Goal: Task Accomplishment & Management: Manage account settings

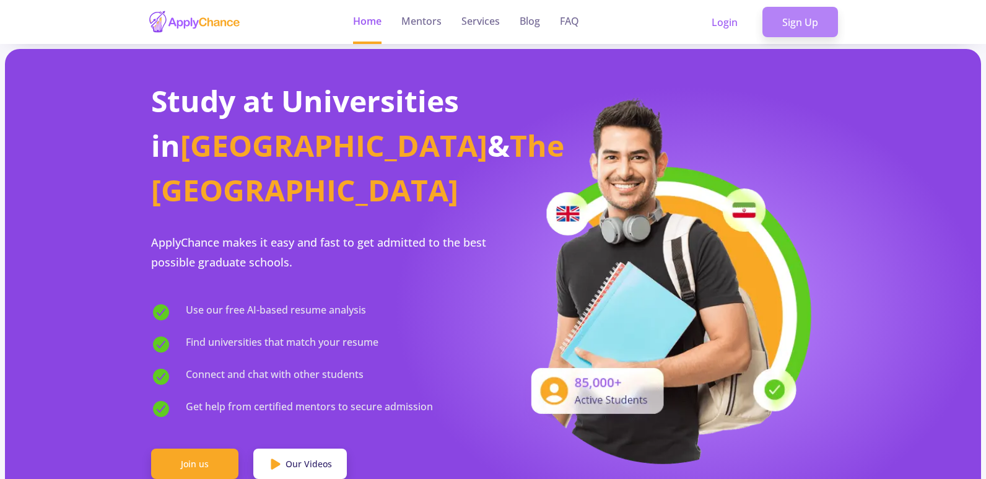
click at [772, 22] on link "Sign Up" at bounding box center [800, 22] width 76 height 31
click at [788, 21] on link "Sign Up" at bounding box center [800, 22] width 76 height 31
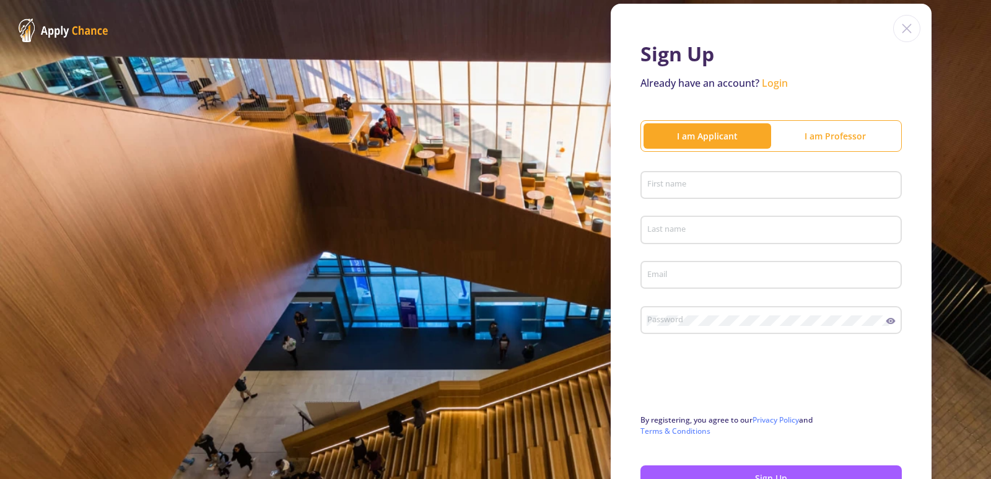
scroll to position [62, 0]
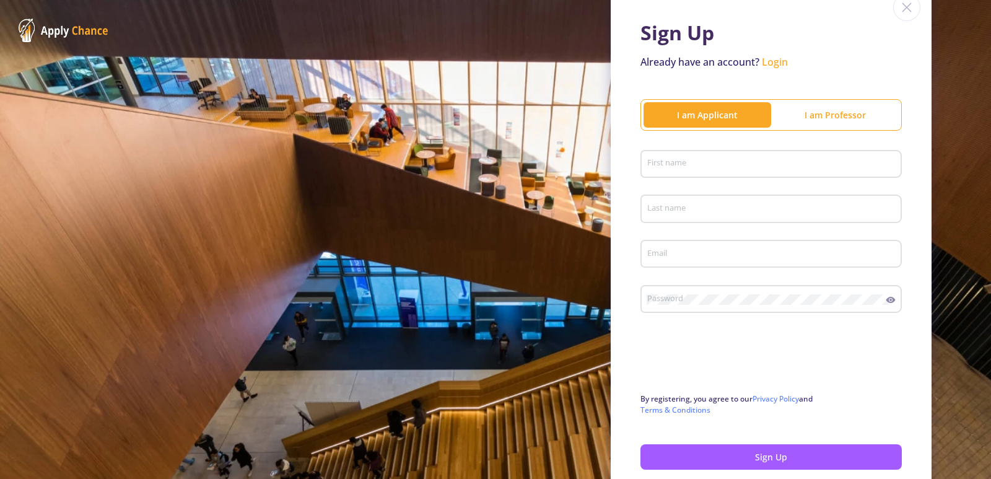
click at [716, 168] on input "First name" at bounding box center [773, 164] width 253 height 11
type input "[PERSON_NAME]"
type input "SHAKER NIGJEH"
type input "[EMAIL_ADDRESS][DOMAIN_NAME]"
drag, startPoint x: 711, startPoint y: 212, endPoint x: 678, endPoint y: 214, distance: 33.5
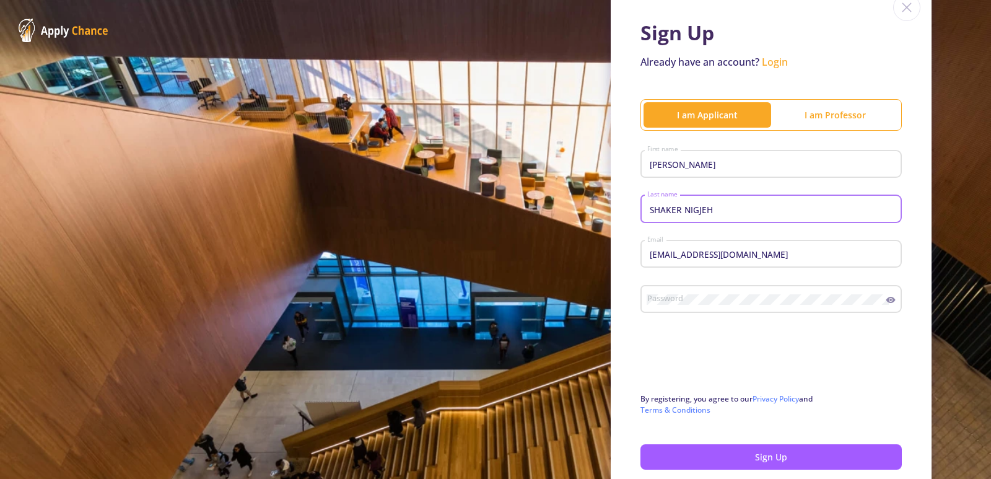
click at [678, 214] on input "SHAKER NIGJEH" at bounding box center [773, 209] width 253 height 11
type input "SHAKER"
click at [653, 289] on div "Password" at bounding box center [767, 297] width 240 height 32
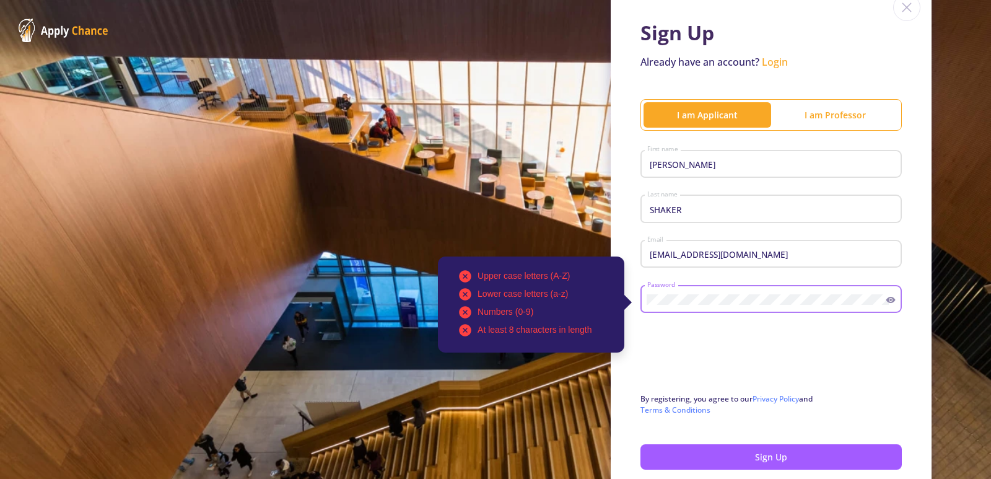
click at [738, 255] on input "h.shaker.nigje@znu.ac.ir" at bounding box center [773, 254] width 253 height 11
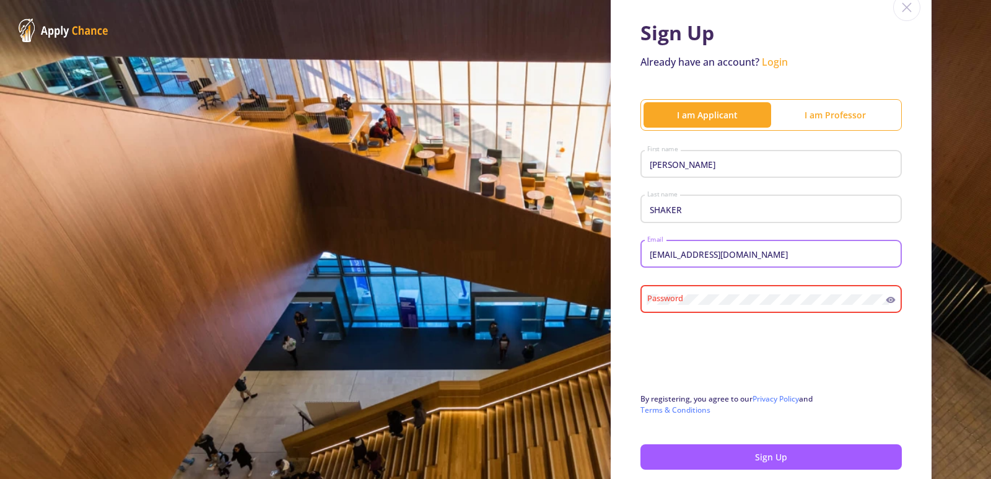
drag, startPoint x: 744, startPoint y: 255, endPoint x: 710, endPoint y: 257, distance: 34.1
click at [710, 257] on input "h.shaker.nigje@znu.ac.ir" at bounding box center [773, 254] width 253 height 11
type input "[EMAIL_ADDRESS][DOMAIN_NAME]"
click at [713, 172] on div "HOUSHANG First name" at bounding box center [772, 162] width 250 height 32
click at [713, 169] on input "HOUSHANG" at bounding box center [773, 164] width 253 height 11
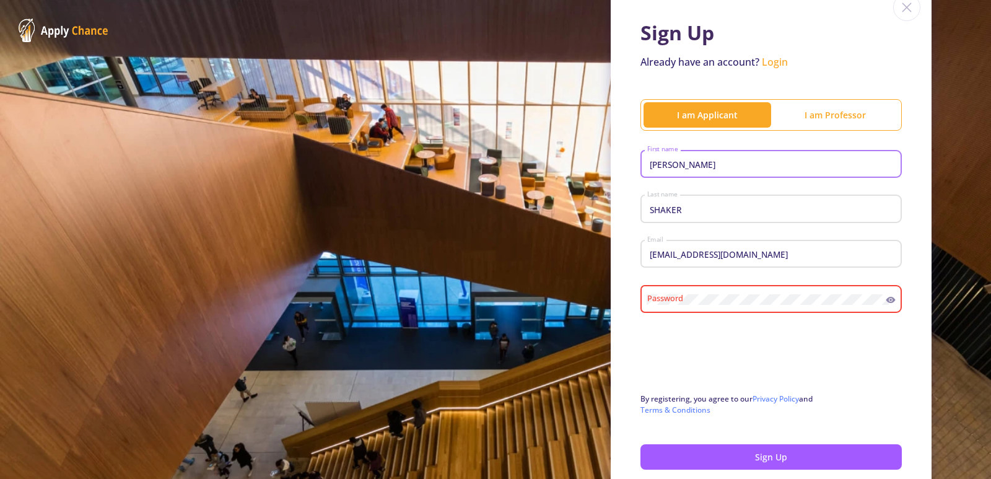
click at [712, 169] on input "HOUSHANG" at bounding box center [773, 164] width 253 height 11
type input "Houshang"
click at [674, 208] on input "SHAKER" at bounding box center [773, 209] width 253 height 11
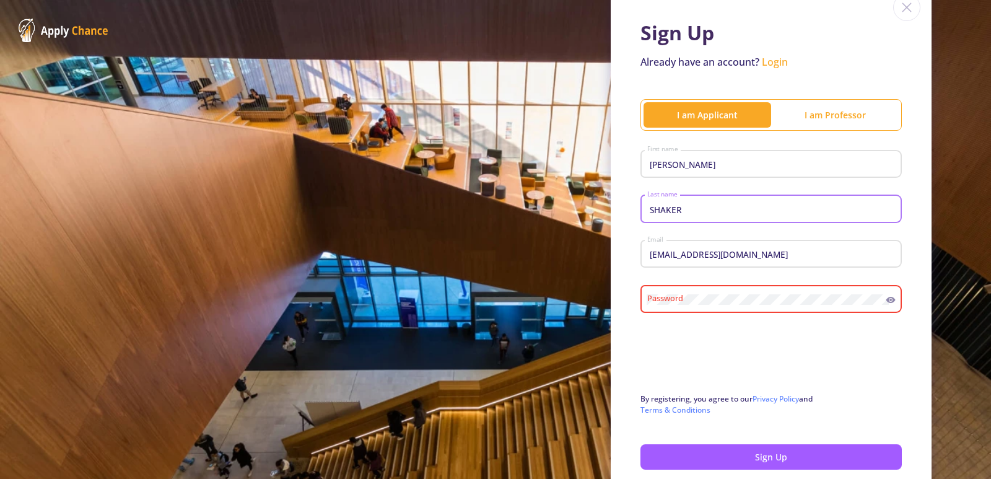
click at [674, 208] on input "SHAKER" at bounding box center [773, 209] width 253 height 11
type input "s"
click at [655, 204] on input "SHaker" at bounding box center [773, 209] width 253 height 11
type input "Shaker"
click at [770, 289] on div "Password" at bounding box center [767, 297] width 240 height 32
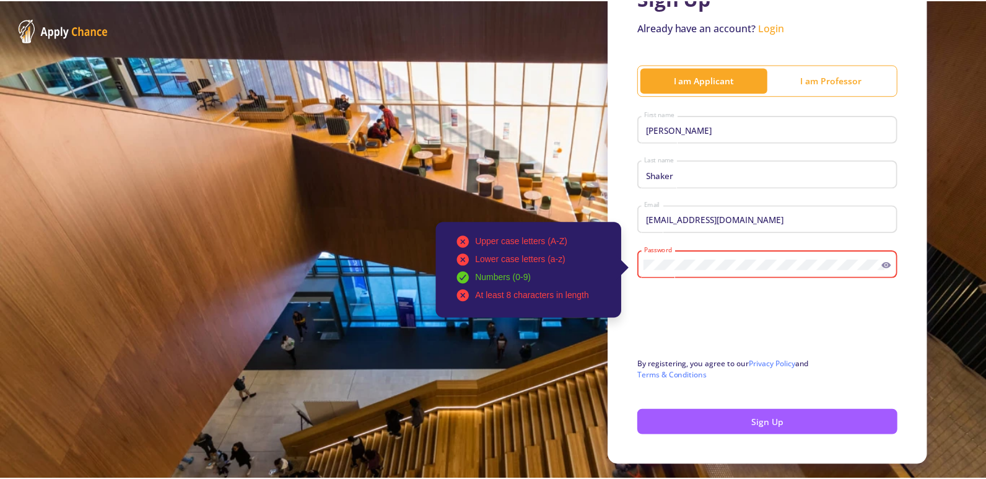
scroll to position [127, 0]
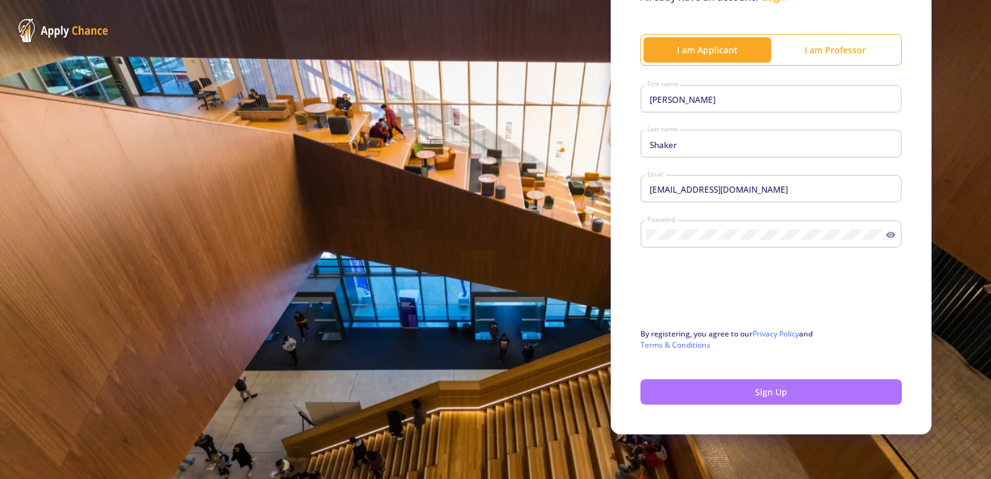
click at [741, 391] on button "Sign Up" at bounding box center [770, 391] width 261 height 25
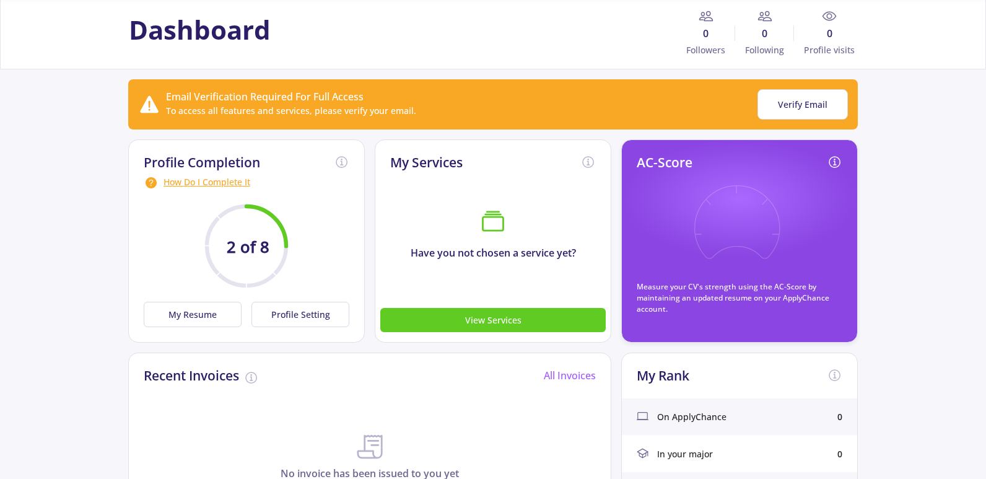
scroll to position [124, 0]
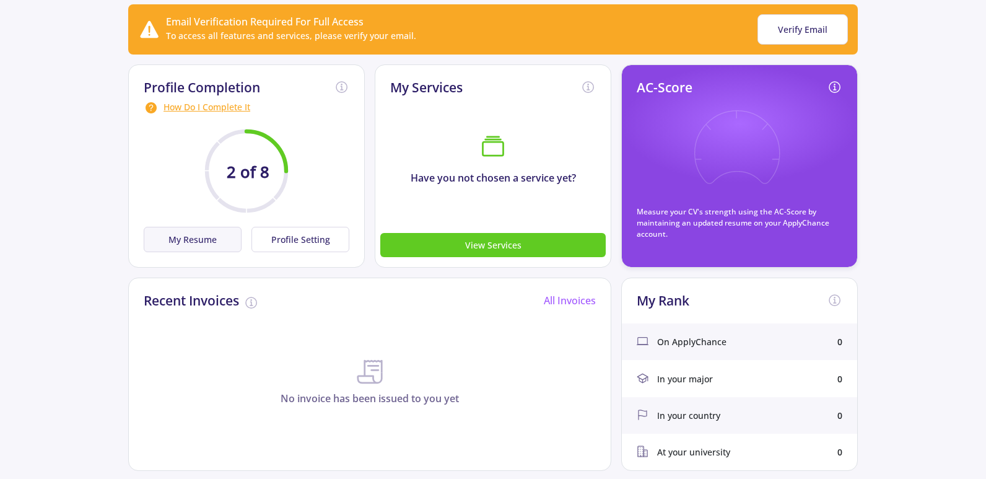
click at [173, 238] on button "My Resume" at bounding box center [193, 239] width 98 height 25
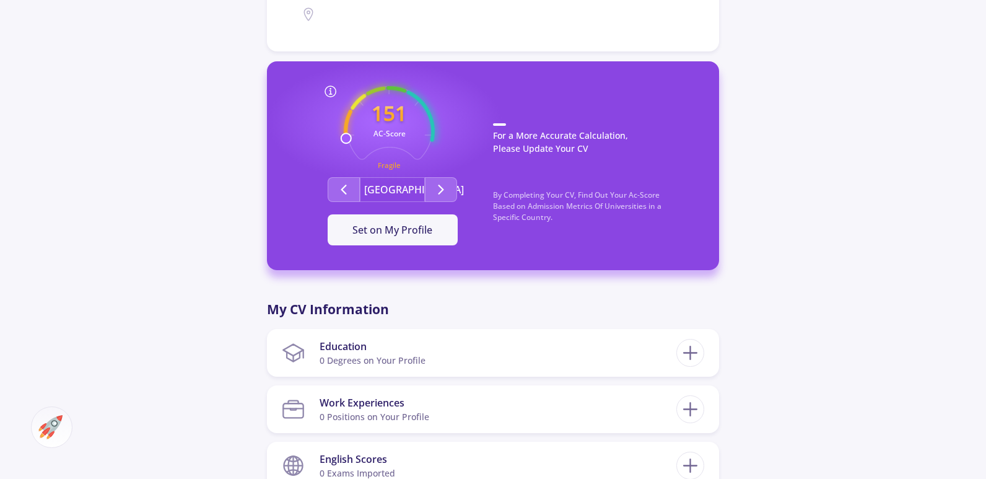
scroll to position [62, 0]
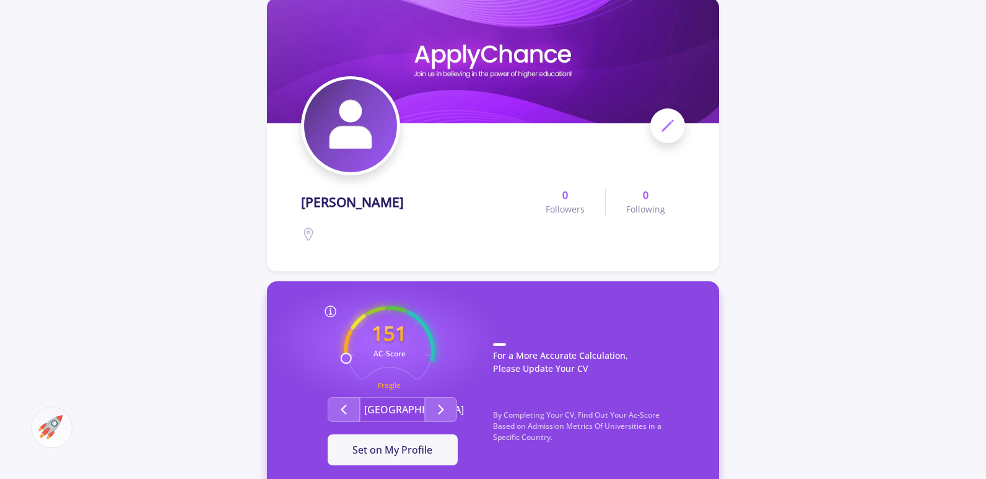
click at [351, 138] on img at bounding box center [350, 125] width 93 height 93
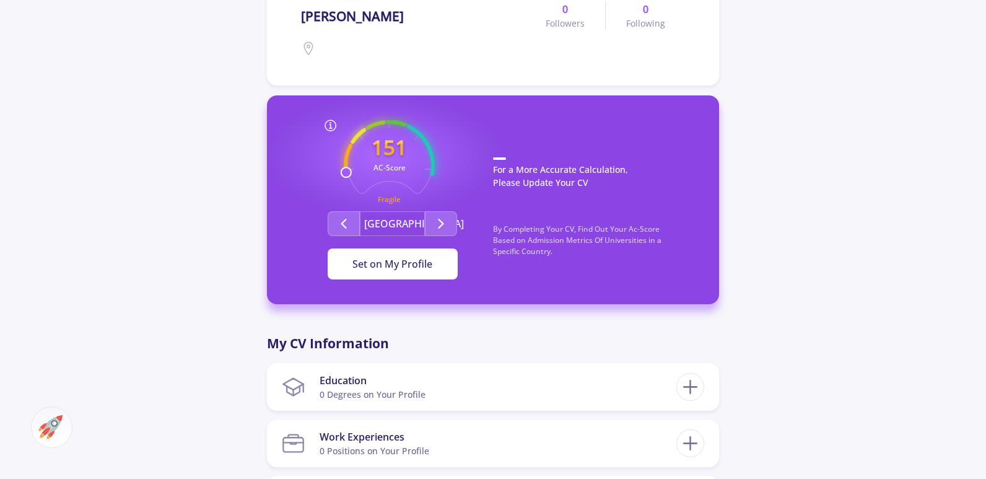
click at [392, 266] on span "Set on My Profile" at bounding box center [392, 264] width 80 height 14
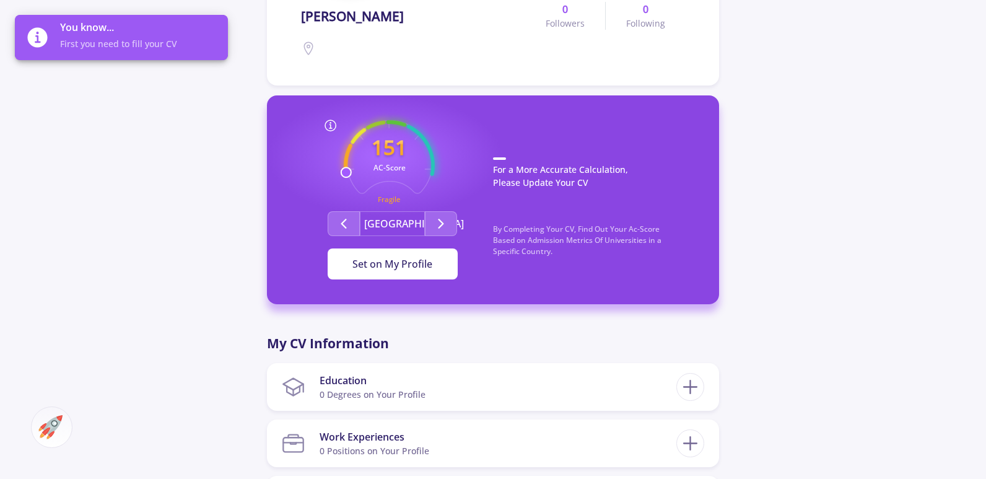
click at [392, 266] on span "Set on My Profile" at bounding box center [392, 264] width 80 height 14
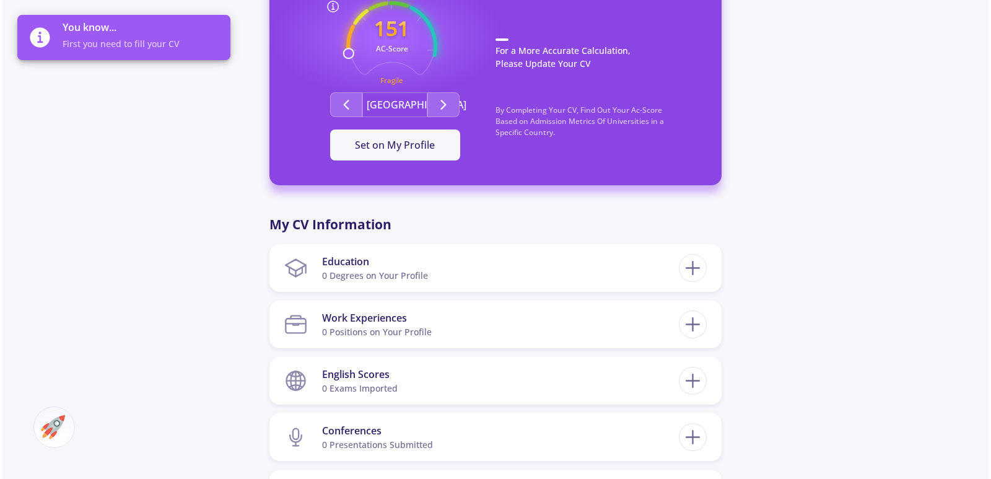
scroll to position [495, 0]
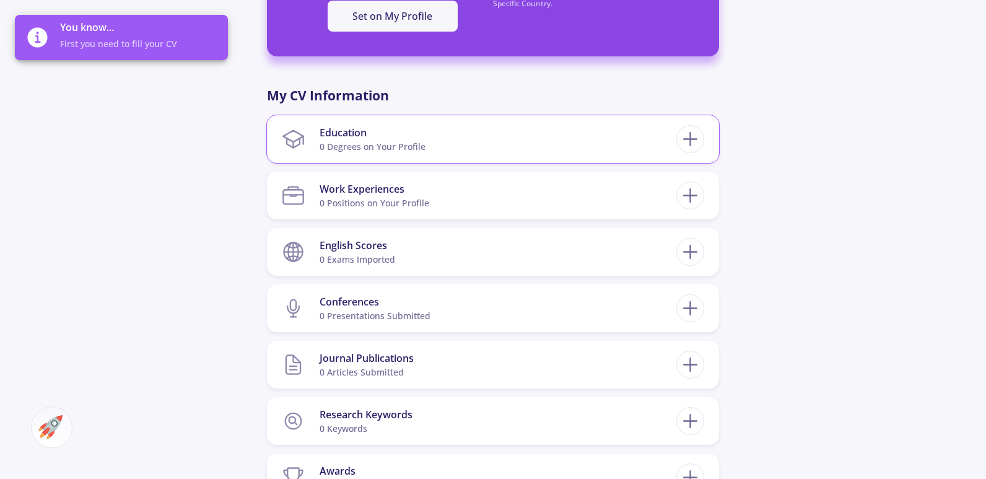
click at [707, 136] on div "Education 0 Degrees on Your Profile" at bounding box center [493, 139] width 452 height 48
click at [702, 139] on div at bounding box center [690, 139] width 28 height 28
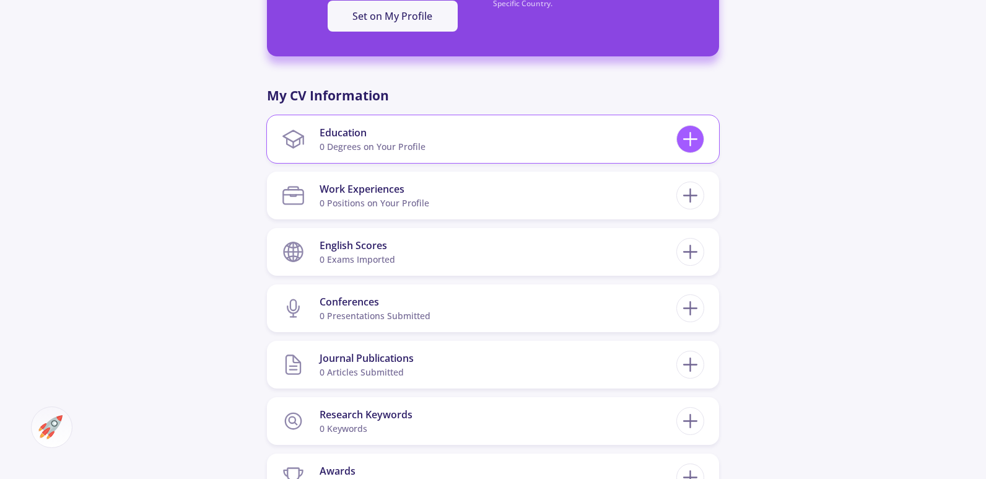
click at [691, 136] on icon at bounding box center [690, 139] width 23 height 23
checkbox input "false"
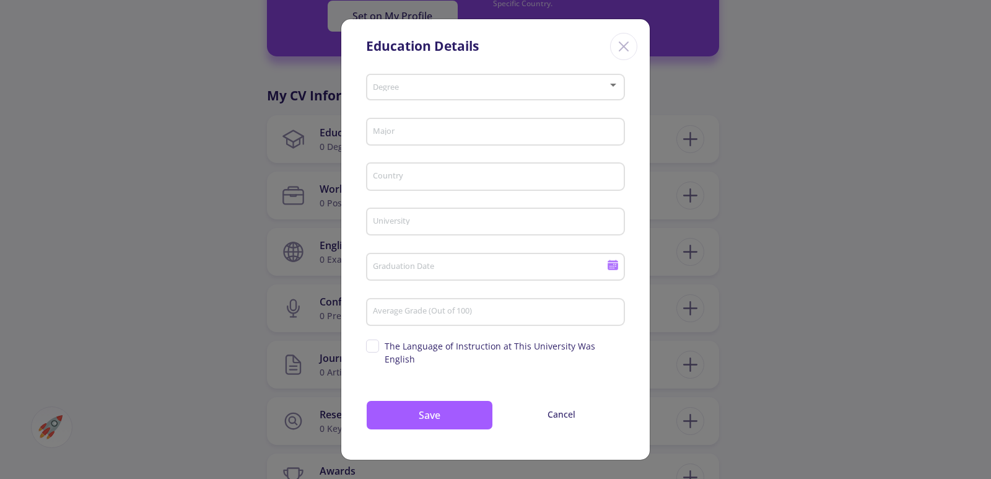
click at [432, 92] on span at bounding box center [491, 87] width 233 height 9
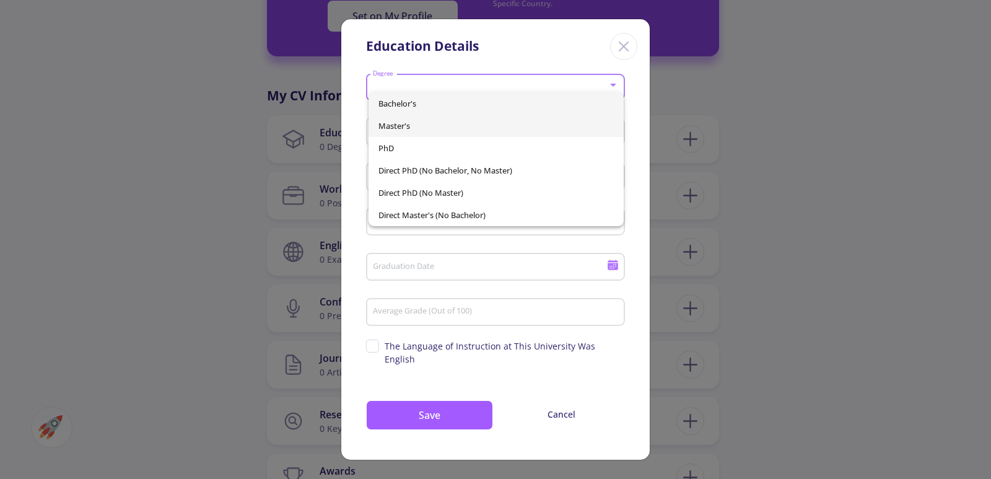
click at [422, 126] on span "Master's" at bounding box center [496, 126] width 236 height 22
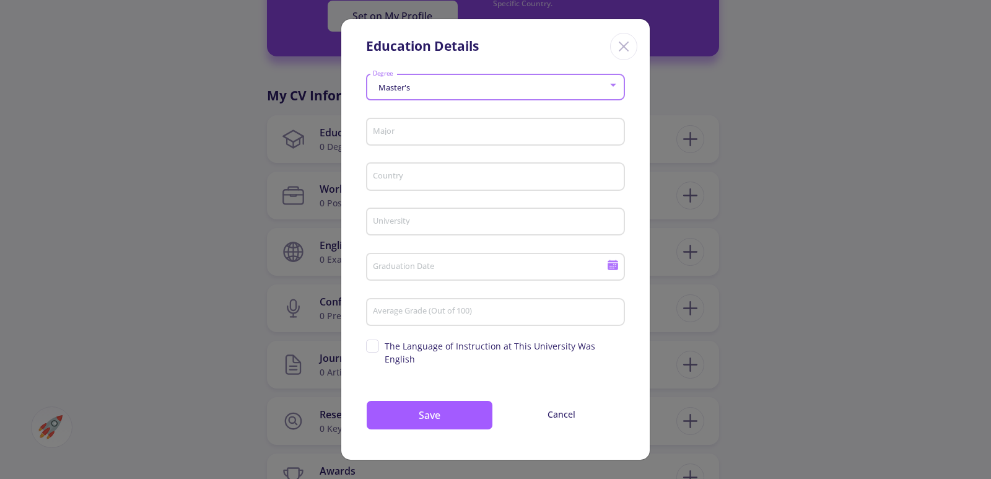
click at [424, 135] on input "Major" at bounding box center [497, 132] width 250 height 11
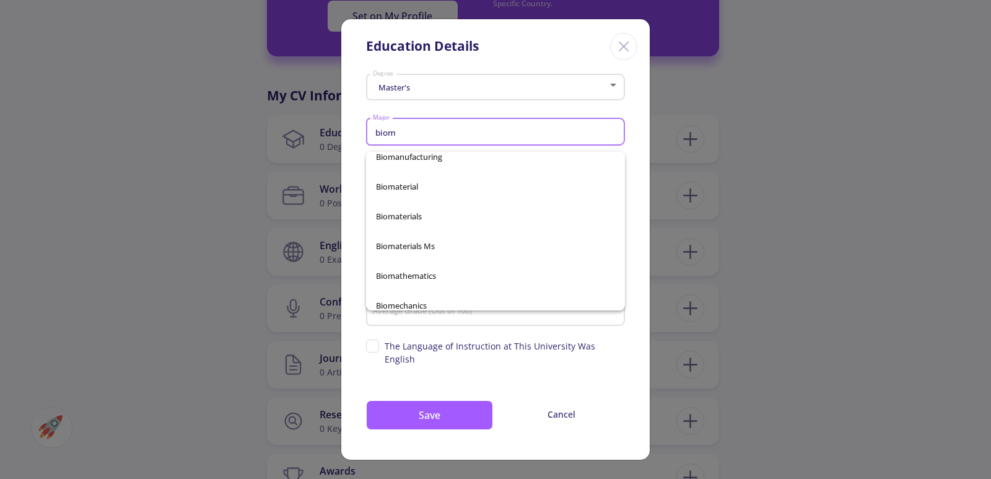
scroll to position [0, 0]
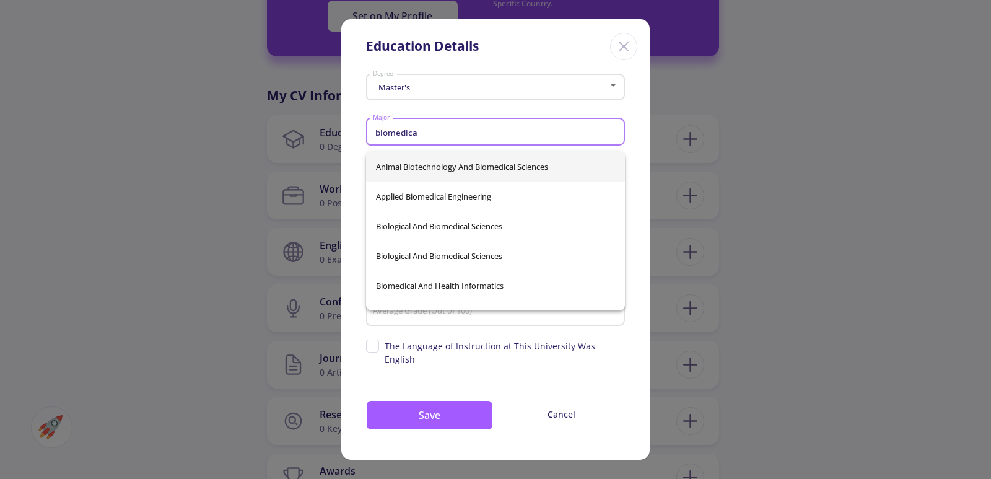
type input "biomedica"
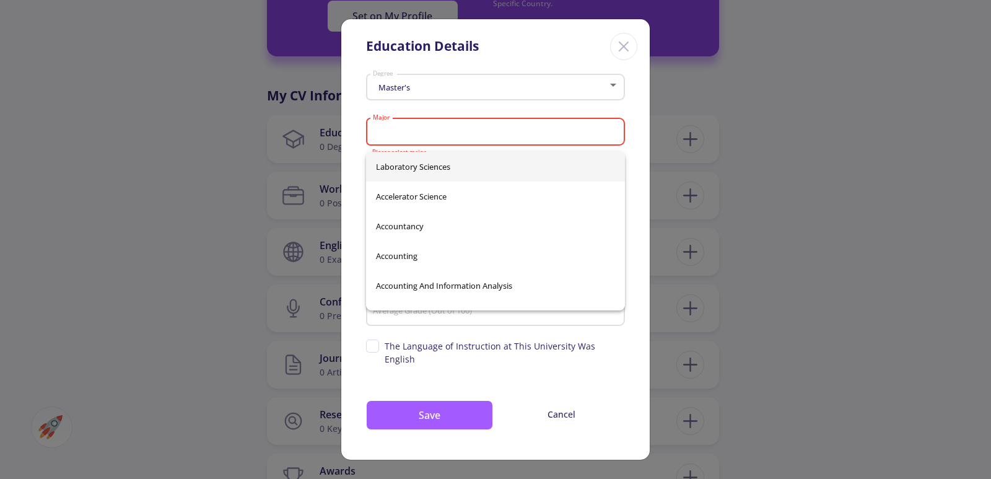
click at [537, 109] on div "Master's Degree" at bounding box center [495, 91] width 259 height 40
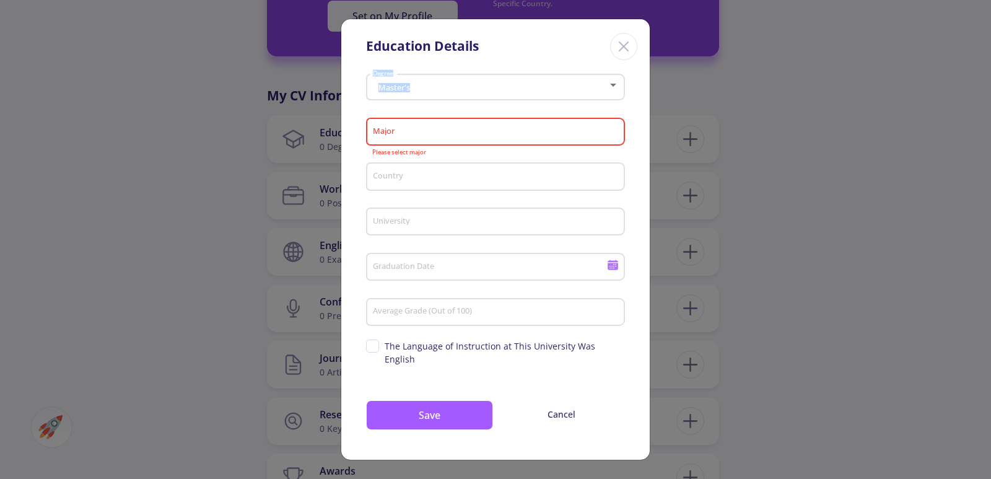
drag, startPoint x: 486, startPoint y: 37, endPoint x: 587, endPoint y: 137, distance: 142.8
click at [591, 143] on div "Education Details Master's Degree Major Please select major Country University …" at bounding box center [496, 240] width 310 height 442
click at [454, 134] on input "Major" at bounding box center [497, 132] width 250 height 11
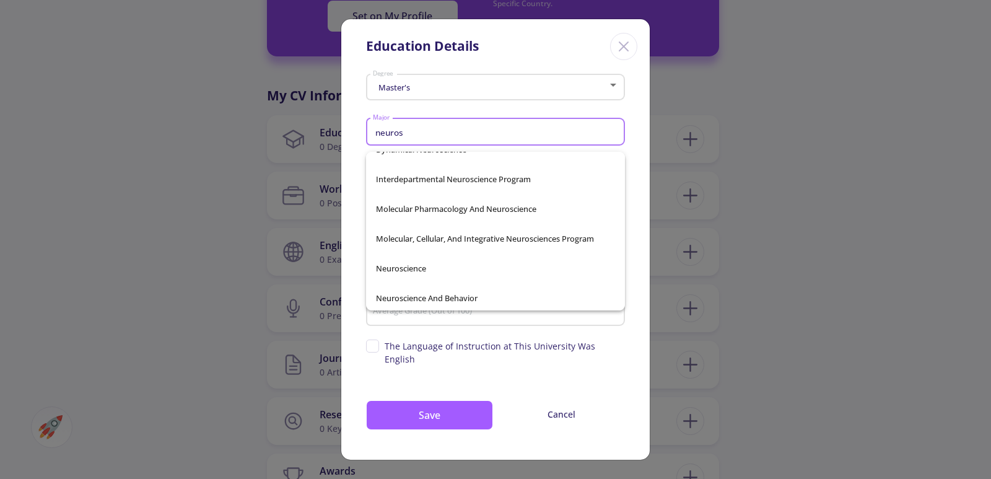
scroll to position [585, 0]
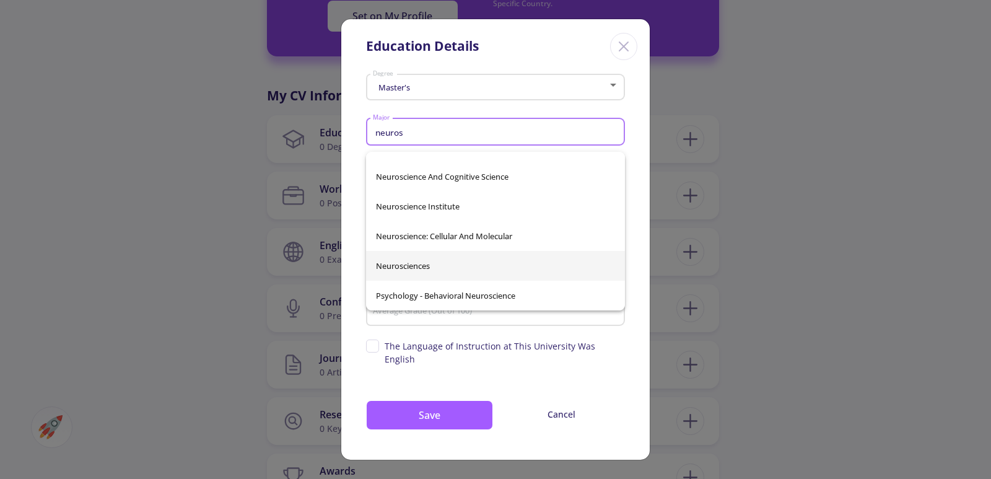
click at [514, 267] on span "Neurosciences" at bounding box center [495, 266] width 239 height 30
type input "Neurosciences"
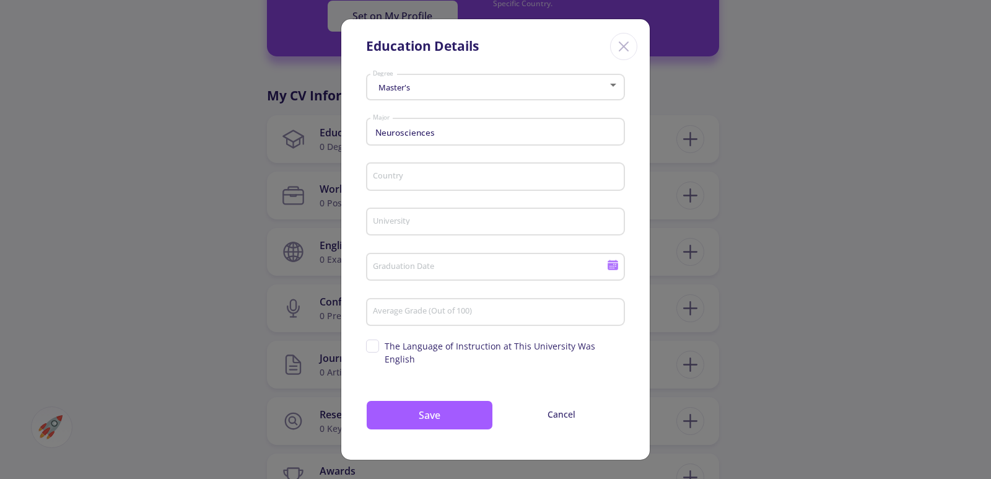
click at [473, 176] on div "Country" at bounding box center [495, 174] width 247 height 32
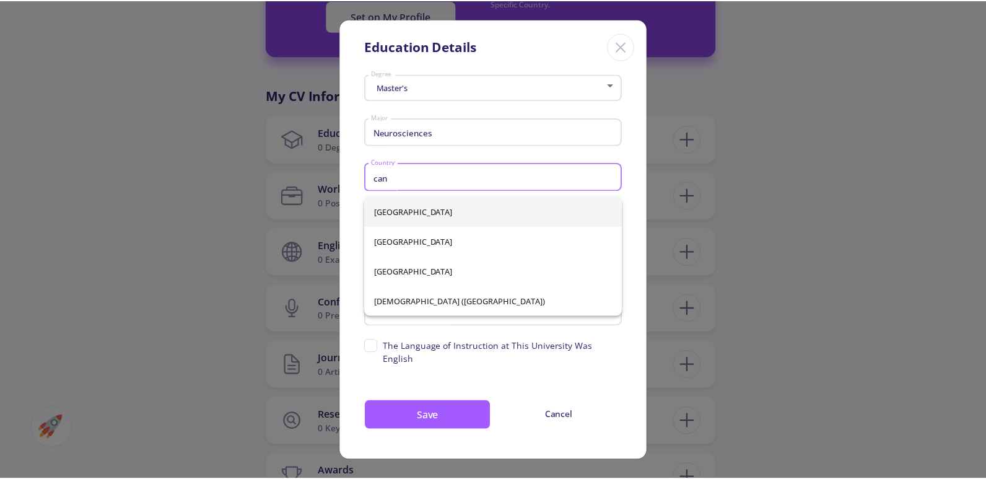
scroll to position [0, 0]
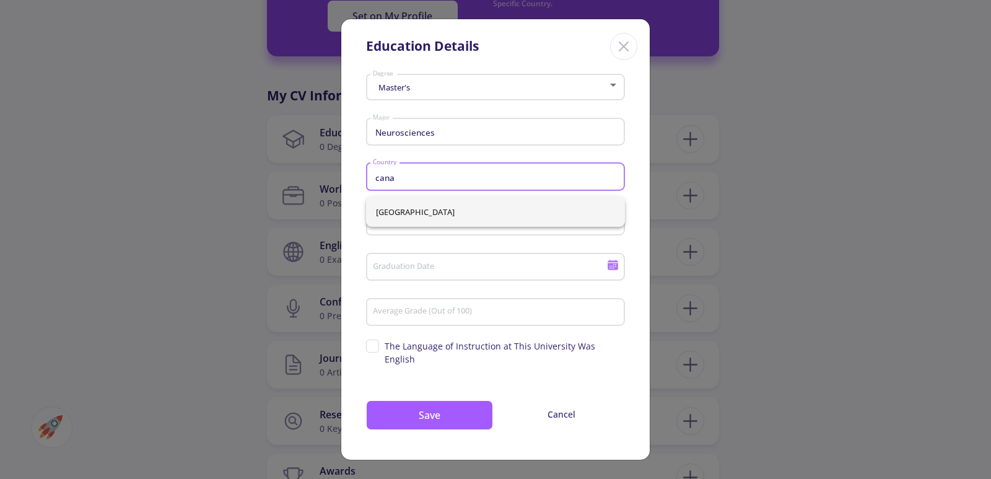
click at [485, 208] on span "[GEOGRAPHIC_DATA]" at bounding box center [495, 212] width 239 height 30
type input "[GEOGRAPHIC_DATA]"
click at [472, 228] on input "University" at bounding box center [497, 222] width 250 height 11
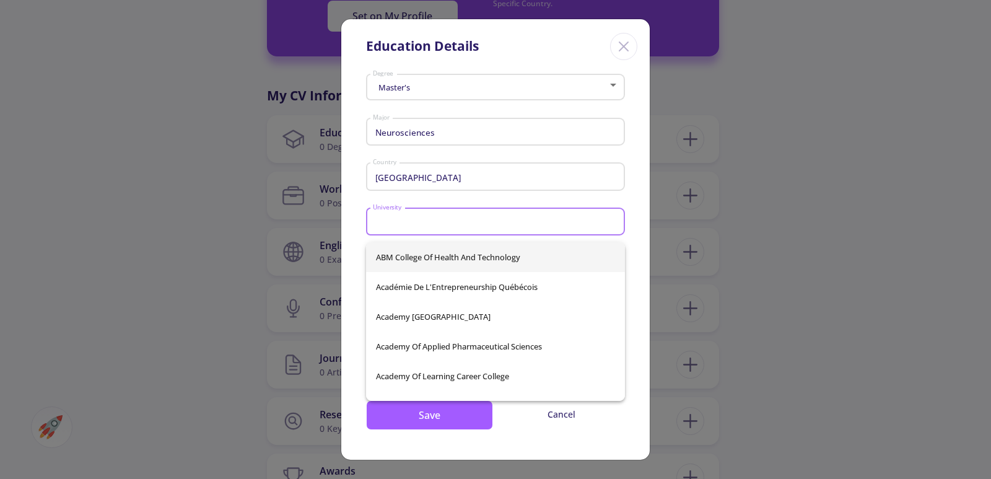
click at [472, 228] on input "University" at bounding box center [497, 222] width 250 height 11
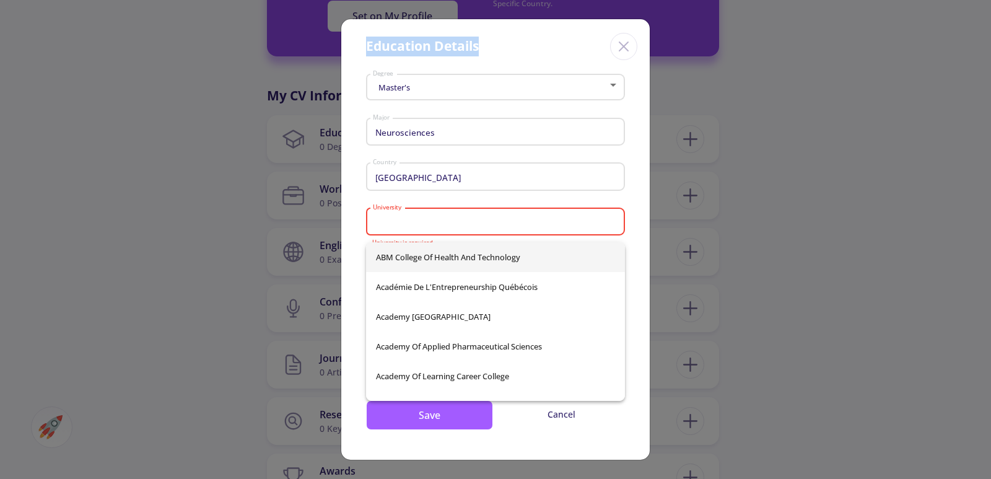
drag, startPoint x: 490, startPoint y: 50, endPoint x: 340, endPoint y: 50, distance: 150.5
click at [340, 50] on div "Education Details Master's Degree Neurosciences Major Canada Country University…" at bounding box center [495, 239] width 991 height 479
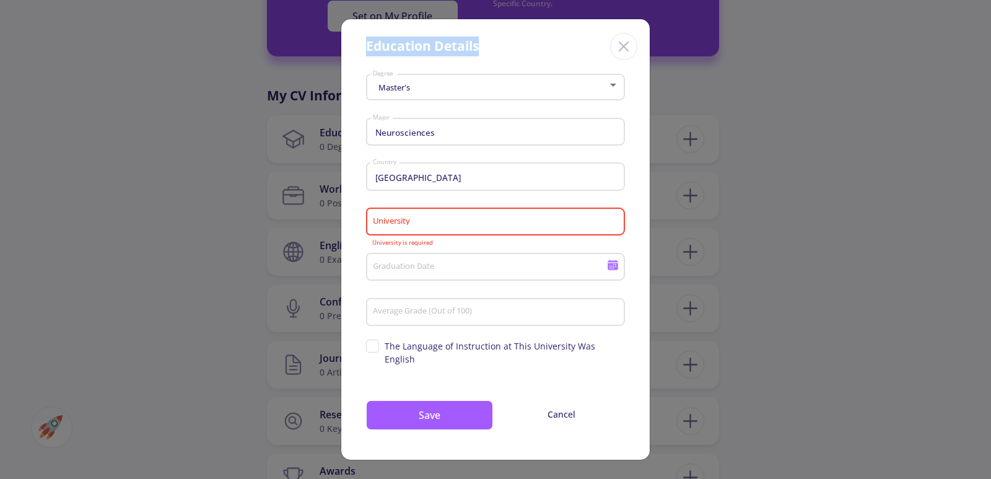
copy div "Education Details"
click at [634, 48] on div "Close" at bounding box center [623, 46] width 27 height 27
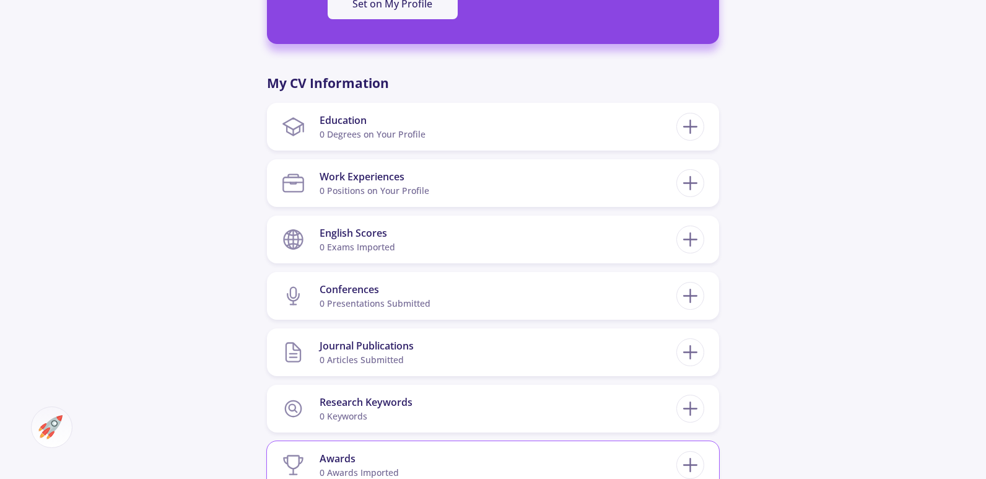
scroll to position [495, 0]
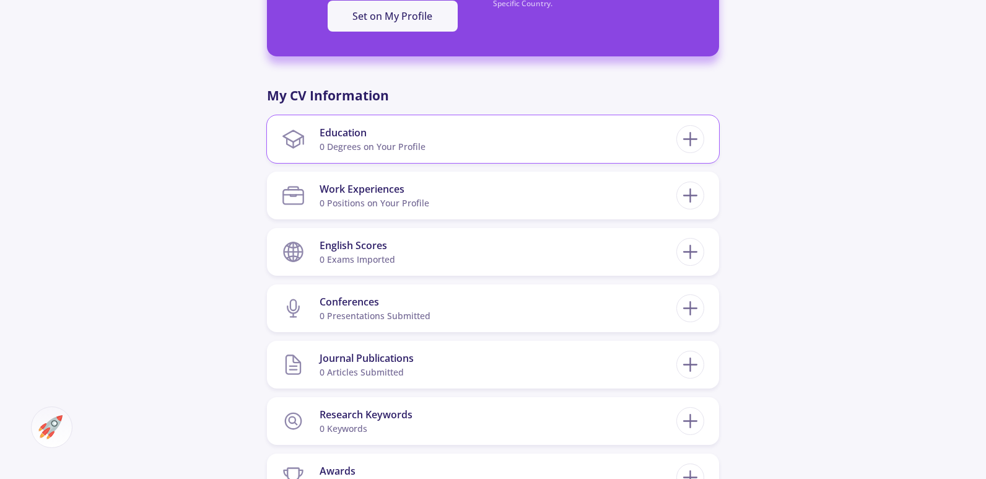
click at [621, 142] on section "Education 0 Degrees on Your Profile" at bounding box center [479, 139] width 394 height 38
click at [697, 140] on icon at bounding box center [690, 139] width 23 height 23
checkbox input "false"
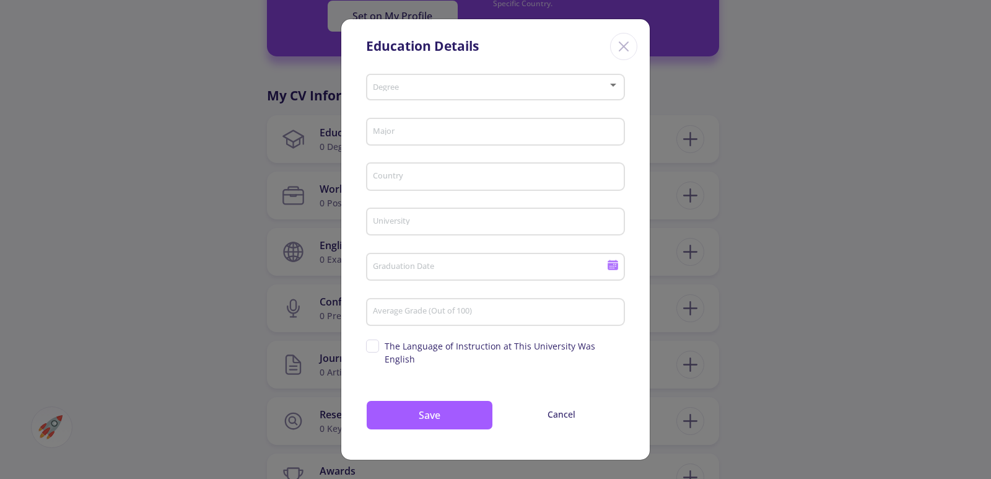
click at [469, 92] on span at bounding box center [491, 87] width 233 height 9
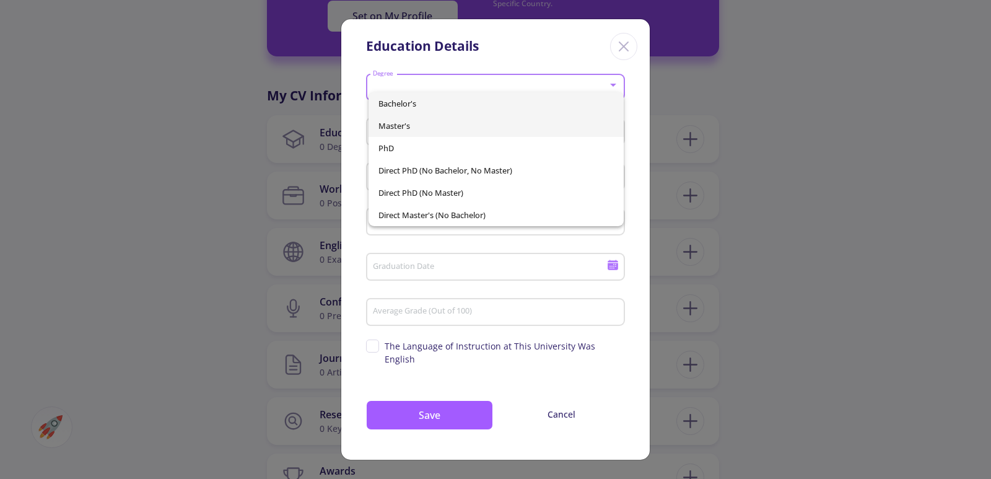
click at [476, 126] on span "Master's" at bounding box center [496, 126] width 236 height 22
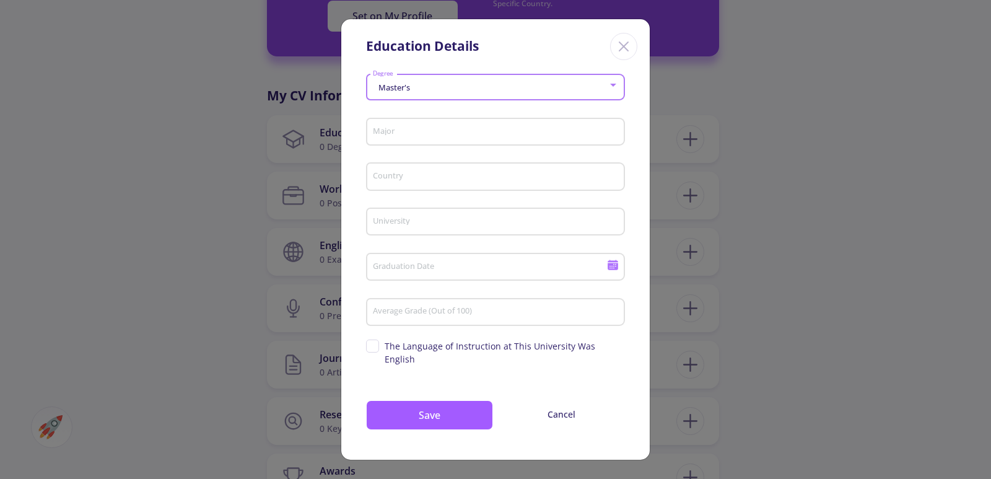
click at [473, 136] on input "Major" at bounding box center [497, 132] width 250 height 11
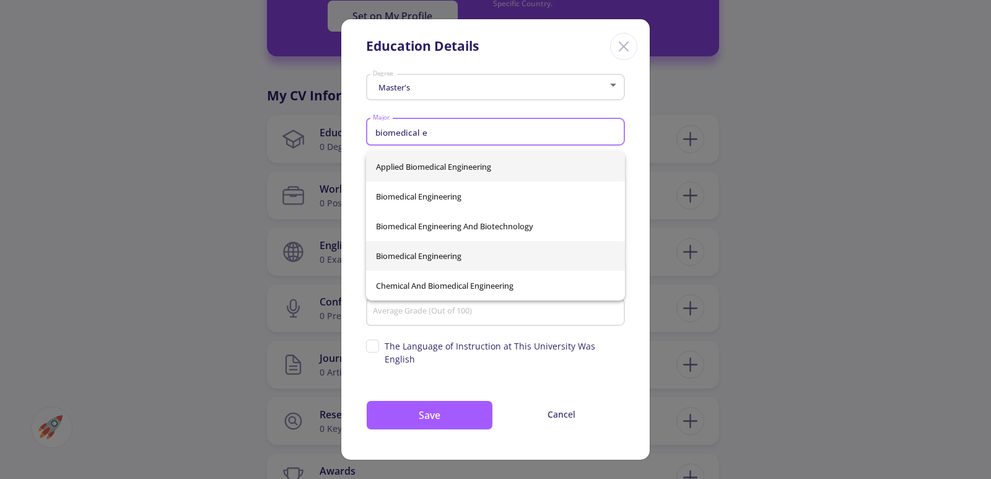
click at [455, 250] on span "Biomedical Engineering" at bounding box center [495, 256] width 239 height 30
type input "Biomedical Engineering"
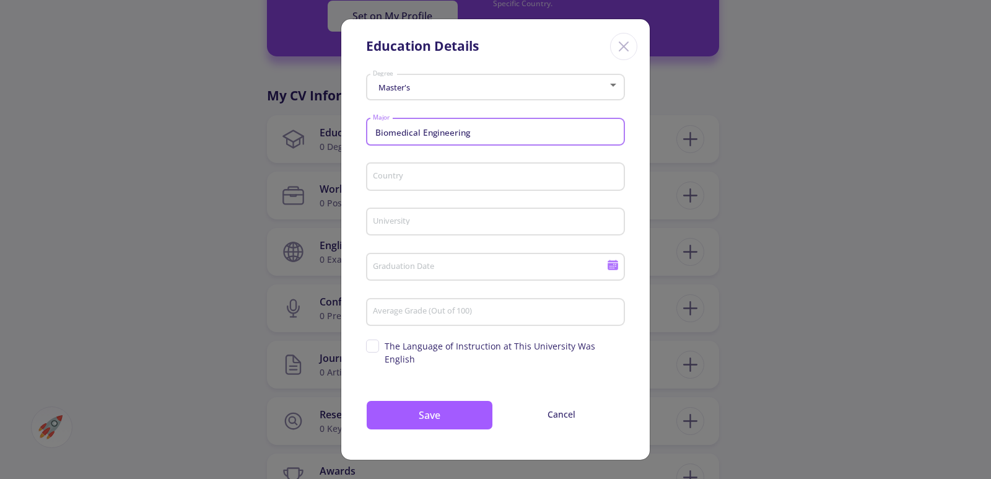
click at [455, 178] on input "Country" at bounding box center [497, 177] width 250 height 11
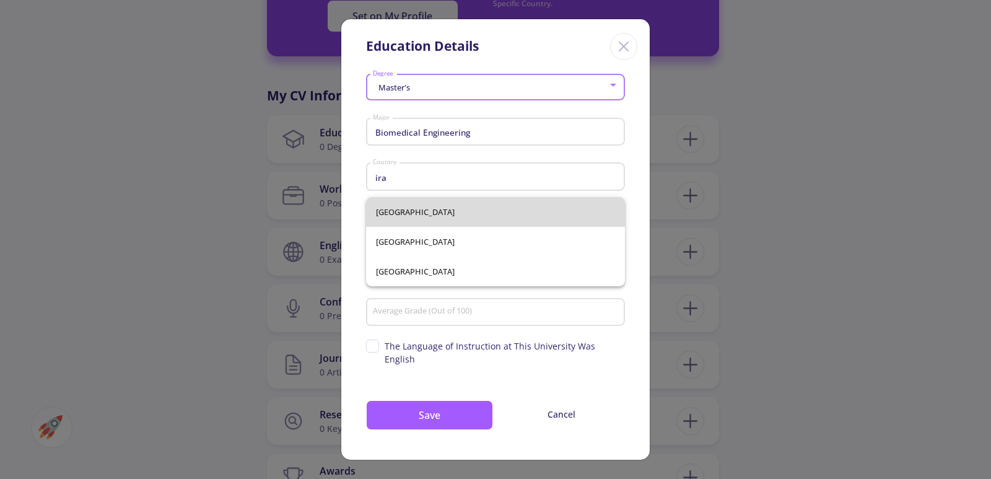
click at [386, 218] on span "[GEOGRAPHIC_DATA]" at bounding box center [495, 212] width 239 height 30
type input "[GEOGRAPHIC_DATA]"
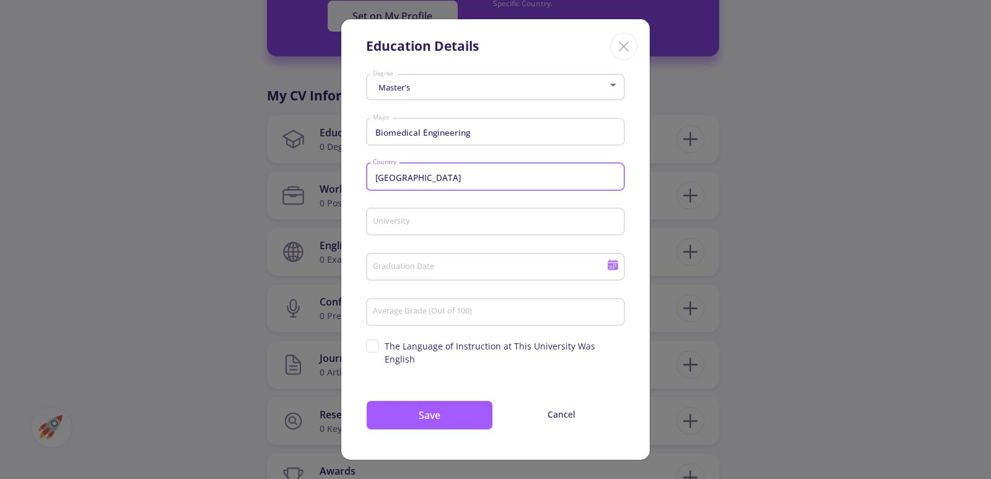
click at [437, 224] on input "University" at bounding box center [497, 222] width 250 height 11
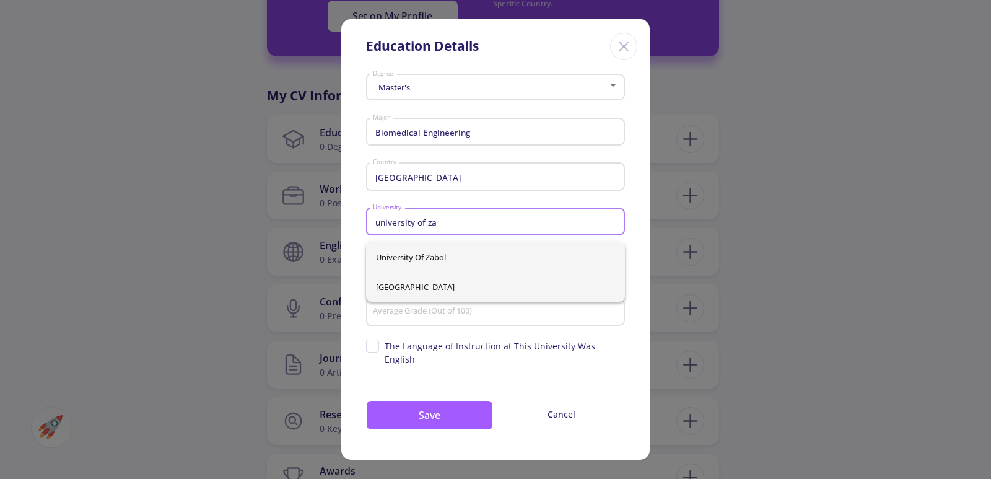
click at [437, 285] on span "[GEOGRAPHIC_DATA]" at bounding box center [495, 287] width 239 height 30
type input "[GEOGRAPHIC_DATA]"
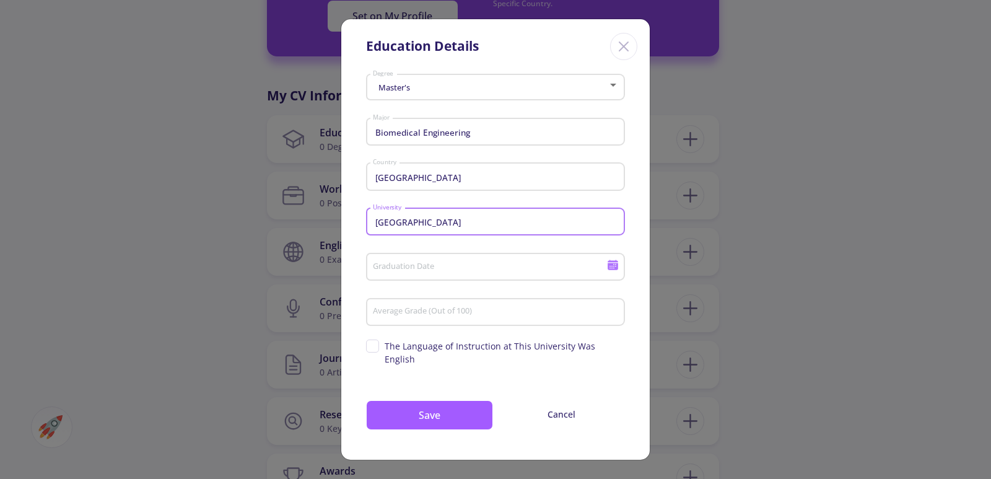
click at [458, 281] on div "Graduation Date" at bounding box center [489, 264] width 235 height 32
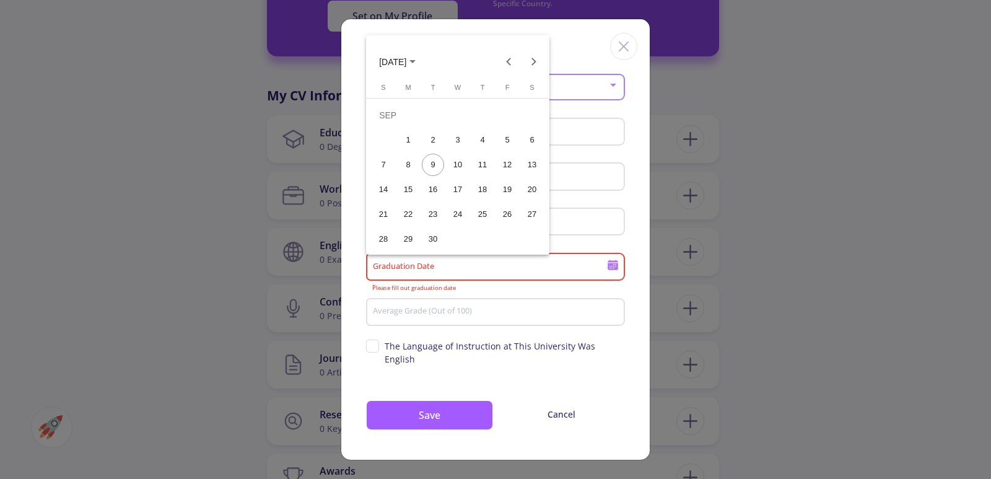
click at [425, 64] on button "[DATE]" at bounding box center [397, 61] width 56 height 25
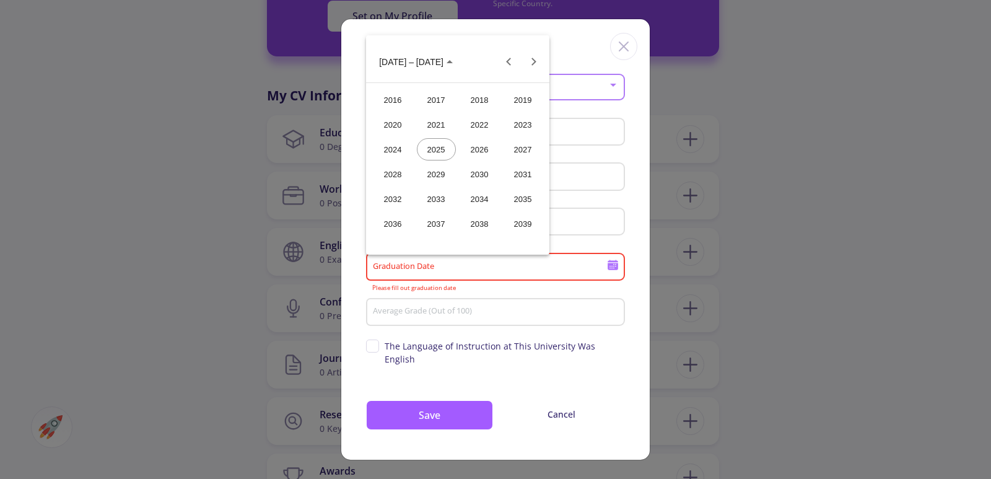
click at [433, 64] on span "[DATE] – [DATE]" at bounding box center [416, 61] width 74 height 10
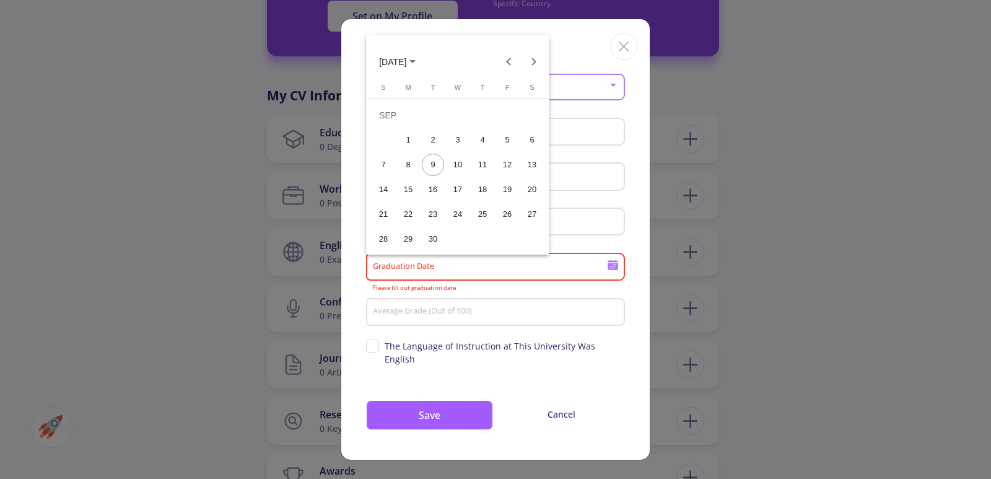
click at [425, 64] on button "[DATE]" at bounding box center [397, 61] width 56 height 25
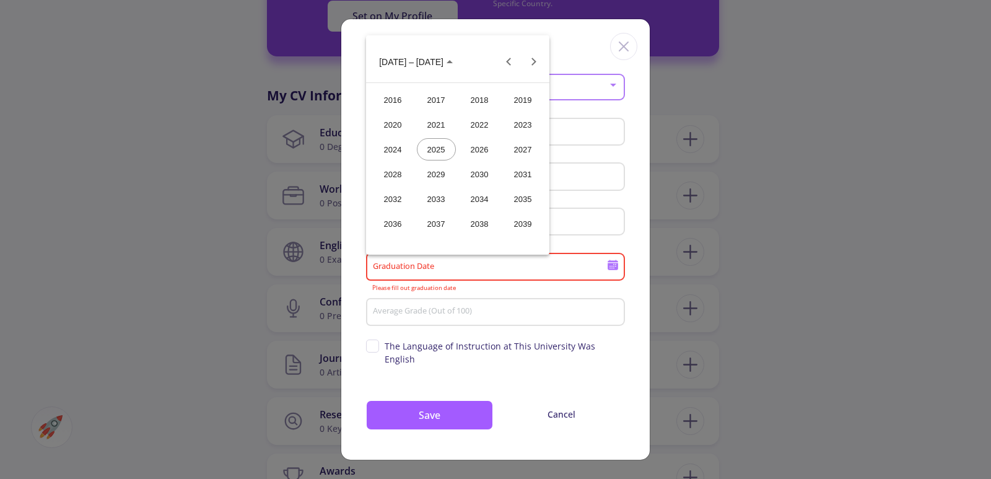
click at [430, 64] on span "[DATE] – [DATE]" at bounding box center [416, 61] width 74 height 10
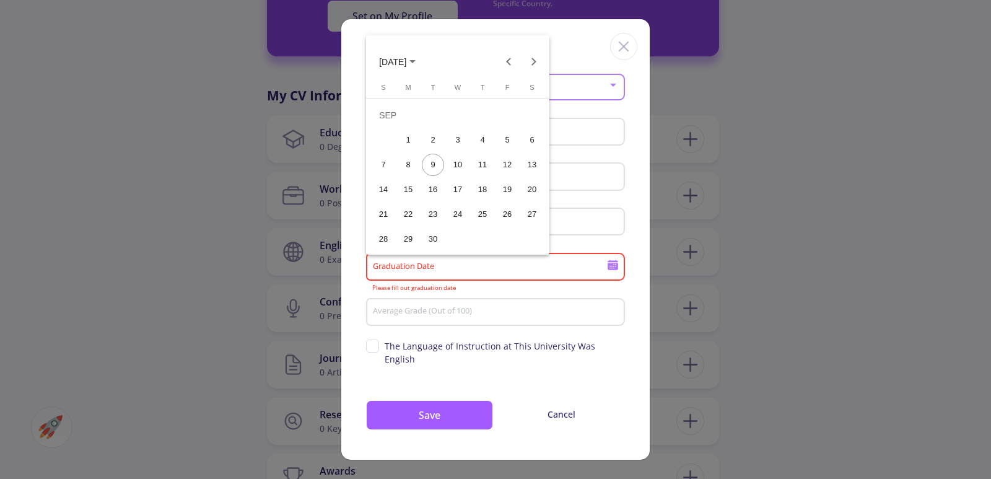
click at [406, 64] on span "[DATE]" at bounding box center [392, 62] width 27 height 10
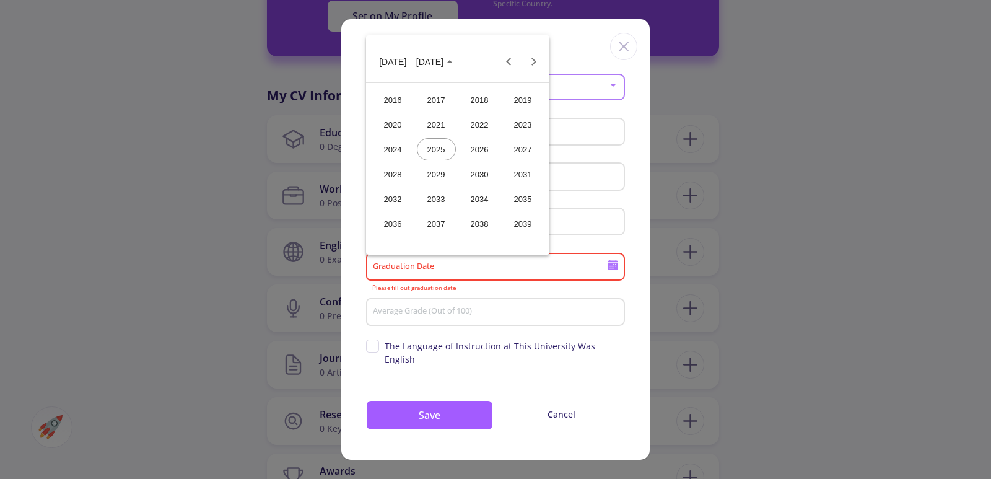
click at [429, 123] on div "2021" at bounding box center [436, 124] width 39 height 22
click at [405, 179] on div "SEP" at bounding box center [392, 174] width 39 height 22
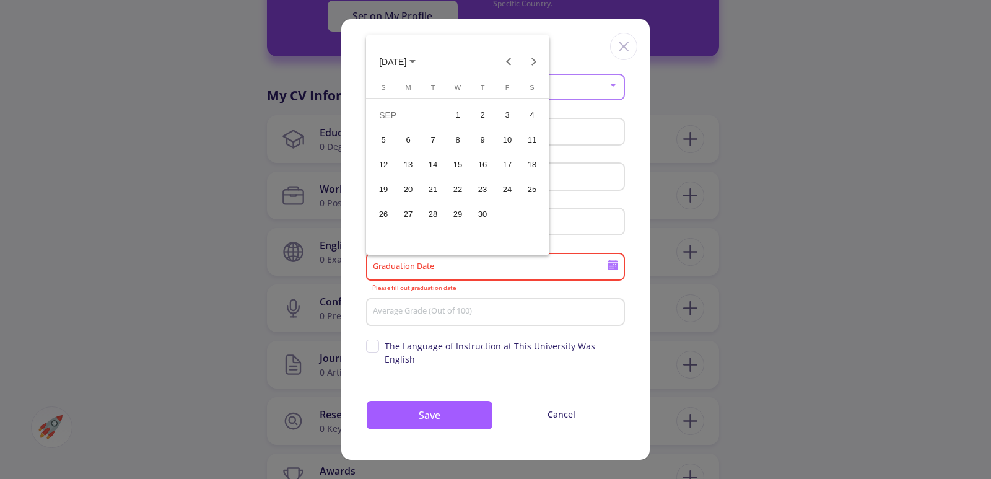
click at [463, 118] on div "1" at bounding box center [458, 115] width 22 height 22
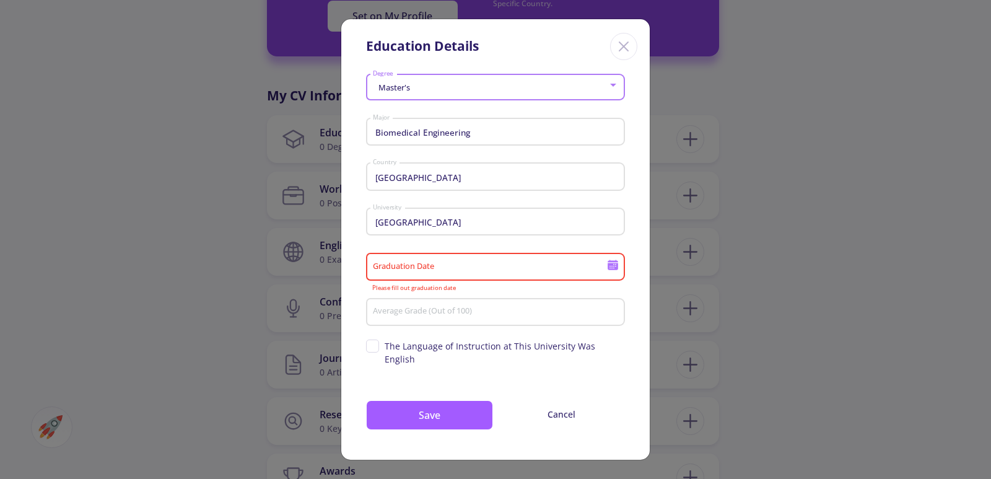
type input "9/1/2021"
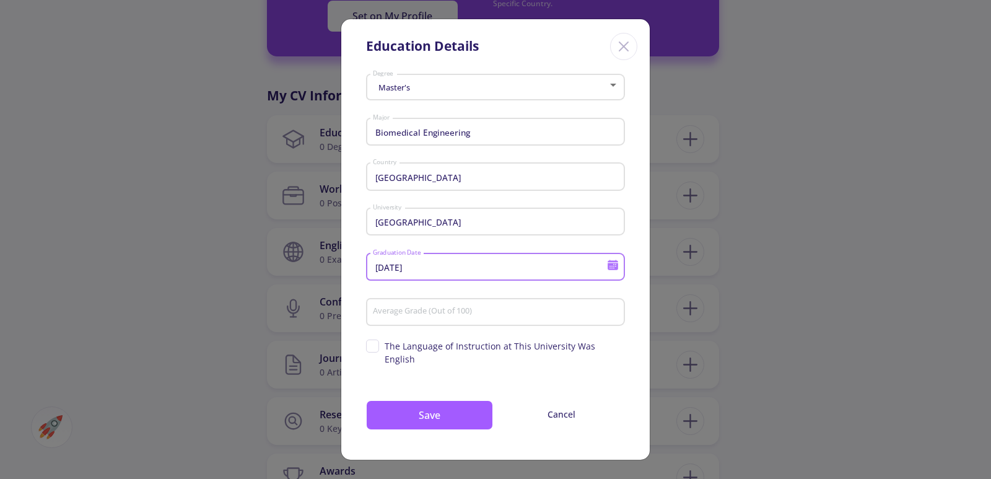
click at [422, 273] on input "9/1/2021" at bounding box center [491, 267] width 238 height 11
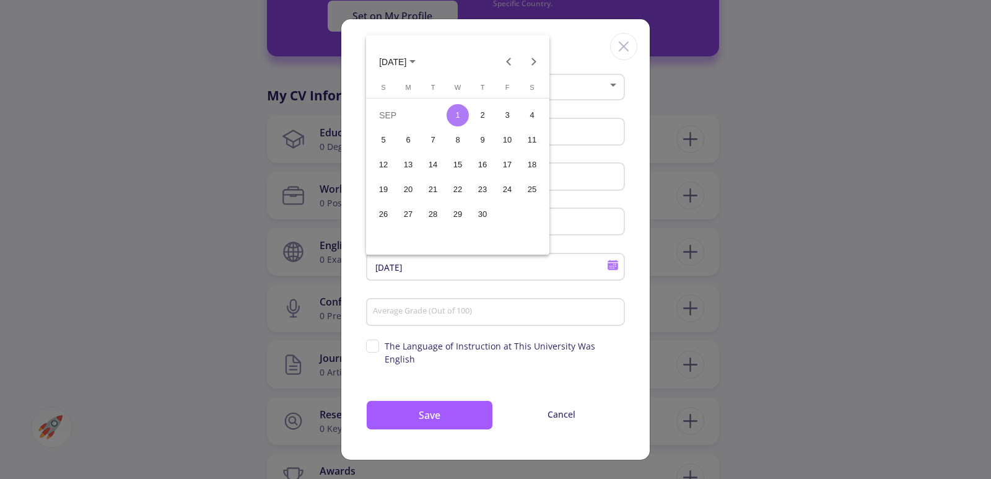
click at [398, 272] on div at bounding box center [495, 239] width 991 height 479
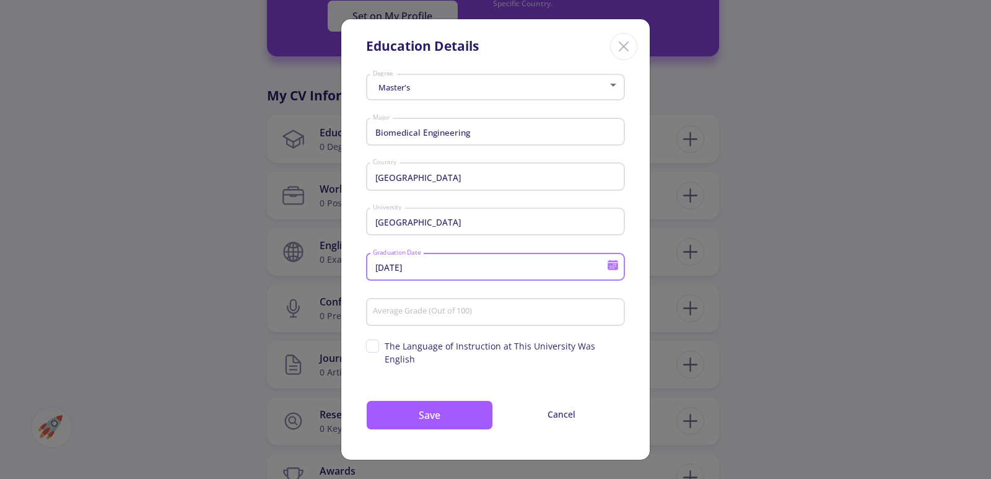
click at [398, 272] on input "9/1/2021" at bounding box center [491, 267] width 238 height 11
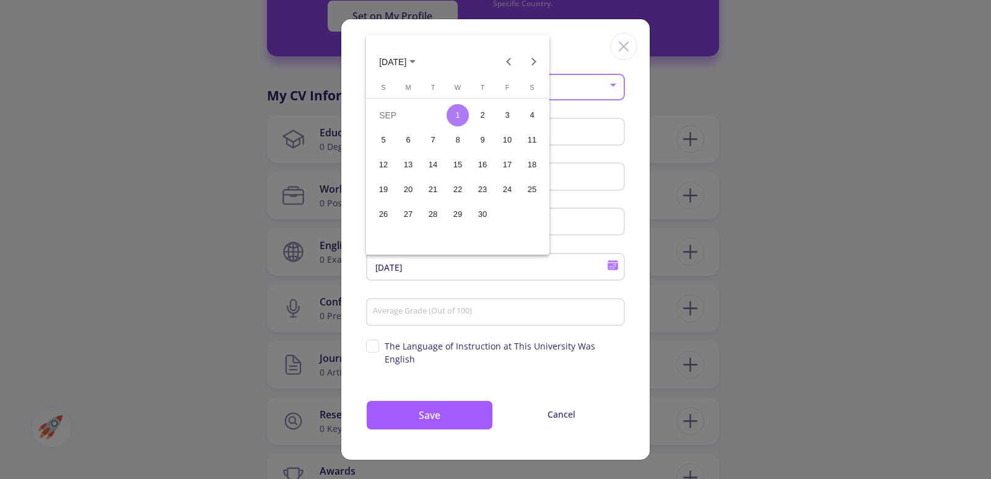
click at [387, 107] on td "SEP" at bounding box center [408, 115] width 74 height 25
click at [416, 61] on polygon "Choose month and year" at bounding box center [412, 61] width 6 height 3
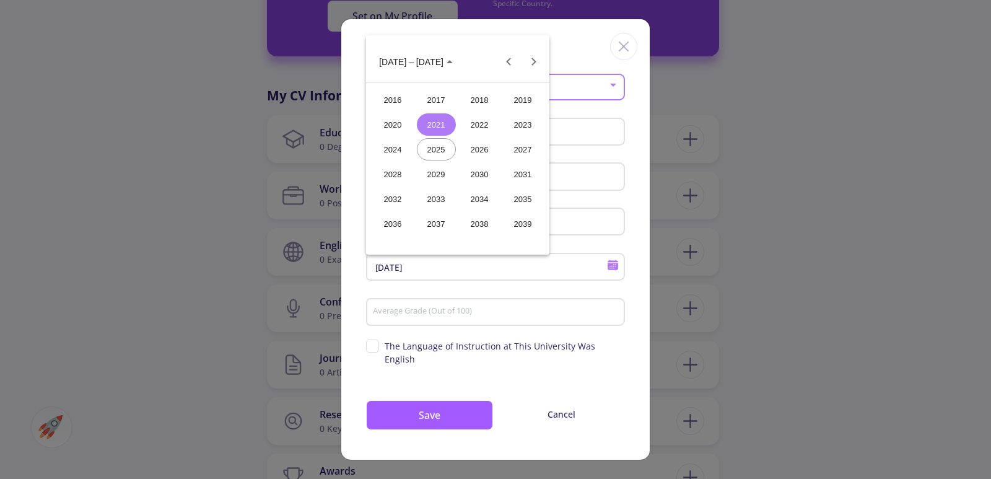
click at [433, 125] on div "2021" at bounding box center [436, 124] width 39 height 22
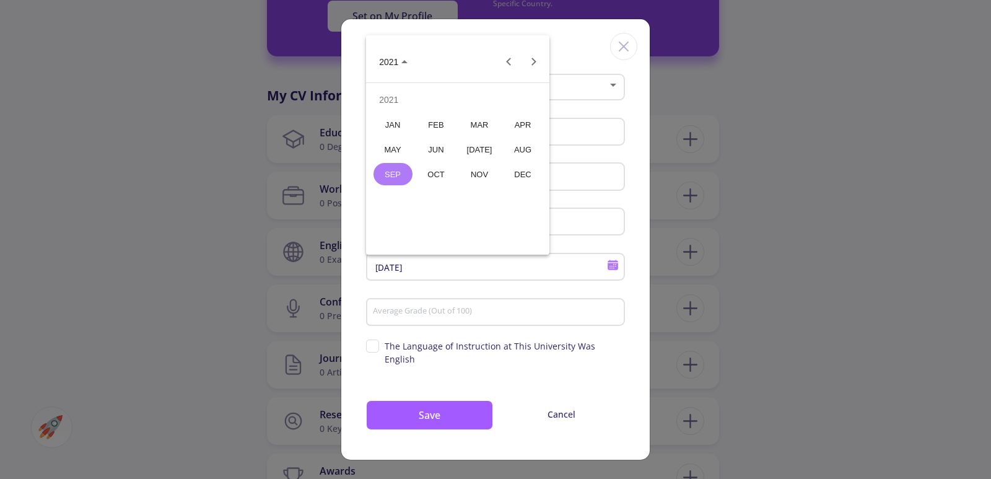
click at [587, 63] on div at bounding box center [495, 239] width 991 height 479
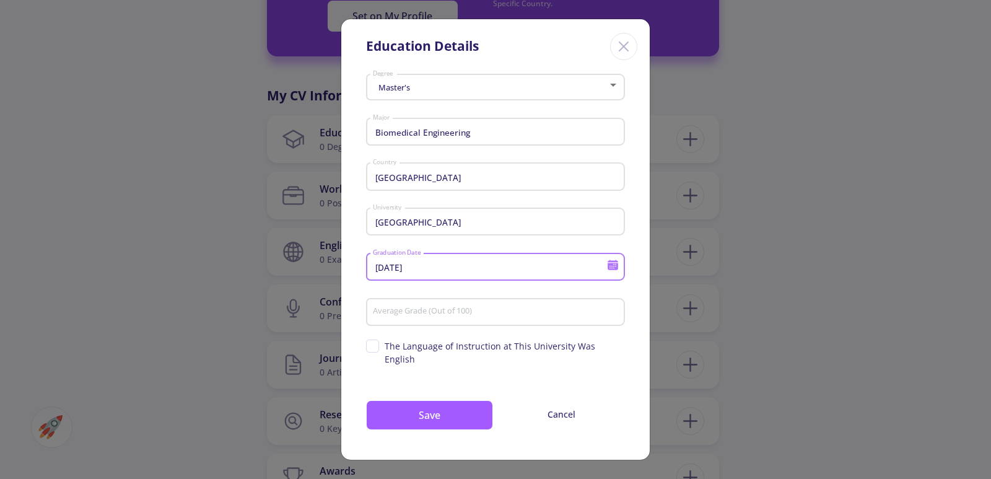
click at [478, 318] on input "Average Grade (Out of 100)" at bounding box center [497, 312] width 250 height 11
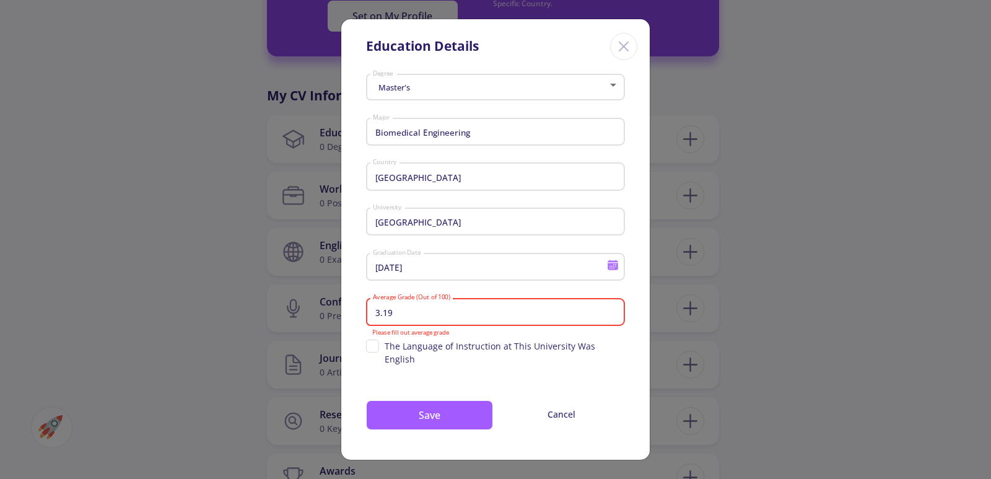
type input "3.19"
click at [464, 336] on mat-error "Please fill out average grade" at bounding box center [495, 332] width 247 height 7
click at [469, 316] on input "3.19" at bounding box center [497, 312] width 250 height 11
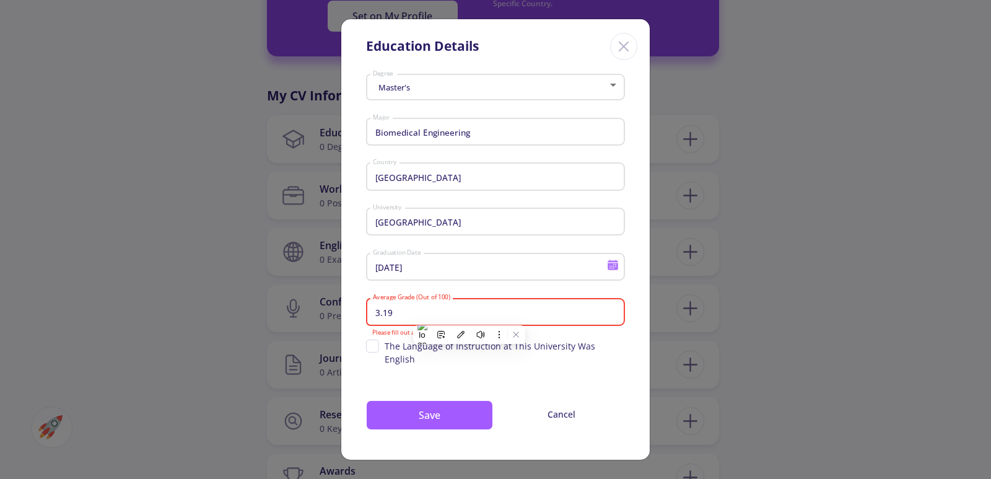
click at [469, 316] on input "3.19" at bounding box center [497, 312] width 250 height 11
click at [507, 359] on div "The Language of Instruction at This University Was English" at bounding box center [495, 354] width 259 height 32
click at [476, 316] on input "Average Grade (Out of 100)" at bounding box center [497, 312] width 250 height 11
drag, startPoint x: 450, startPoint y: 303, endPoint x: 413, endPoint y: 300, distance: 37.3
click at [413, 300] on div "Average Grade (Out of 100)" at bounding box center [495, 310] width 247 height 32
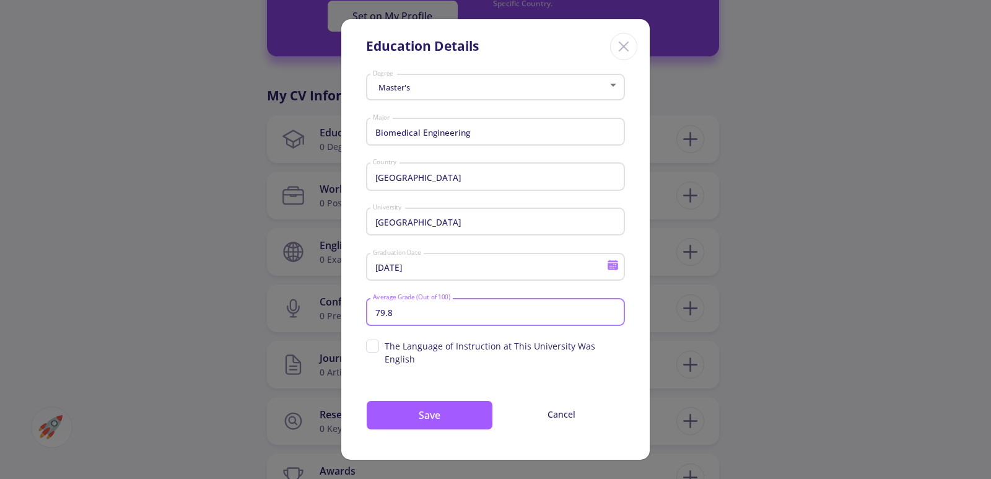
type input "79.8"
drag, startPoint x: 628, startPoint y: 350, endPoint x: 388, endPoint y: 351, distance: 239.7
click at [388, 351] on div "Master's Degree Biomedical Engineering Major Iran Country University of Zanjan …" at bounding box center [495, 264] width 308 height 390
click at [546, 372] on div "Master's Degree Biomedical Engineering Major Iran Country University of Zanjan …" at bounding box center [495, 264] width 308 height 390
drag, startPoint x: 626, startPoint y: 355, endPoint x: 383, endPoint y: 357, distance: 242.8
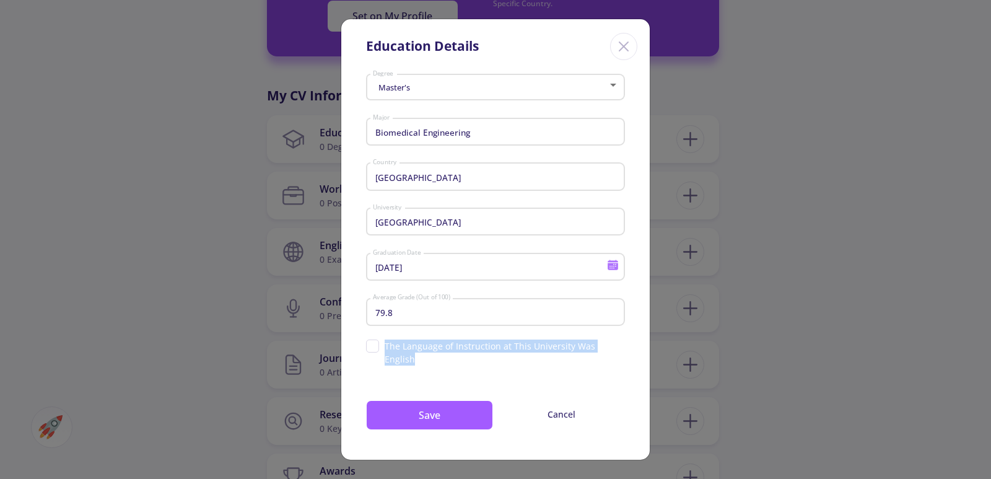
click at [383, 357] on div "Master's Degree Biomedical Engineering Major Iran Country University of Zanjan …" at bounding box center [495, 264] width 308 height 390
copy span "The Language of Instruction at This University Was English"
click at [484, 407] on button "Save" at bounding box center [429, 415] width 127 height 30
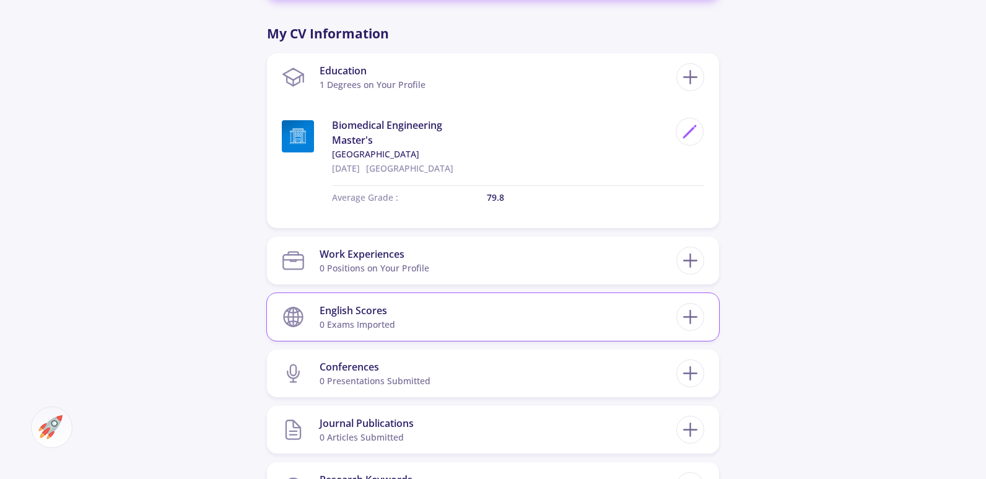
scroll to position [619, 0]
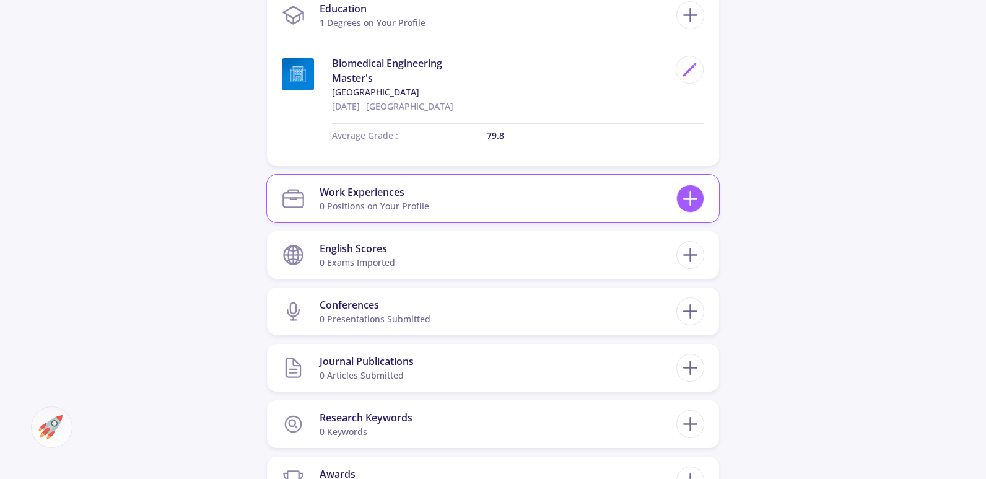
click at [696, 207] on icon at bounding box center [690, 198] width 23 height 23
checkbox input "false"
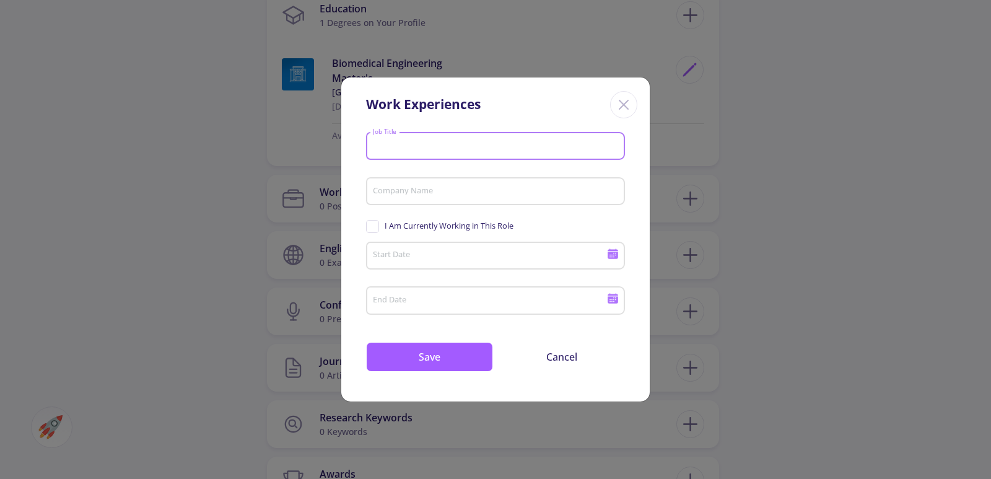
click at [444, 149] on input "Job Title" at bounding box center [497, 146] width 250 height 11
paste input "Technical Manager of Medi"
drag, startPoint x: 492, startPoint y: 144, endPoint x: 452, endPoint y: 147, distance: 40.4
click at [452, 147] on input "Technical Manager of Medi" at bounding box center [497, 146] width 250 height 11
type input "Technical Manager"
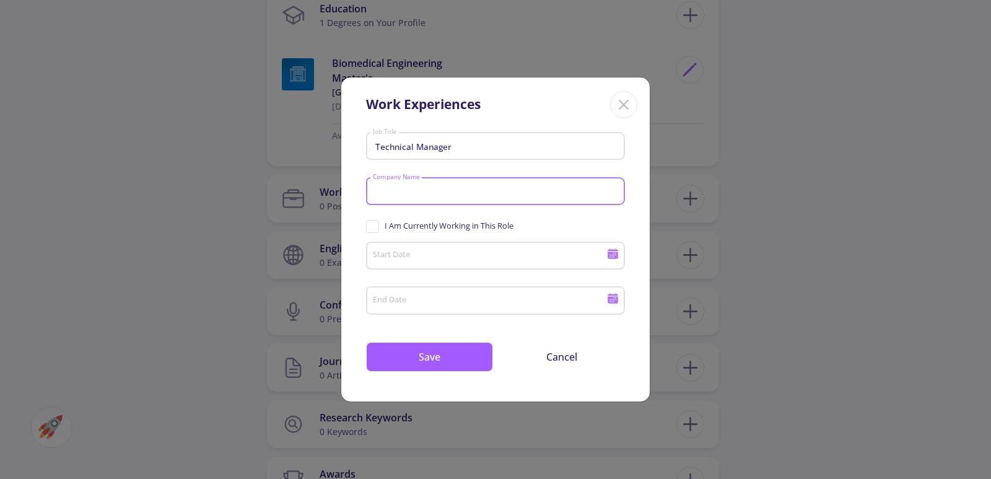
click at [463, 191] on input "Company Name" at bounding box center [497, 191] width 250 height 11
paste input "Hospital"
type input "Hospital"
click at [468, 246] on div "Start Date" at bounding box center [489, 253] width 235 height 32
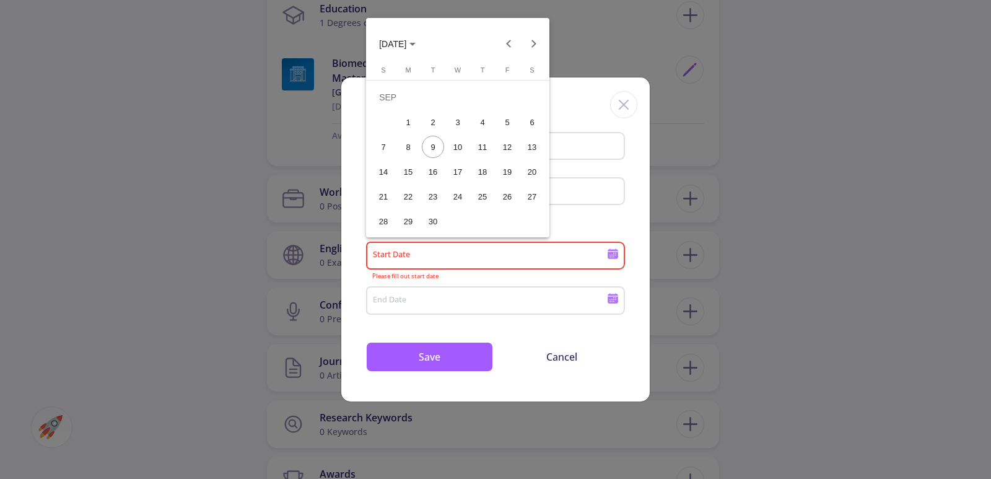
click at [461, 255] on div at bounding box center [495, 239] width 991 height 479
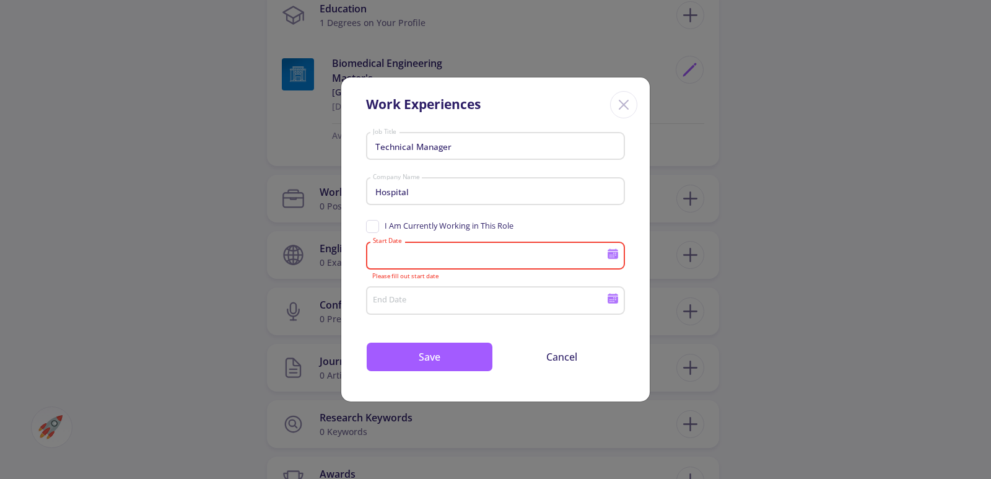
click at [461, 256] on input "Start Date" at bounding box center [491, 256] width 238 height 11
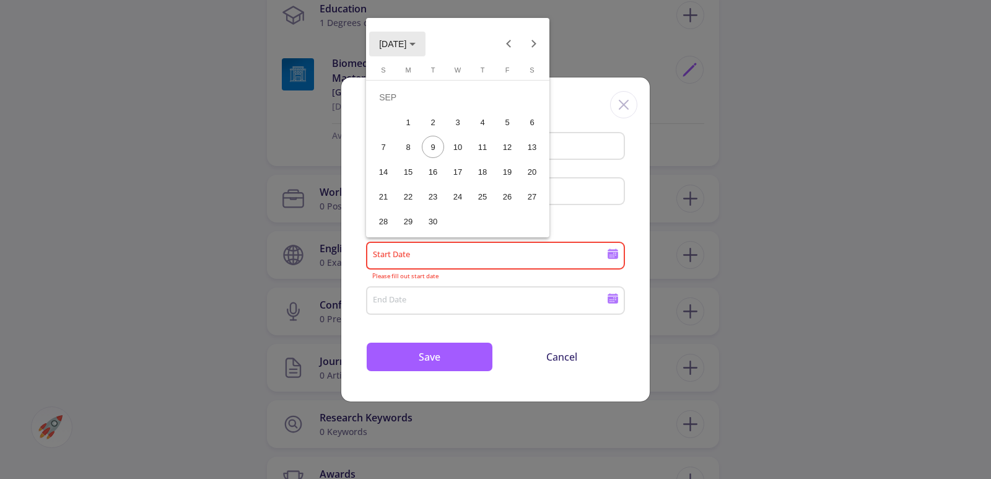
click at [421, 37] on button "[DATE]" at bounding box center [397, 44] width 56 height 25
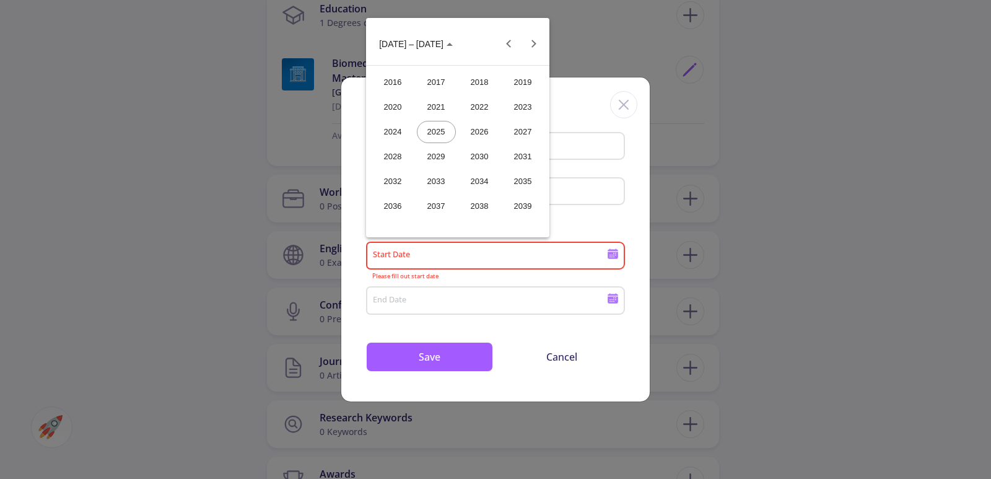
click at [471, 106] on div "2022" at bounding box center [479, 107] width 39 height 22
click at [448, 107] on div "FEB" at bounding box center [436, 107] width 39 height 22
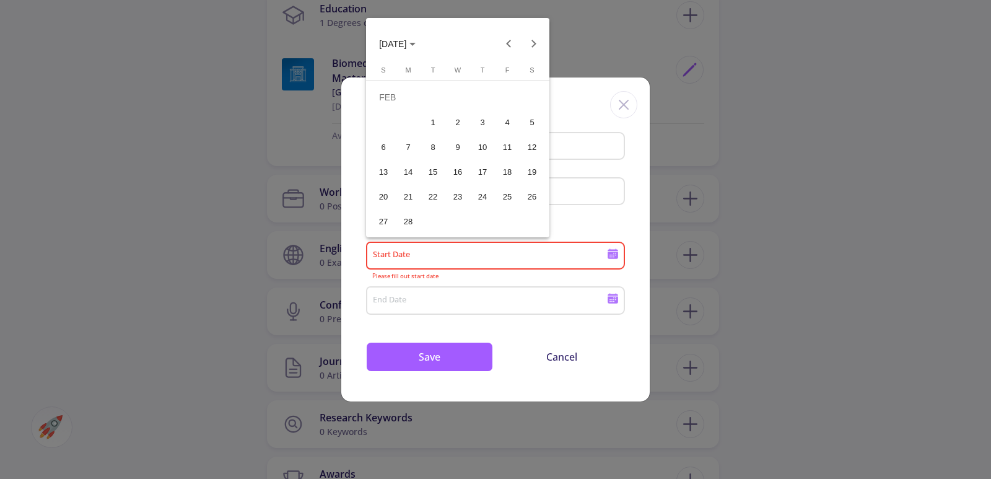
click at [430, 127] on div "1" at bounding box center [433, 122] width 22 height 22
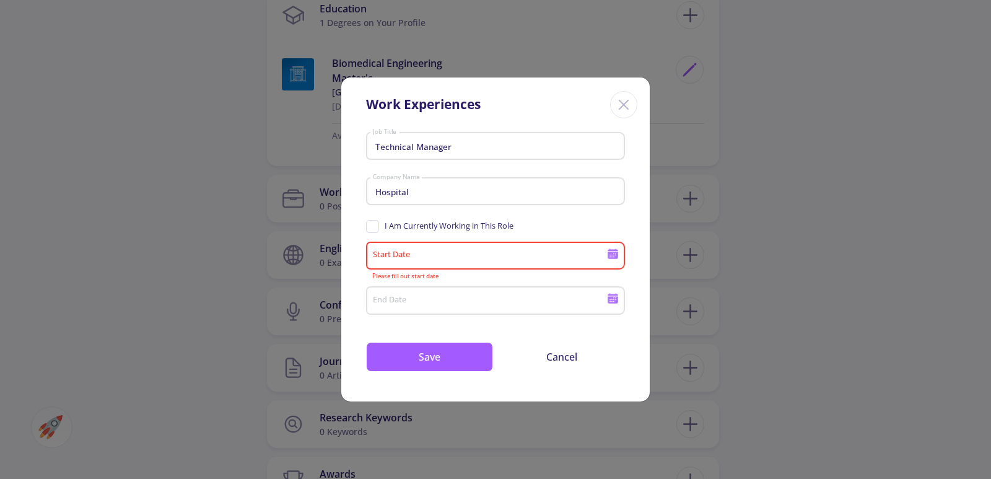
type input "2/1/2022"
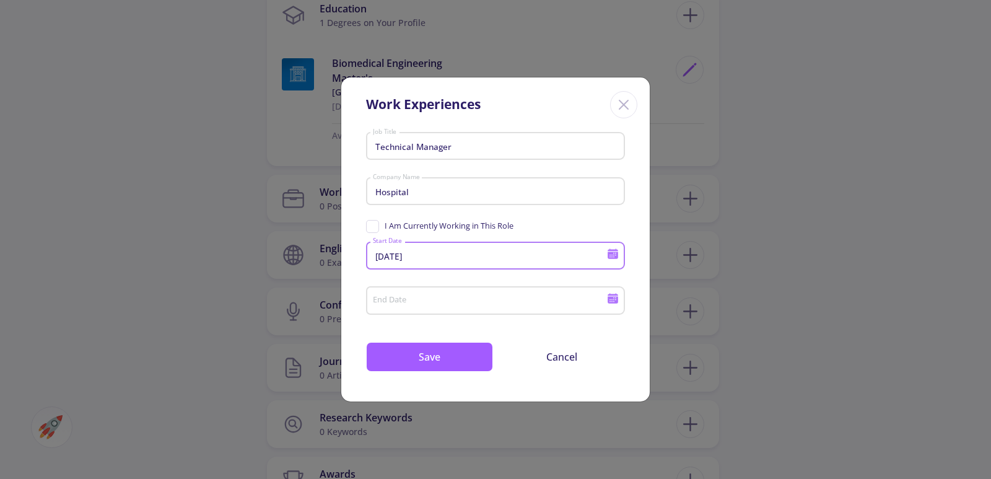
click at [476, 309] on div "End Date" at bounding box center [489, 298] width 235 height 32
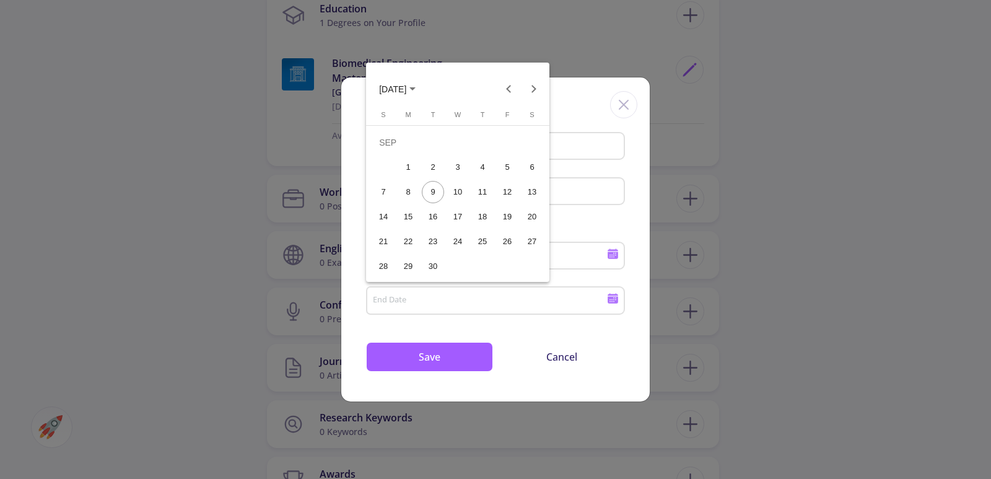
click at [406, 87] on span "[DATE]" at bounding box center [392, 89] width 27 height 10
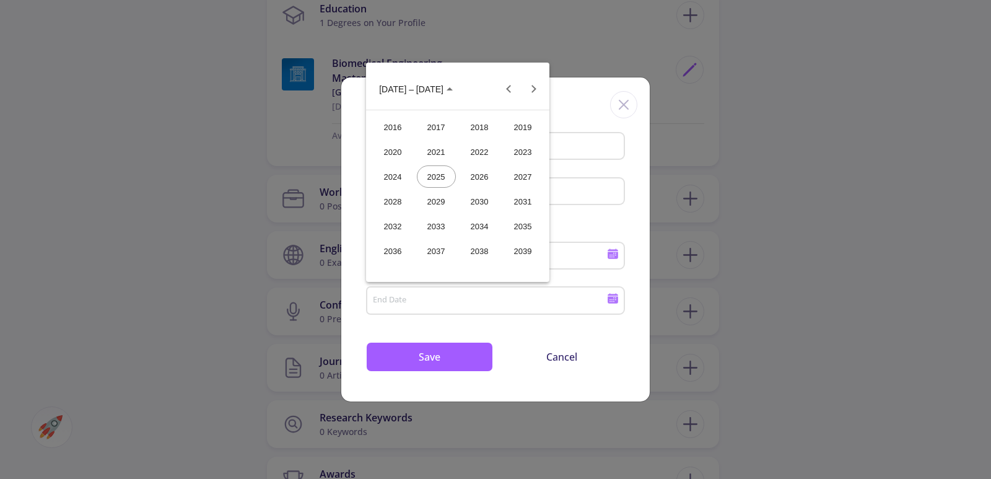
click at [510, 147] on div "2023" at bounding box center [522, 152] width 39 height 22
click at [524, 196] on div "DEC" at bounding box center [522, 201] width 39 height 22
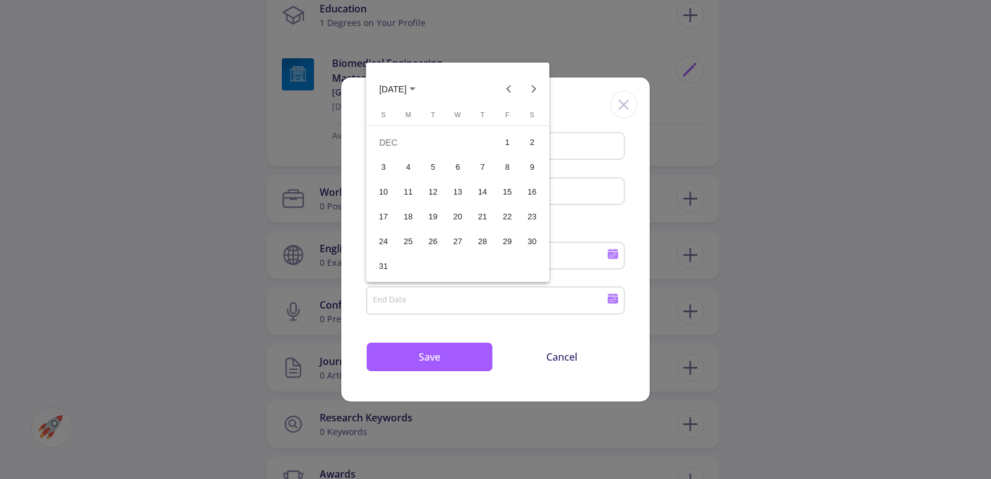
click at [390, 256] on button "31" at bounding box center [383, 266] width 25 height 25
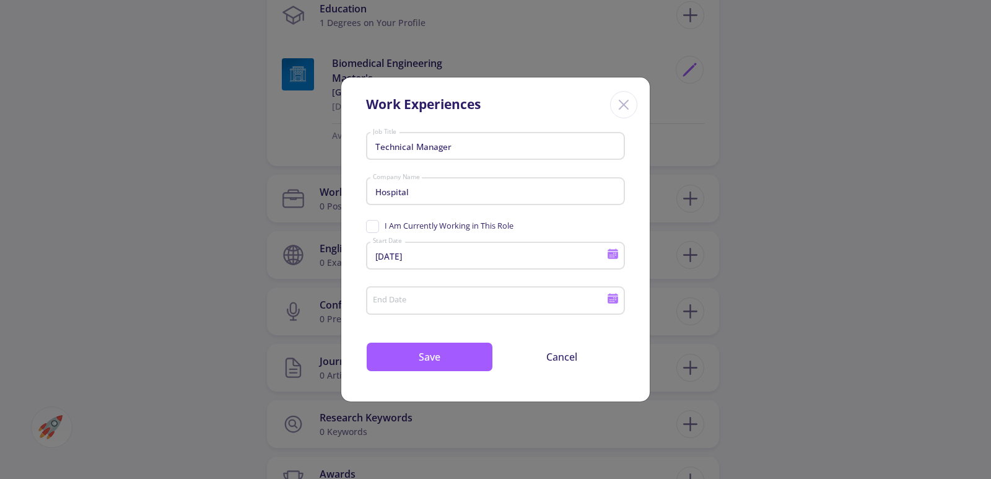
type input "12/31/2023"
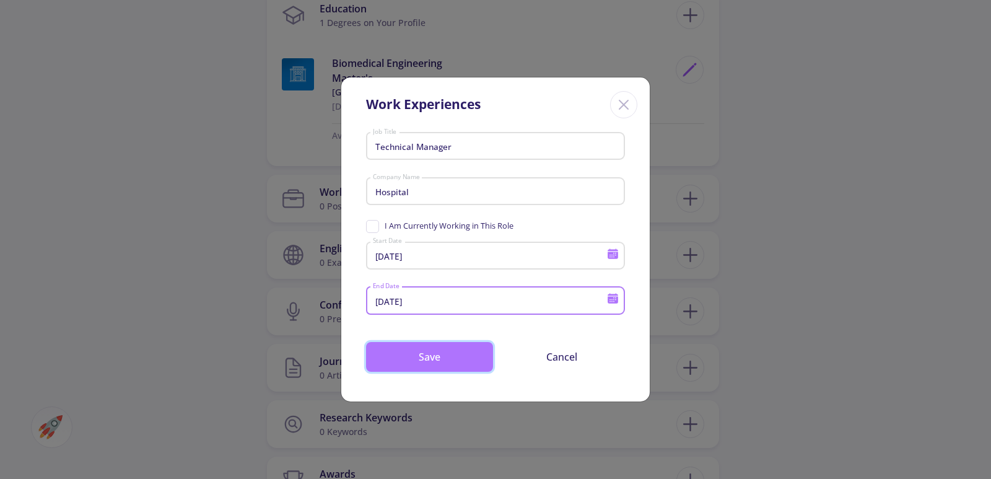
click at [436, 348] on button "Save" at bounding box center [429, 357] width 127 height 30
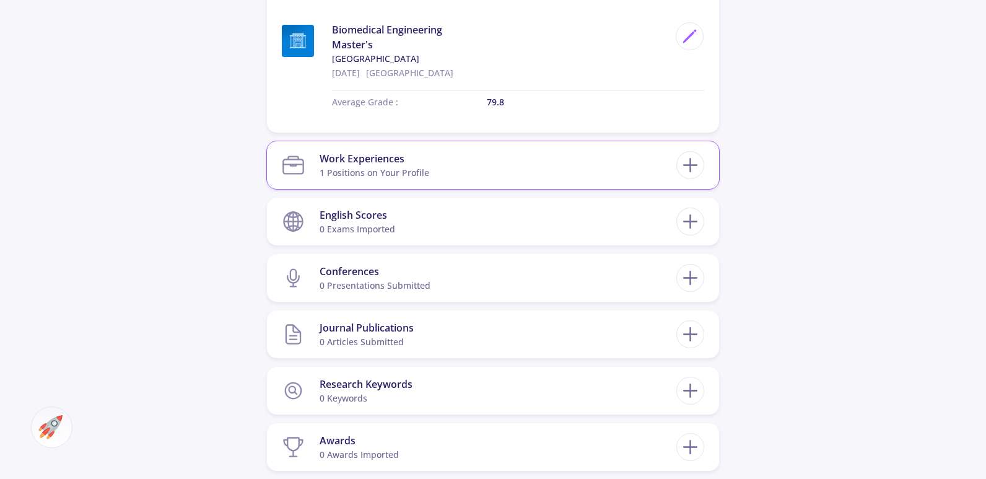
scroll to position [681, 0]
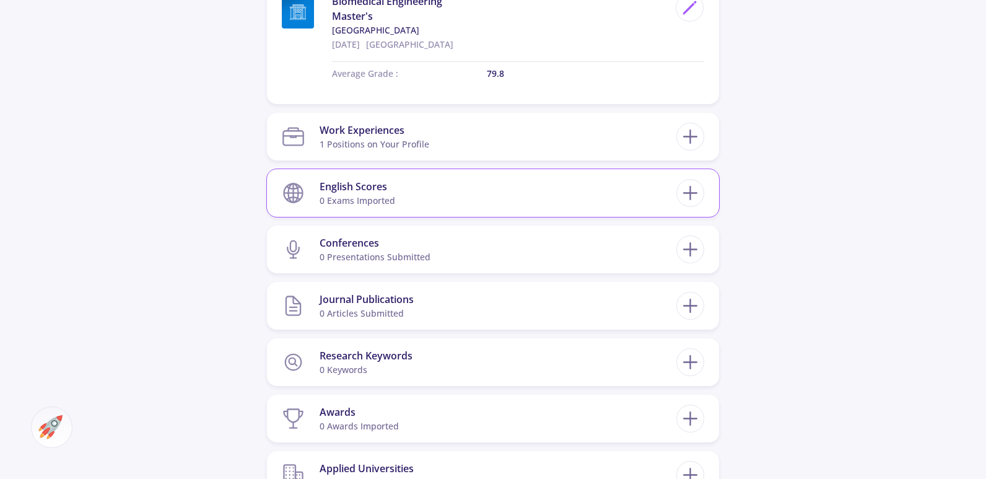
click at [490, 199] on section "English Scores 0 exams imported" at bounding box center [479, 193] width 394 height 38
click at [700, 193] on icon at bounding box center [690, 192] width 23 height 23
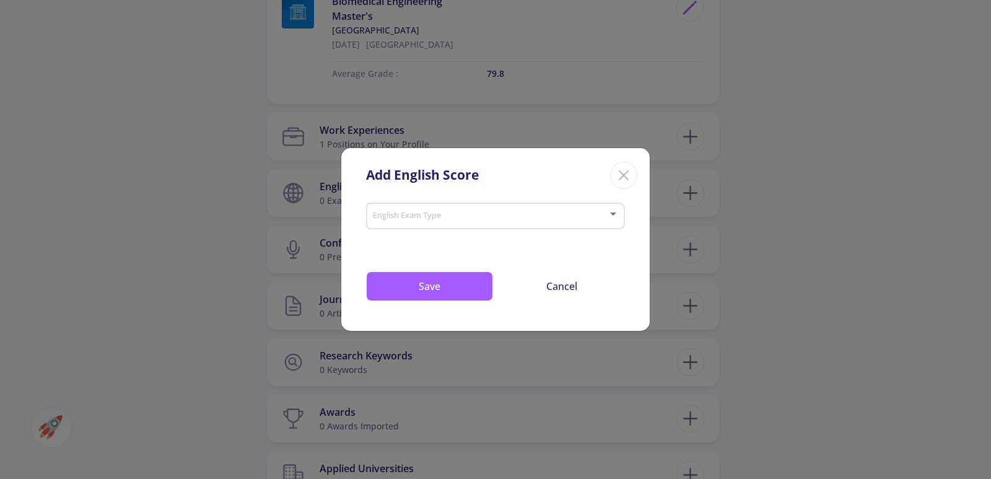
click at [598, 208] on div "English Exam Type" at bounding box center [495, 213] width 247 height 31
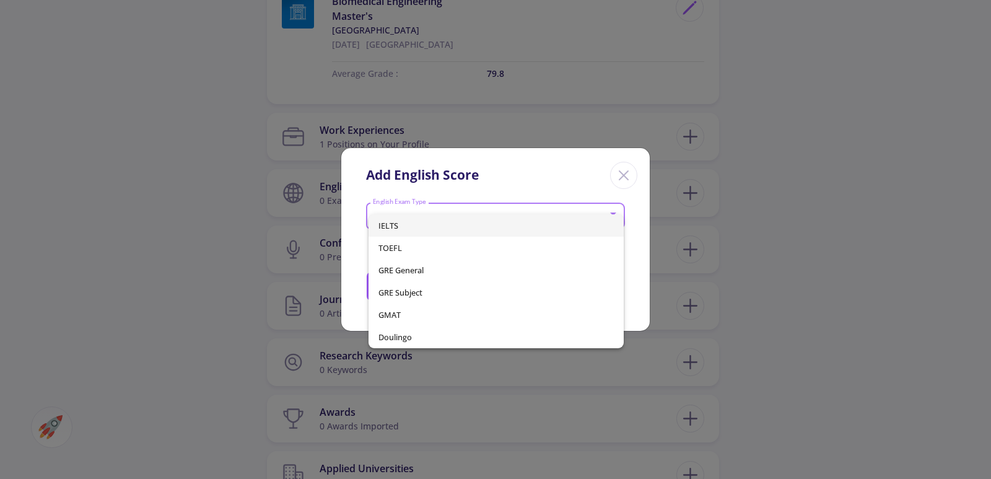
click at [557, 221] on span "IELTS" at bounding box center [496, 225] width 236 height 22
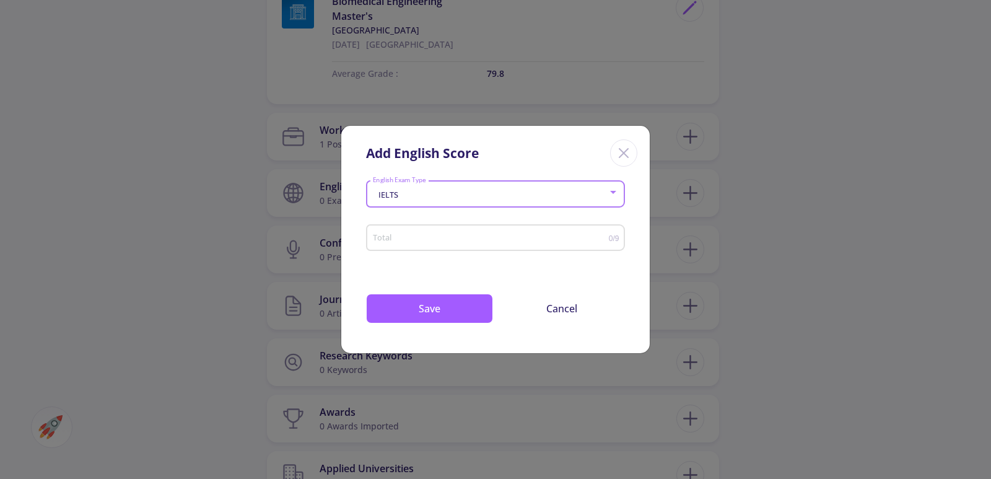
click at [512, 238] on input "Total" at bounding box center [490, 237] width 237 height 9
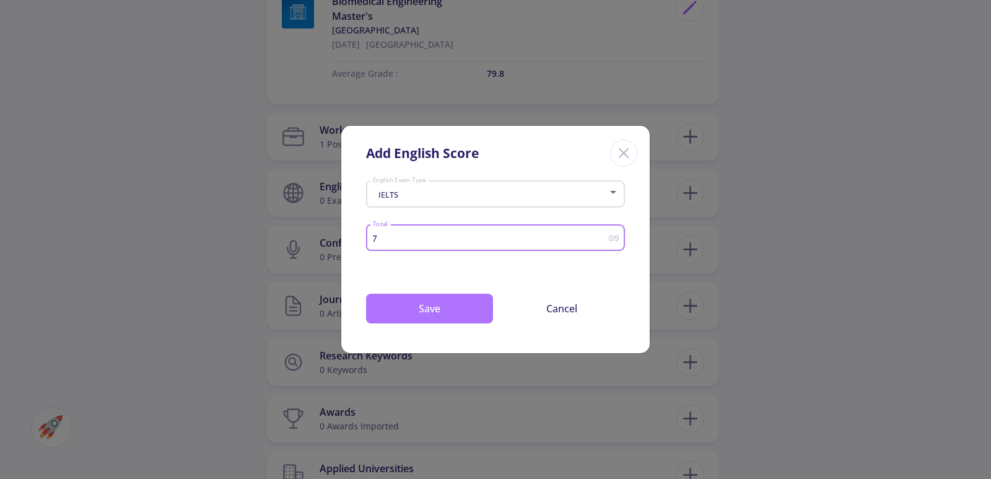
type input "7"
click at [473, 307] on button "Save" at bounding box center [429, 309] width 127 height 30
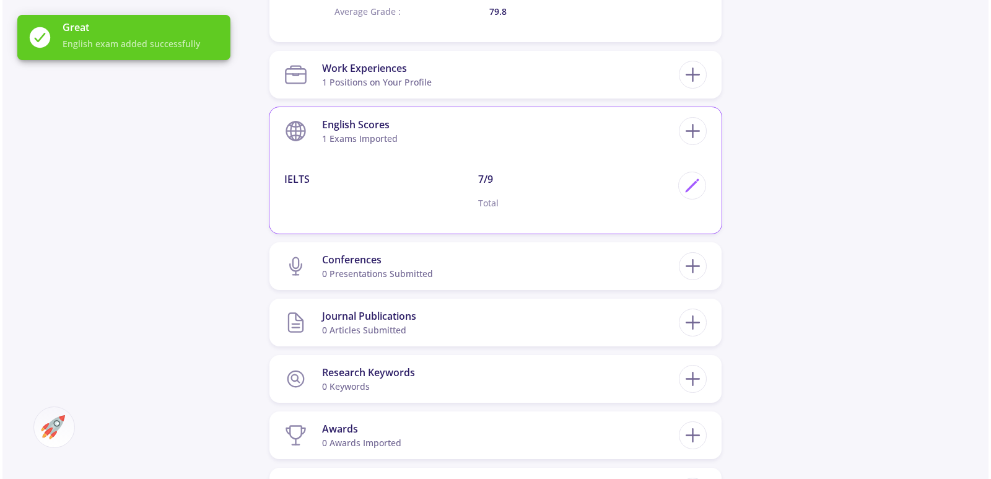
scroll to position [867, 0]
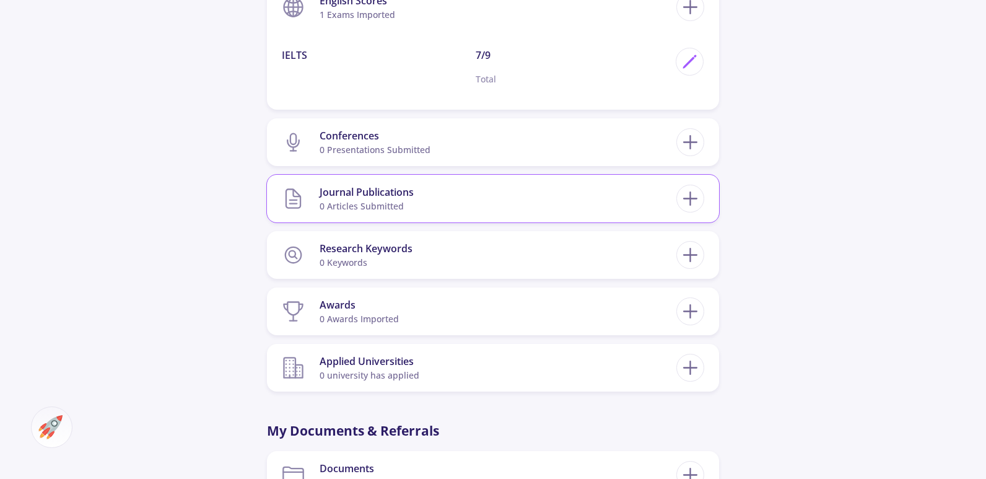
click at [523, 192] on section "Journal Publications 0 articles submitted" at bounding box center [479, 199] width 394 height 38
click at [691, 198] on icon at bounding box center [690, 198] width 23 height 23
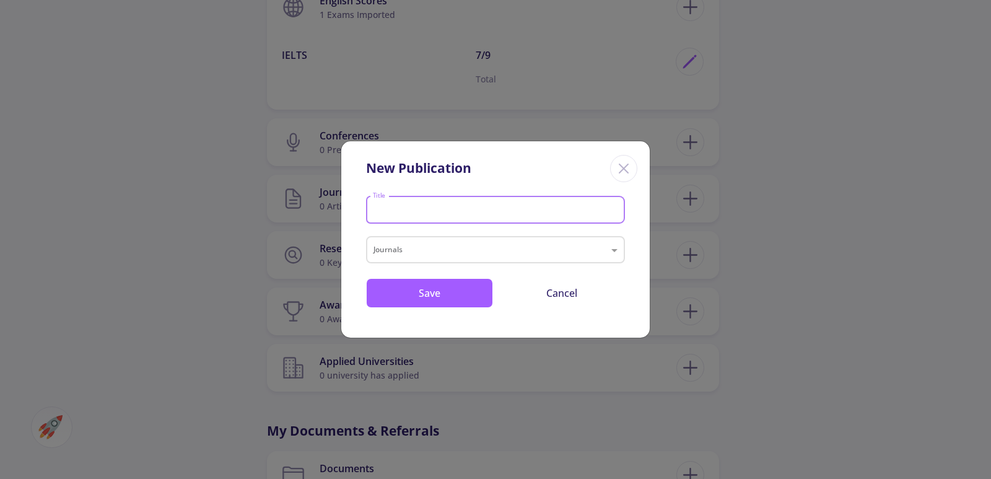
click at [503, 206] on input "Title" at bounding box center [497, 210] width 250 height 11
click at [484, 239] on div "Journals" at bounding box center [495, 249] width 259 height 27
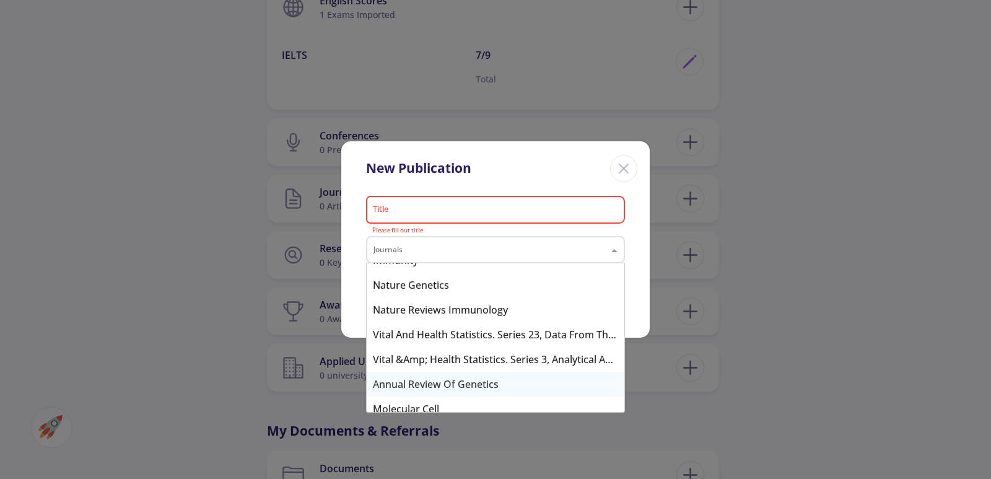
scroll to position [557, 0]
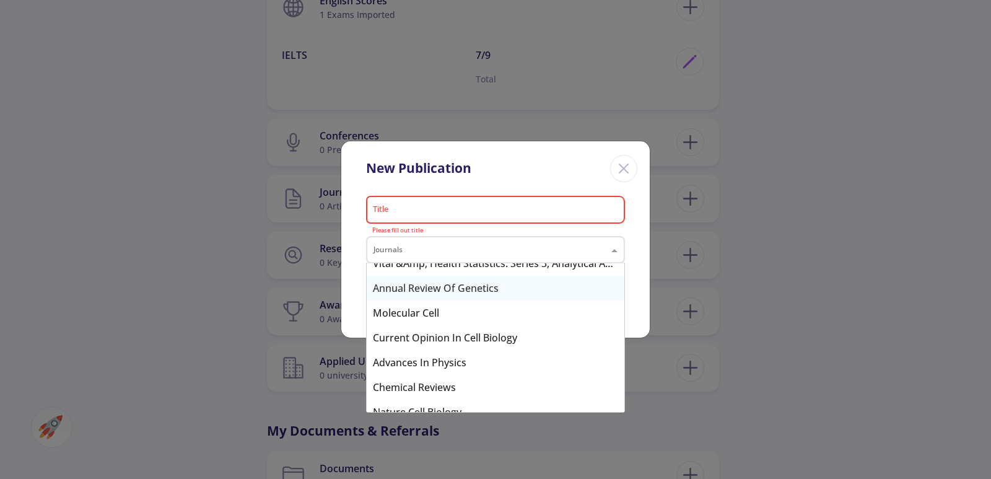
click at [445, 211] on input "Title" at bounding box center [497, 210] width 250 height 11
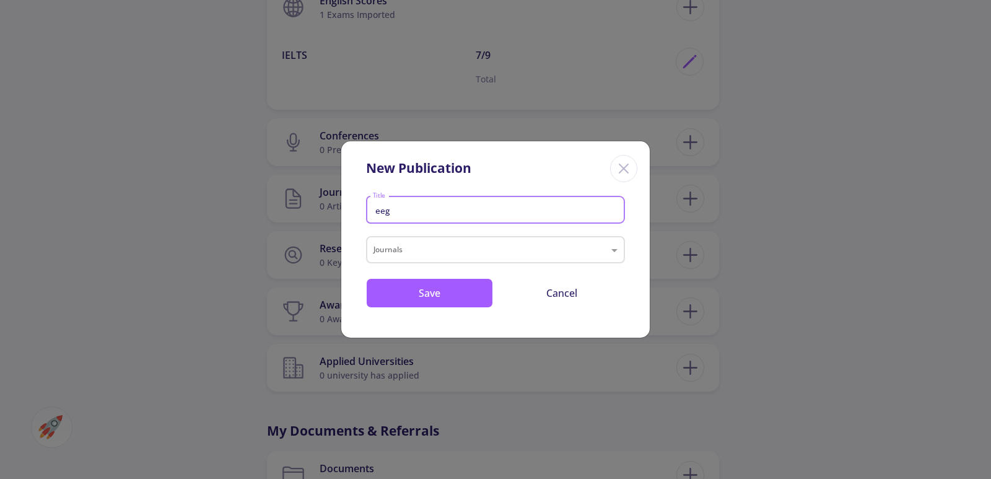
type input "eeg"
click at [448, 230] on div "eeg Title" at bounding box center [495, 213] width 259 height 41
click at [440, 245] on input "text" at bounding box center [482, 251] width 219 height 15
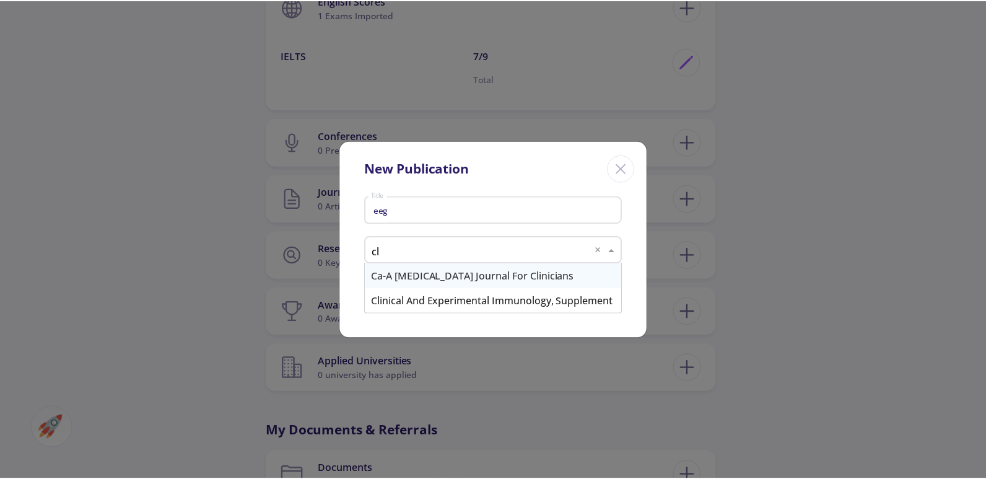
scroll to position [0, 0]
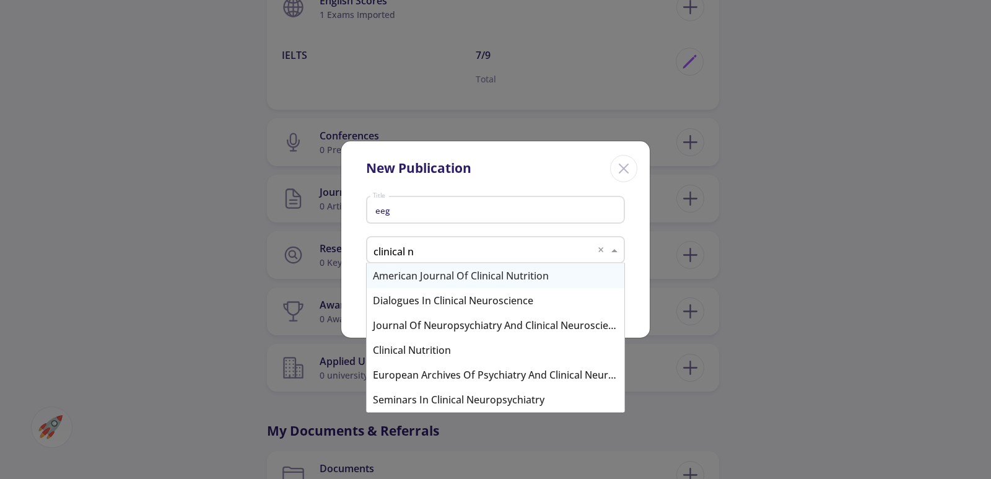
click at [450, 258] on input "clinical n" at bounding box center [482, 251] width 219 height 15
click at [435, 250] on input "clinical n" at bounding box center [482, 251] width 219 height 15
click at [417, 251] on input "clinical n" at bounding box center [482, 251] width 219 height 15
paste input "Clinical Neurophysiology"
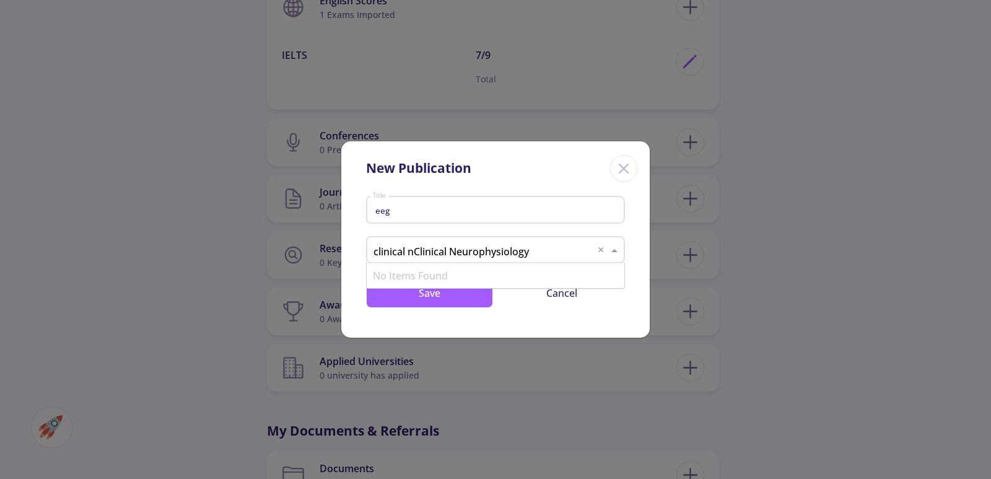
click at [416, 251] on input "clinical nClinical Neurophysiology" at bounding box center [482, 251] width 219 height 15
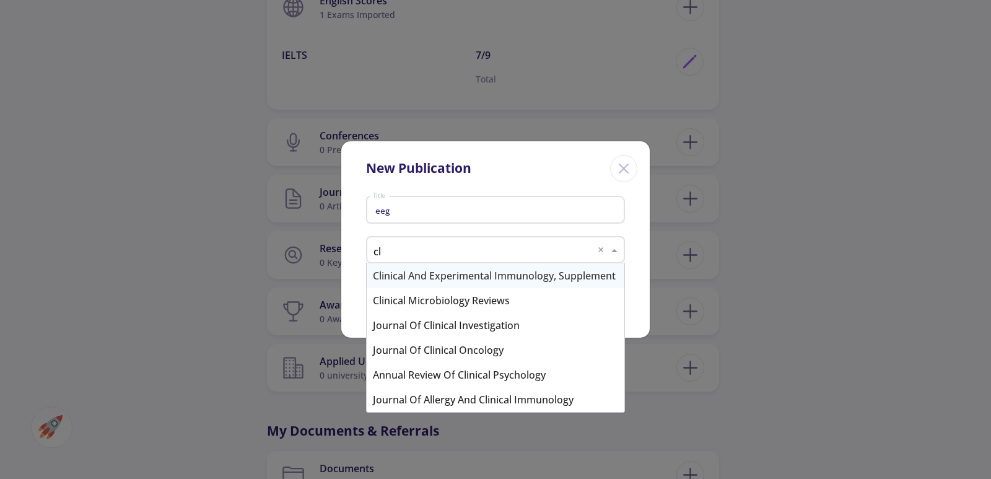
type input "c"
paste input "Clinical Neurophysiology"
type input "Clinical Neurophysiology"
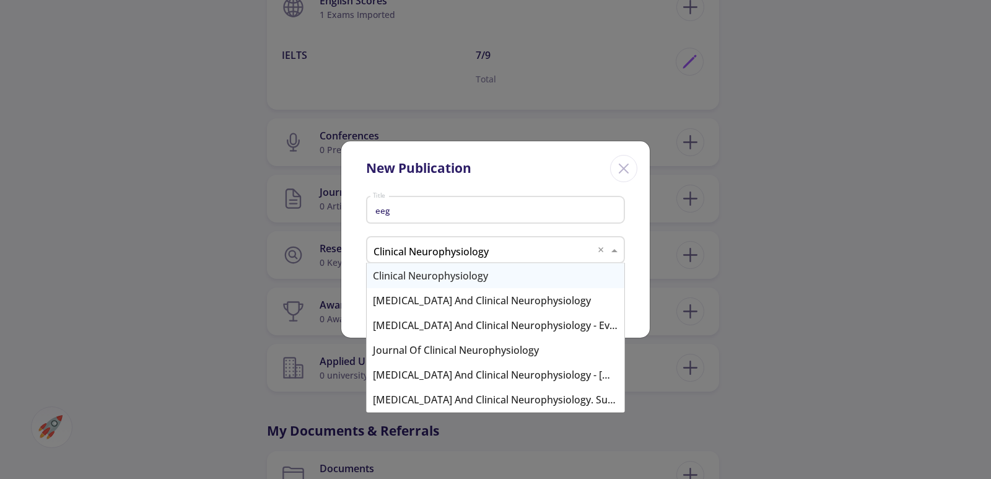
click at [466, 272] on div "Clinical Neurophysiology" at bounding box center [496, 275] width 258 height 25
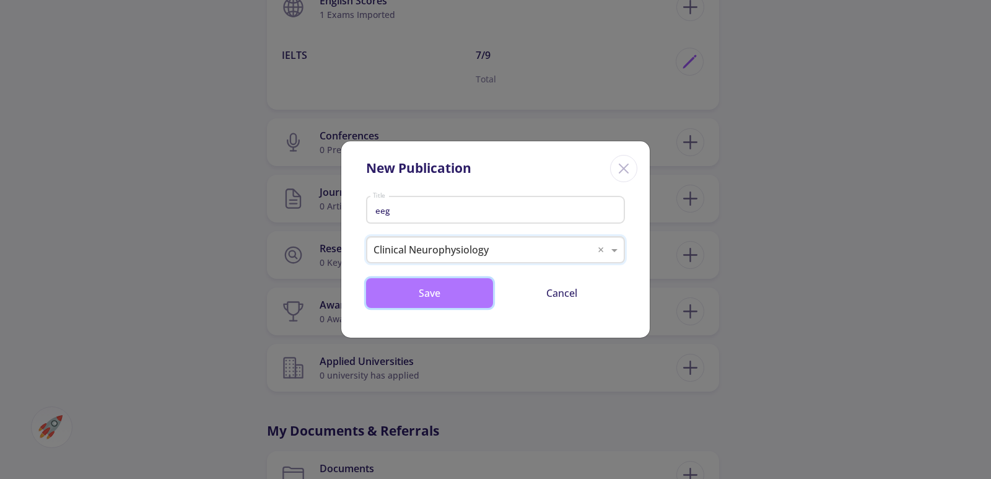
click at [471, 297] on button "Save" at bounding box center [429, 293] width 127 height 30
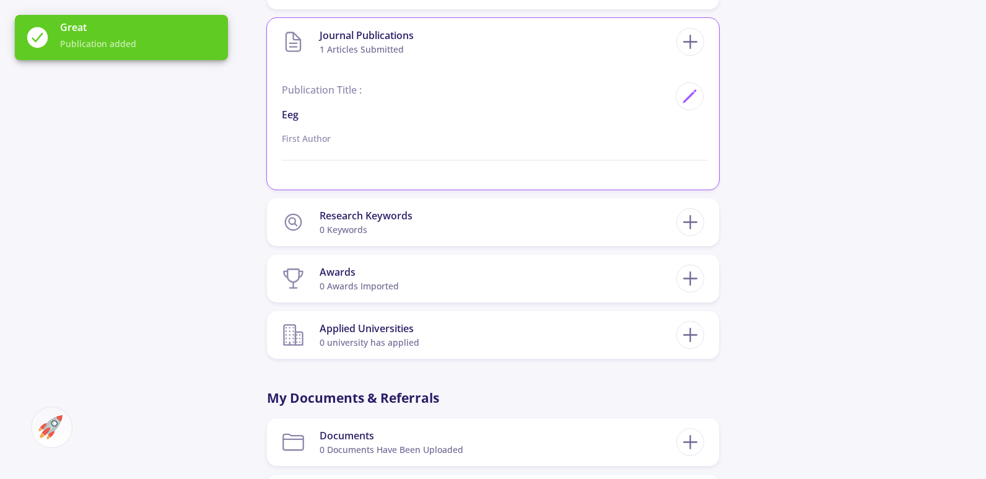
scroll to position [1053, 0]
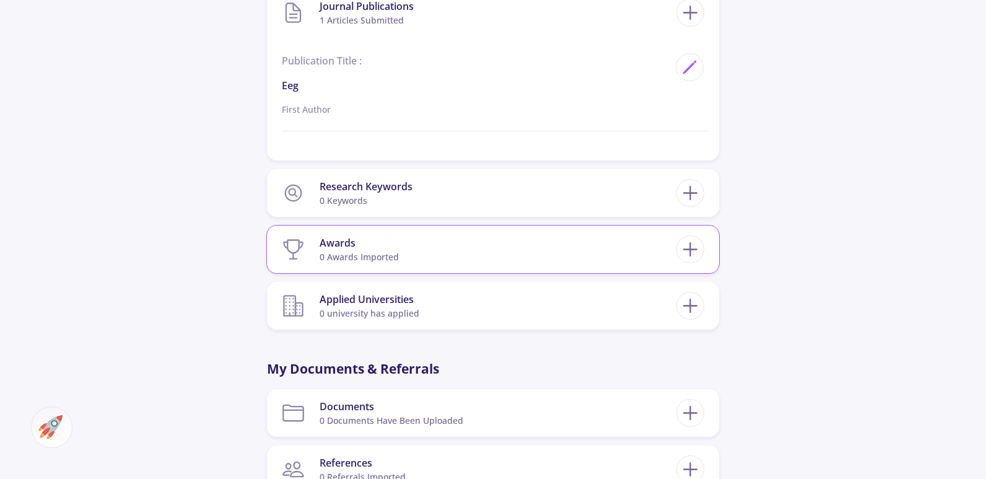
click at [528, 258] on section "Awards 0 awards imported" at bounding box center [479, 249] width 394 height 38
click at [689, 248] on icon at bounding box center [690, 249] width 23 height 23
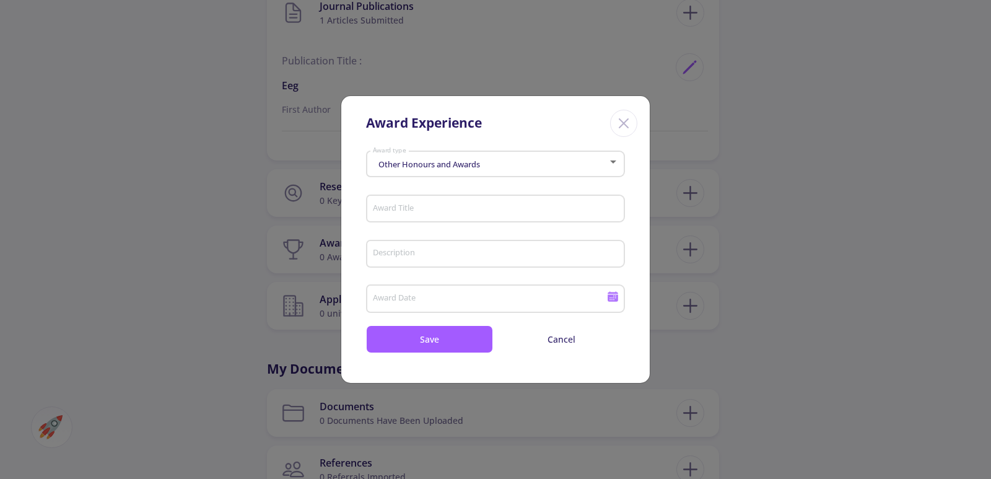
click at [611, 171] on div "Other Honours and Awards Award type" at bounding box center [495, 161] width 247 height 31
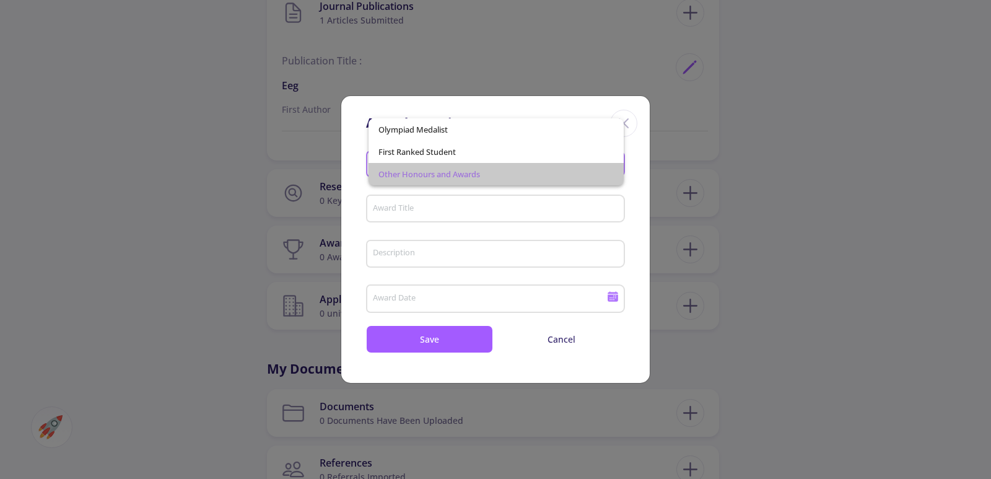
click at [611, 171] on span "Other Honours and Awards" at bounding box center [496, 174] width 236 height 22
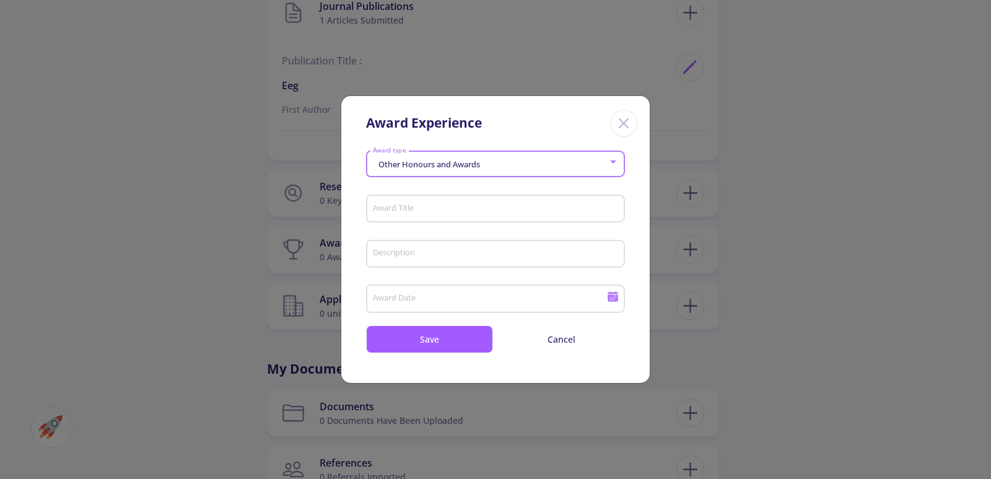
click at [627, 127] on line "Close" at bounding box center [623, 123] width 9 height 9
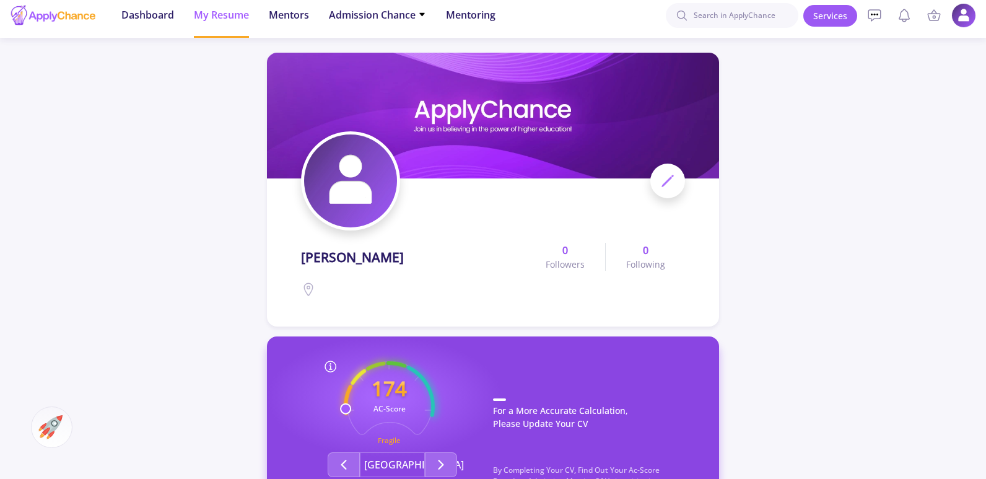
scroll to position [0, 0]
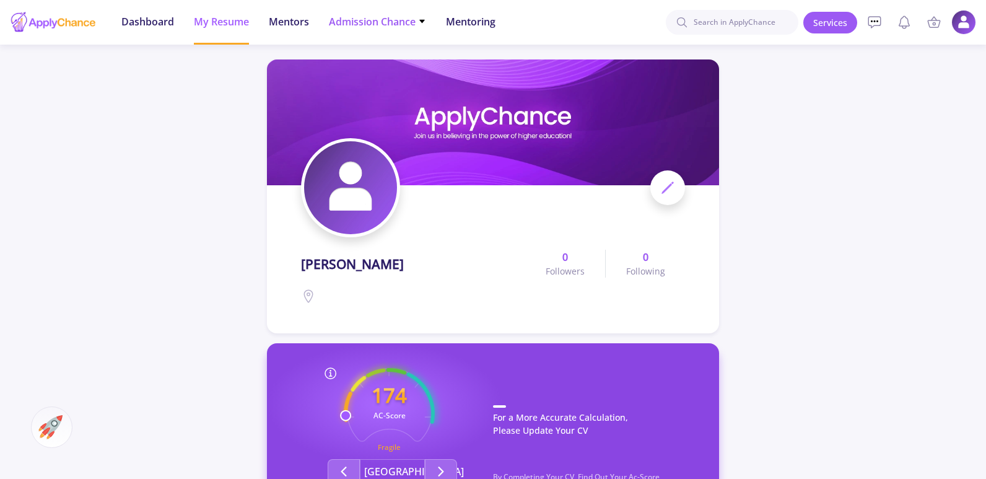
click at [385, 30] on li "Admission Chance With Minimum Requirements Only My Chance of Admission" at bounding box center [377, 22] width 97 height 45
click at [413, 25] on span "Admission Chance" at bounding box center [377, 21] width 97 height 15
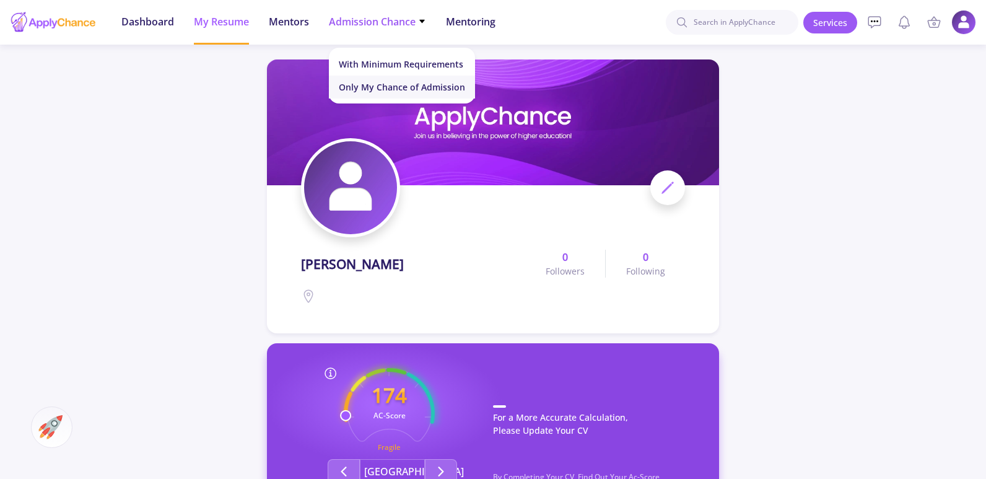
click at [417, 91] on link "Only My Chance of Admission" at bounding box center [402, 87] width 146 height 23
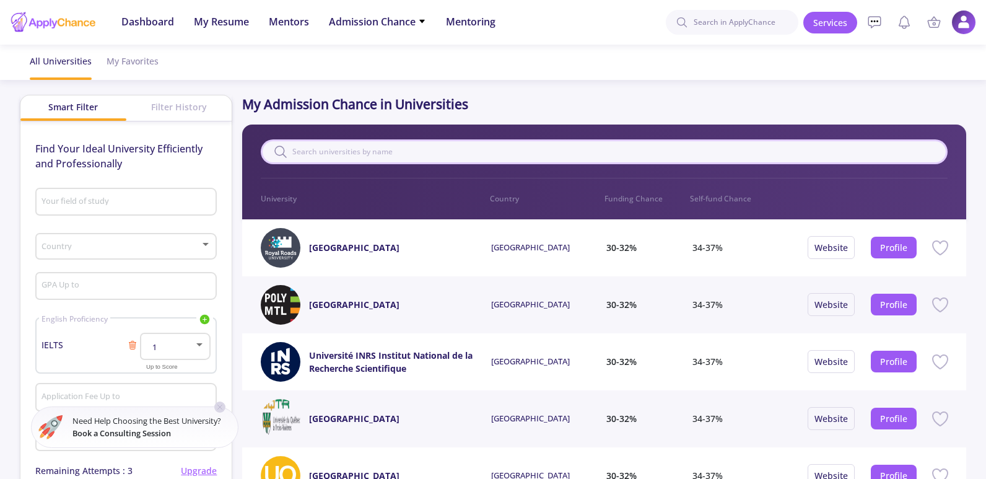
click at [438, 148] on input "text" at bounding box center [604, 151] width 687 height 25
click at [197, 342] on div at bounding box center [199, 344] width 11 height 10
click at [180, 253] on span "7" at bounding box center [176, 251] width 48 height 22
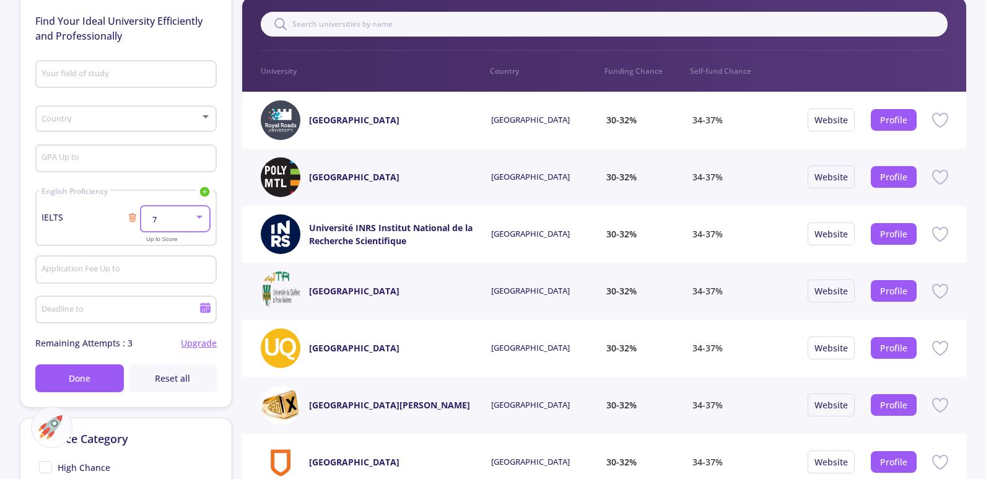
scroll to position [124, 0]
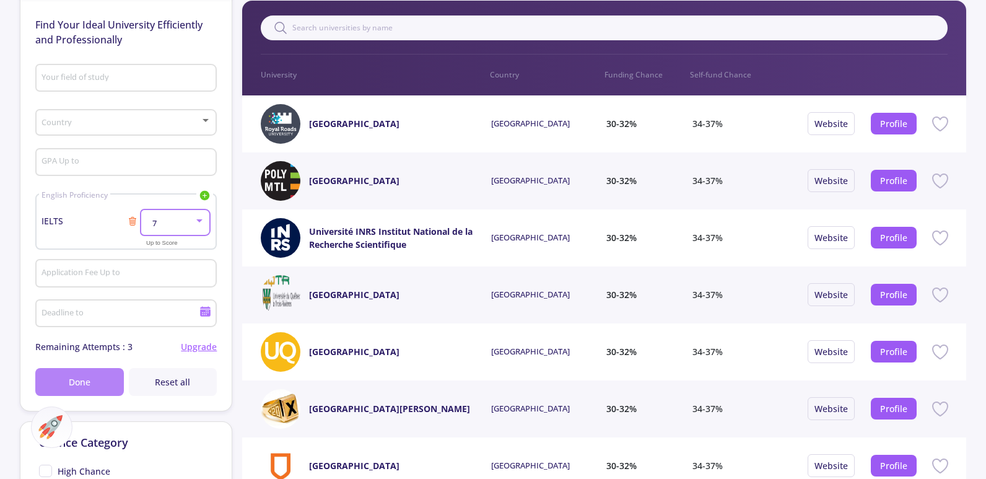
click at [94, 377] on button "Done" at bounding box center [79, 382] width 89 height 28
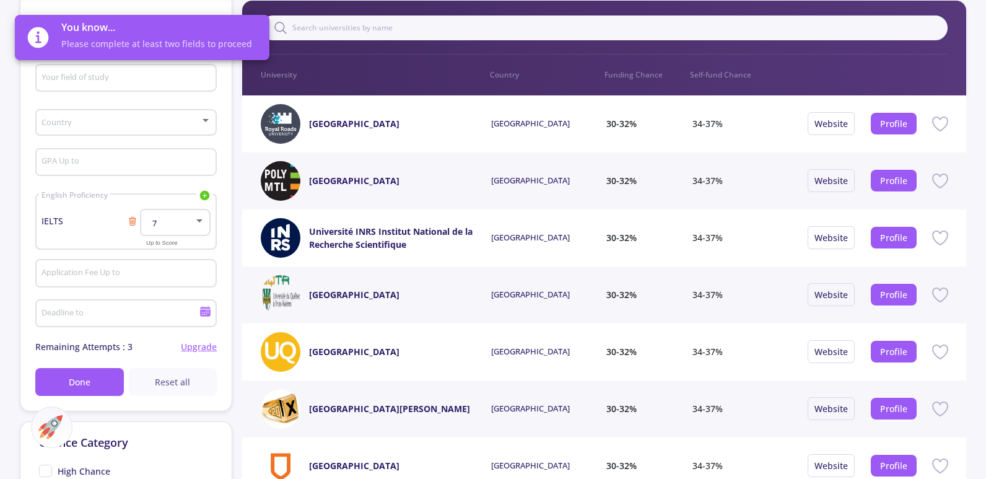
click at [158, 379] on span "Reset all" at bounding box center [172, 381] width 35 height 13
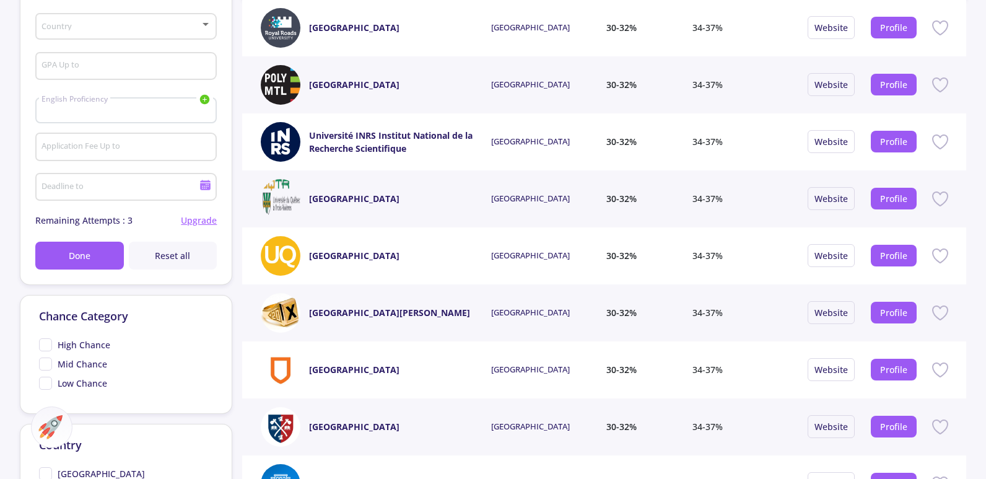
scroll to position [248, 0]
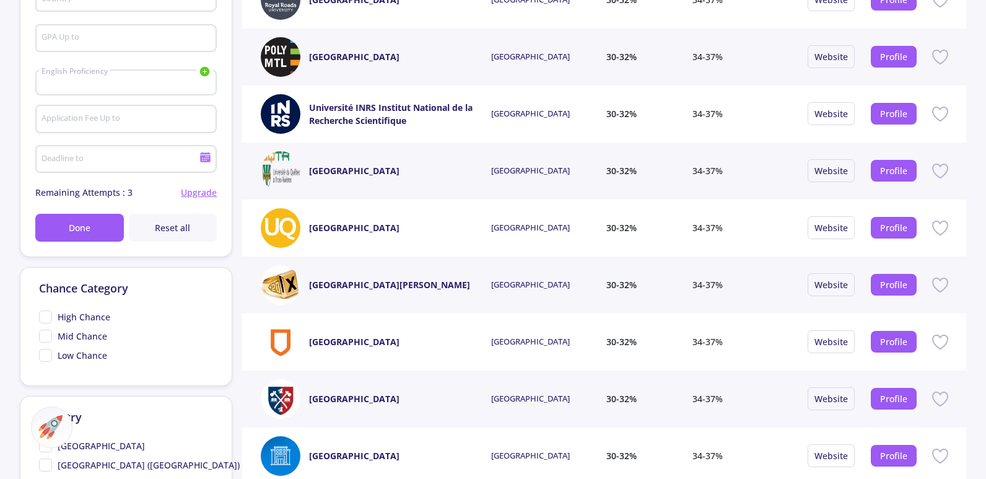
click at [72, 316] on span "High Chance" at bounding box center [84, 316] width 53 height 13
click at [47, 316] on input "High Chance" at bounding box center [43, 314] width 8 height 8
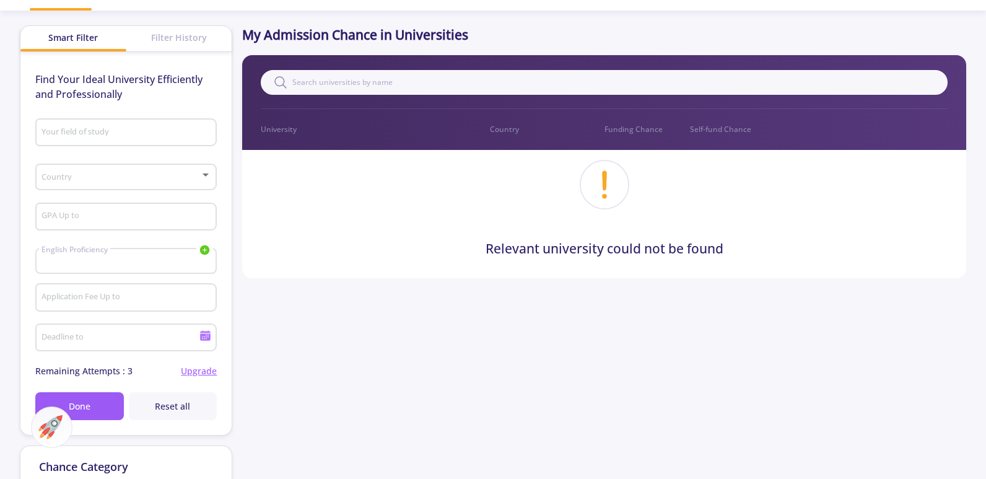
scroll to position [186, 0]
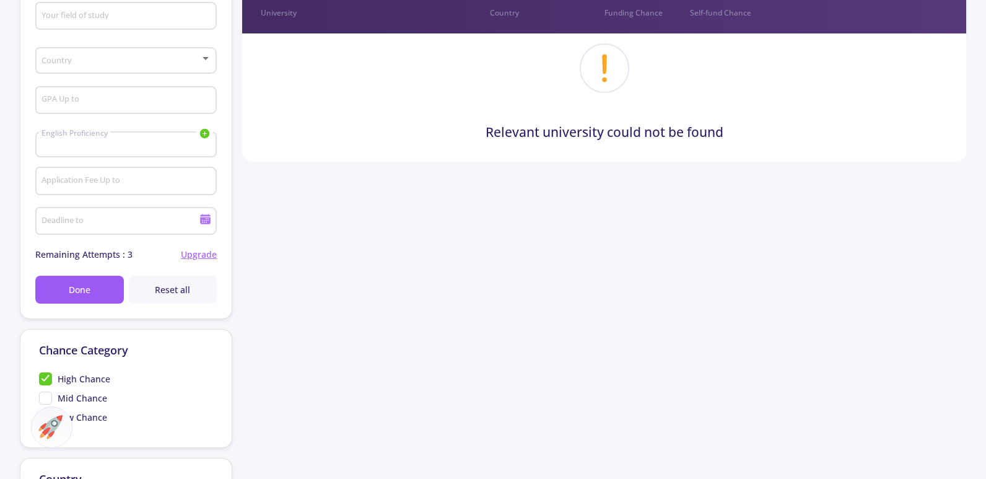
click at [58, 378] on span "High Chance" at bounding box center [84, 378] width 53 height 13
click at [47, 378] on input "High Chance" at bounding box center [43, 376] width 8 height 8
checkbox input "false"
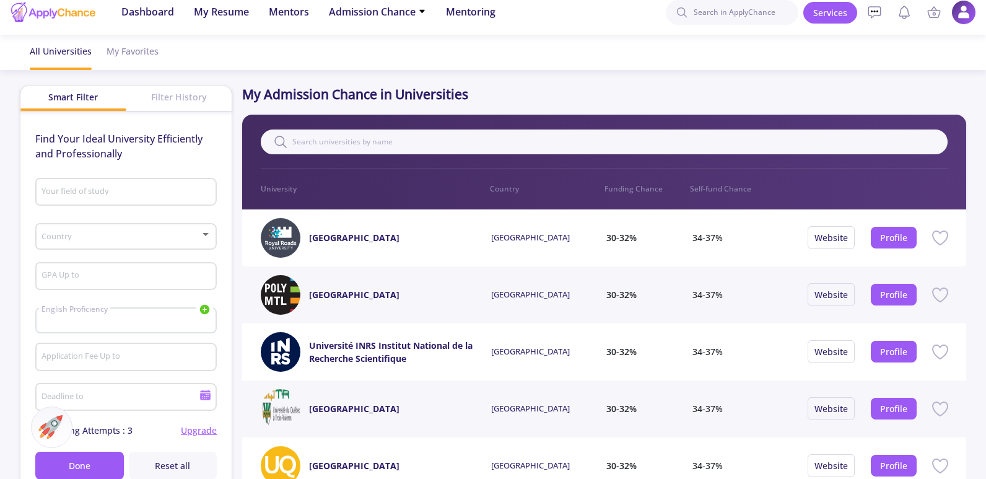
scroll to position [0, 0]
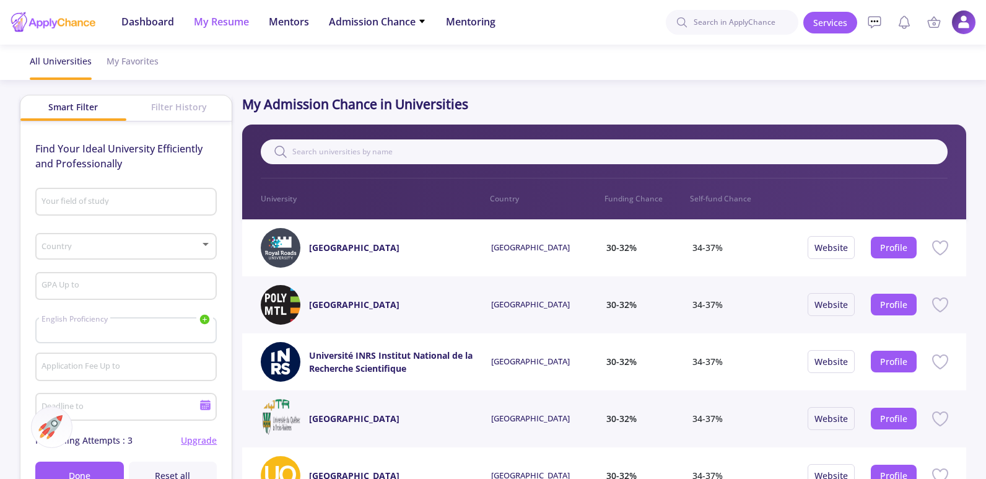
click at [224, 20] on span "My Resume" at bounding box center [221, 21] width 55 height 15
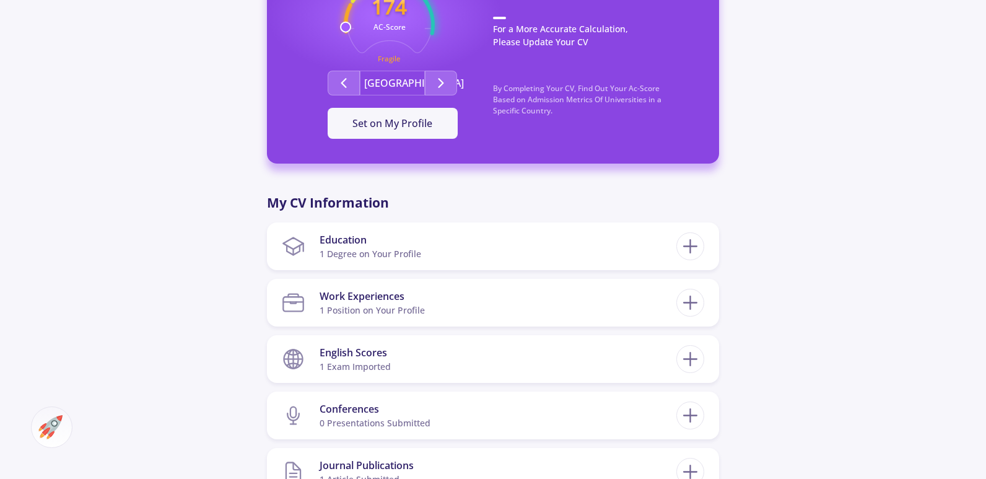
scroll to position [495, 0]
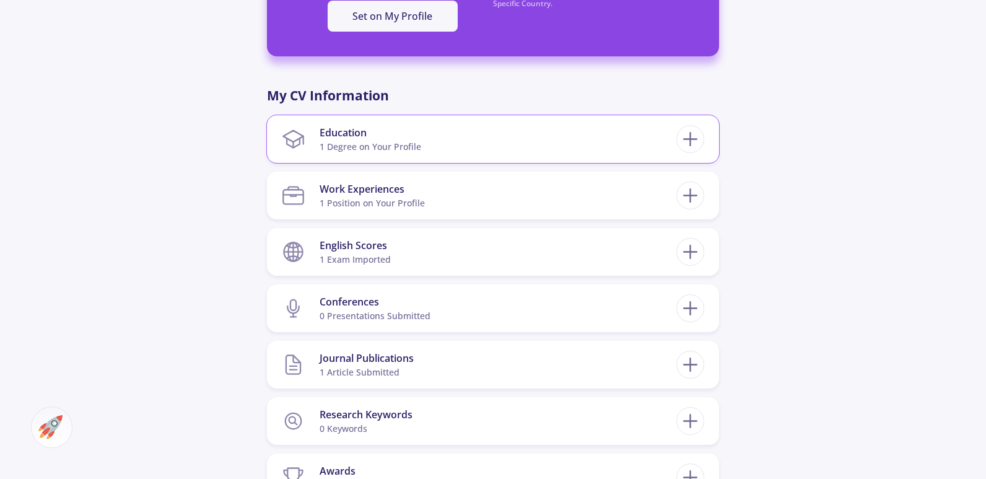
click at [499, 157] on section "Education 1 Degree on Your Profile" at bounding box center [479, 139] width 394 height 38
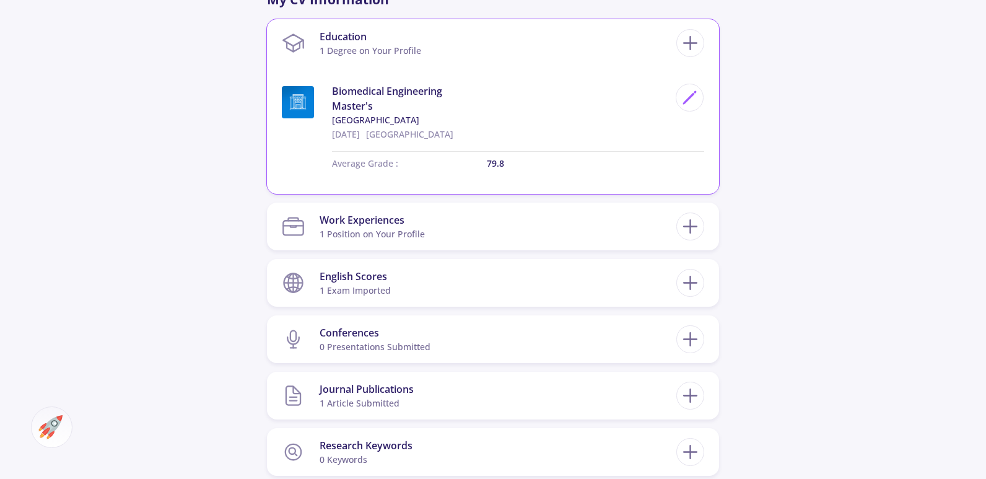
scroll to position [619, 0]
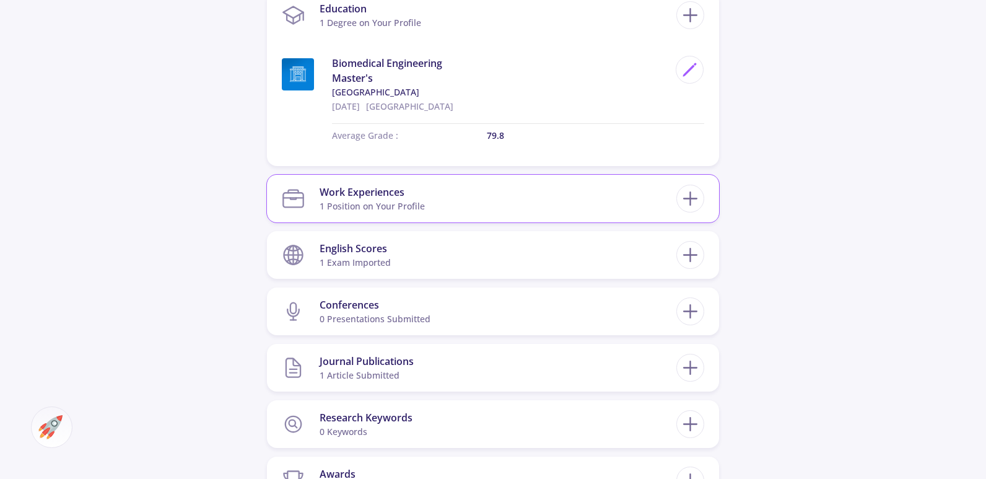
click at [435, 205] on section "Work Experiences 1 Position on Your Profile" at bounding box center [479, 199] width 394 height 38
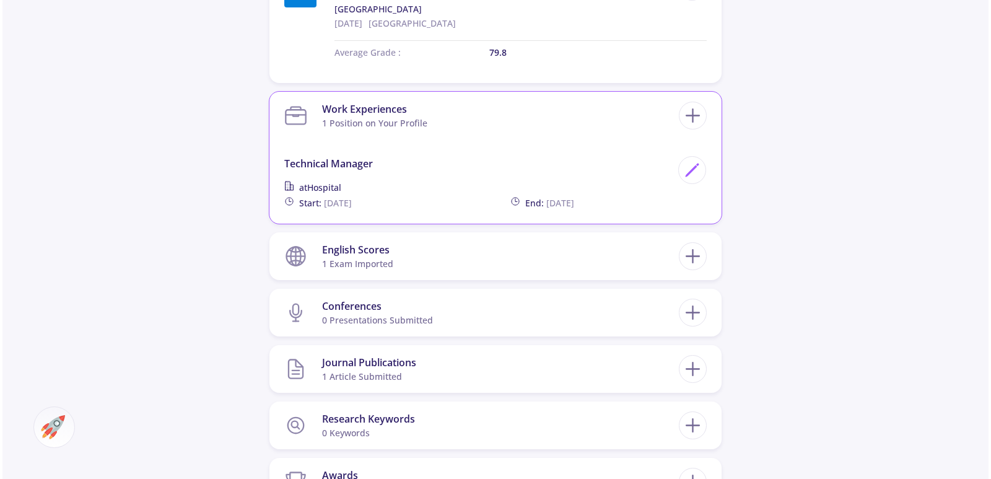
scroll to position [743, 0]
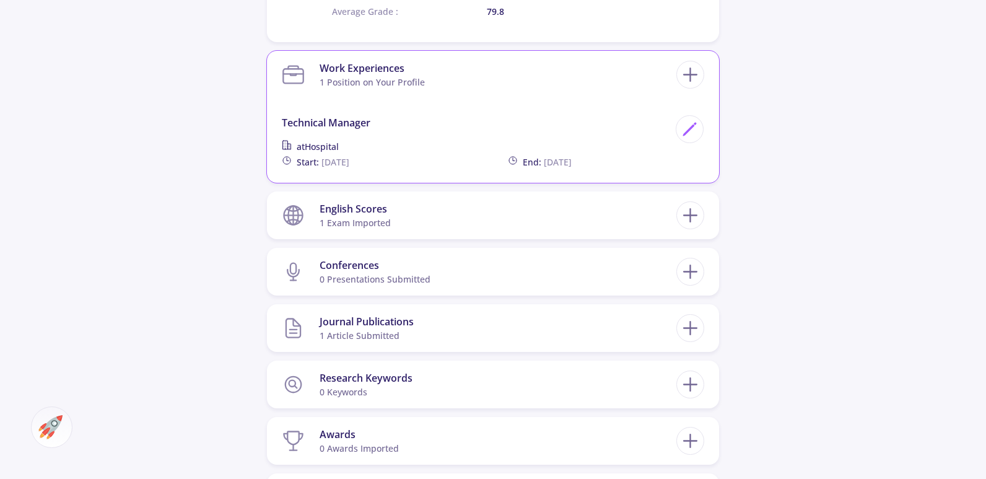
click at [444, 204] on section "English Scores 1 exam imported" at bounding box center [479, 215] width 394 height 38
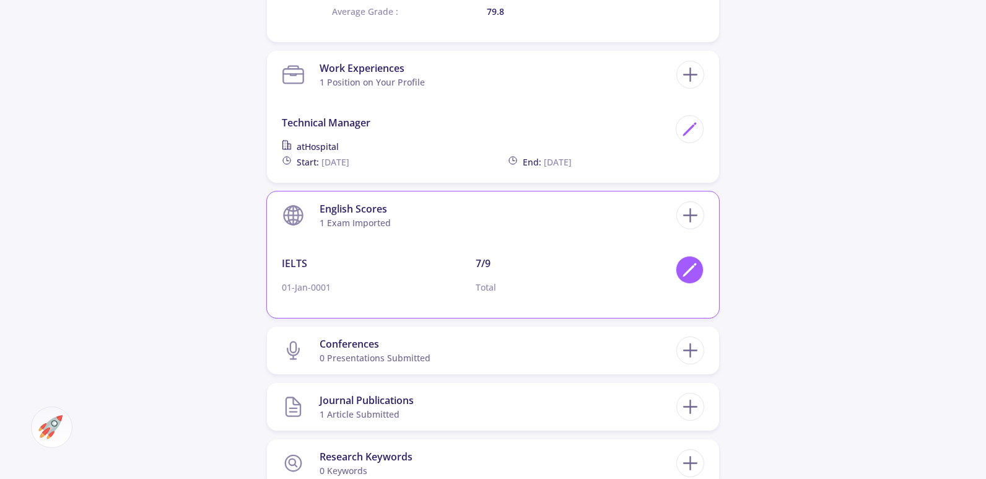
click at [696, 268] on icon at bounding box center [689, 269] width 17 height 17
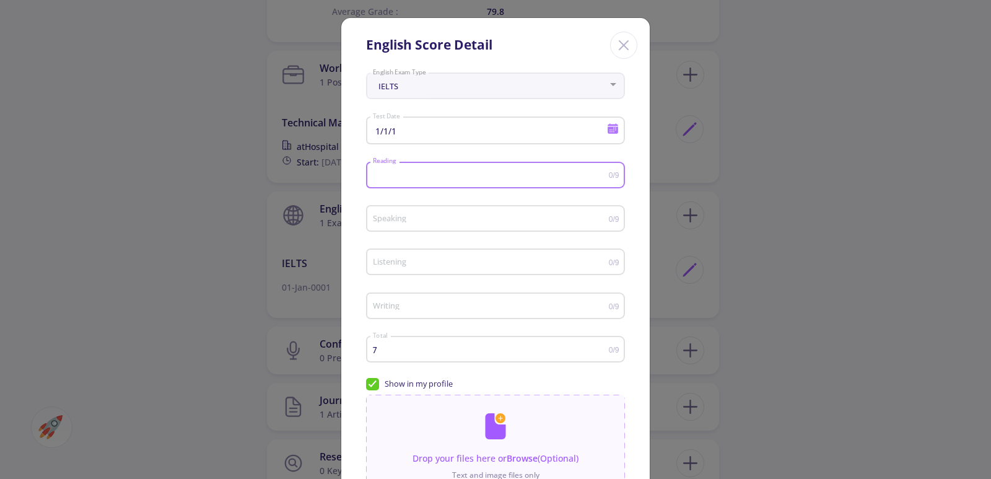
click at [438, 173] on input "Reading" at bounding box center [490, 175] width 237 height 9
type input "7"
click at [427, 214] on input "Speaking" at bounding box center [490, 218] width 237 height 9
type input "7"
drag, startPoint x: 424, startPoint y: 244, endPoint x: 424, endPoint y: 252, distance: 8.1
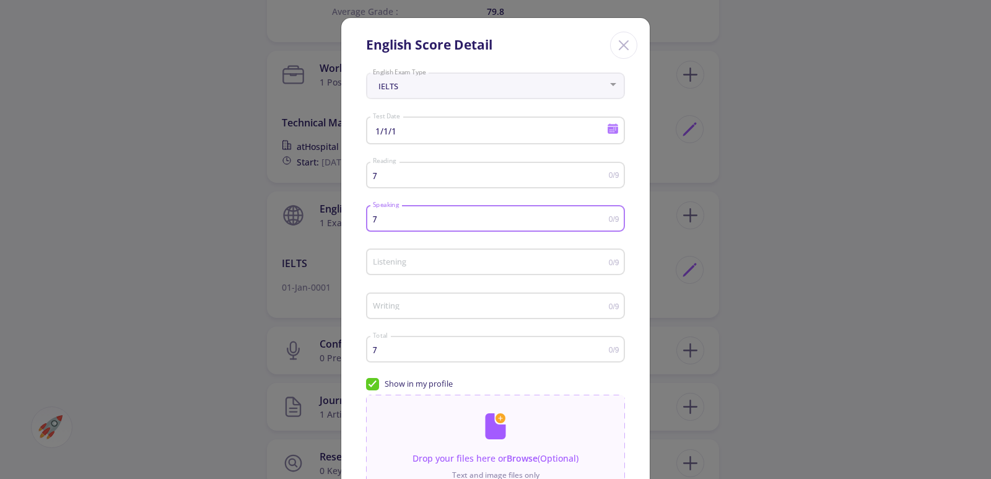
click at [424, 246] on div "Listening" at bounding box center [490, 259] width 237 height 31
click at [422, 256] on div "Listening" at bounding box center [490, 259] width 237 height 31
type input "7"
click at [422, 312] on div "Writing" at bounding box center [490, 303] width 237 height 31
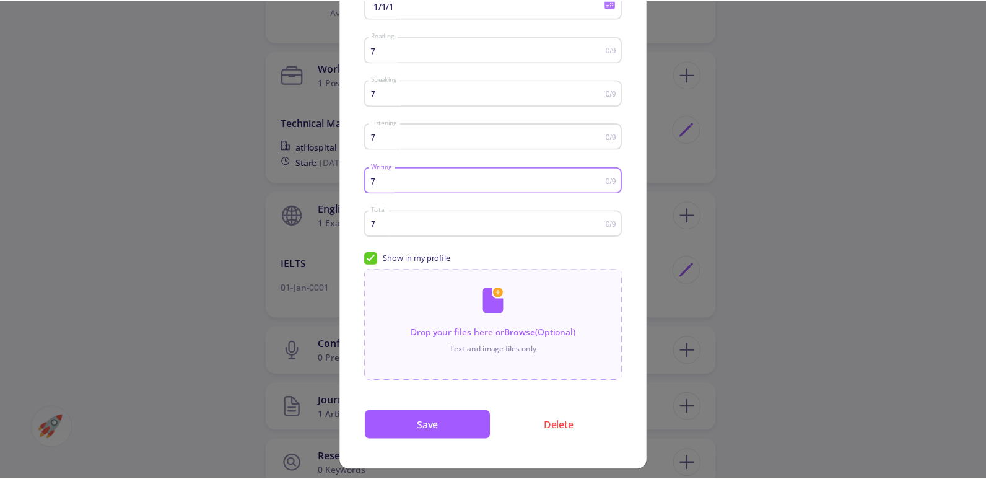
scroll to position [134, 0]
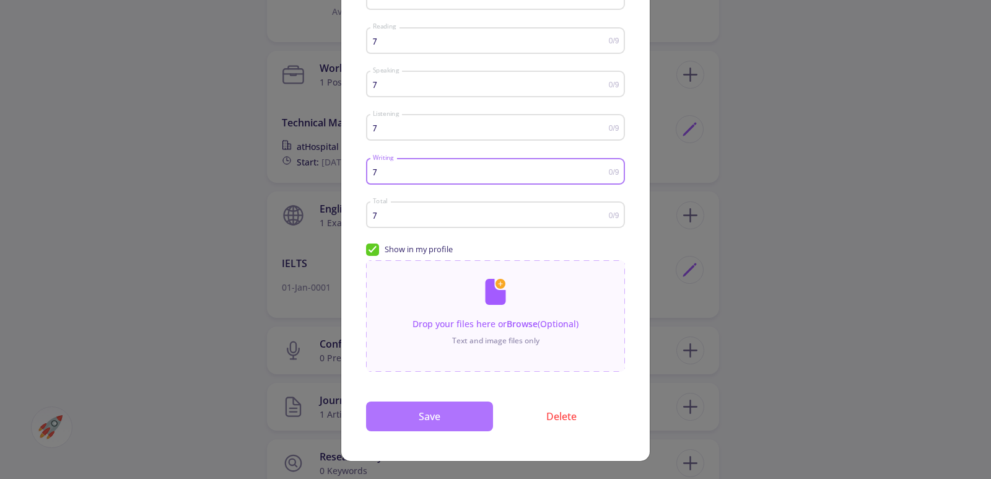
type input "7"
click at [466, 415] on button "Save" at bounding box center [429, 416] width 127 height 30
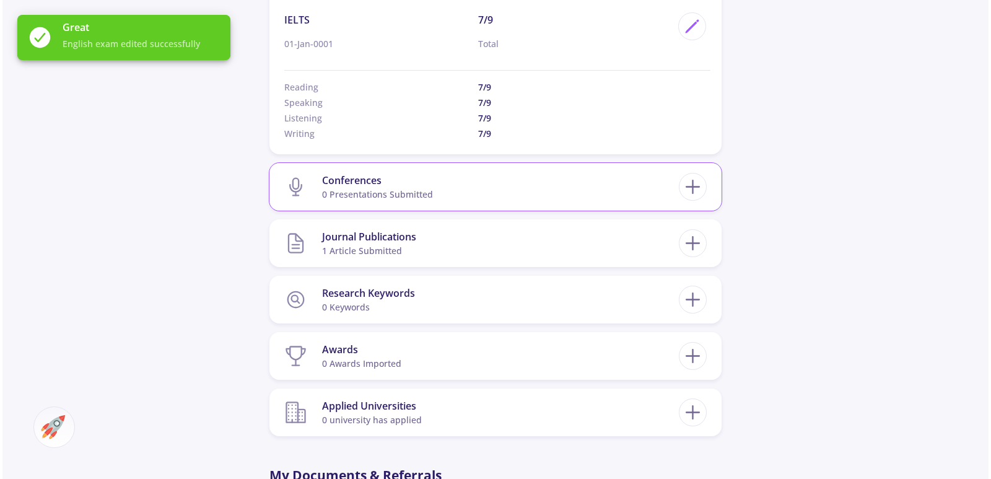
scroll to position [991, 0]
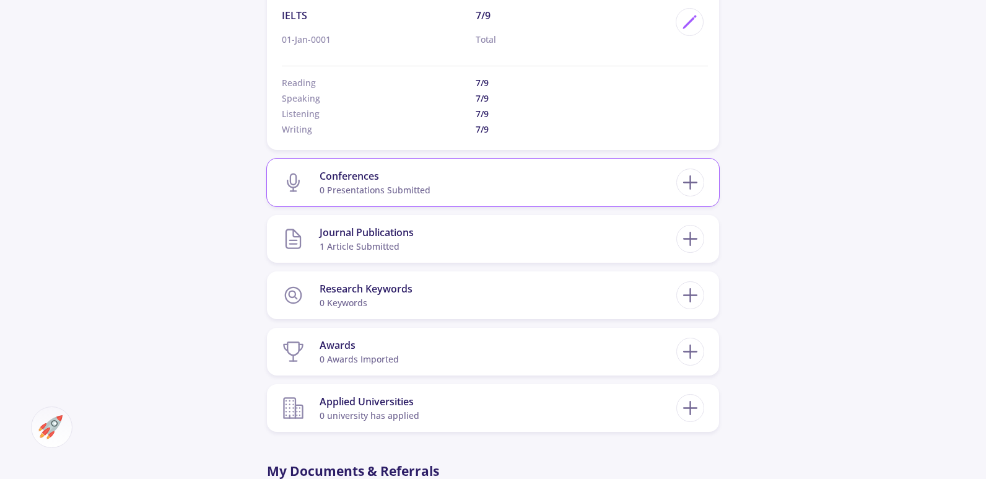
click at [512, 196] on section "Conferences 0 presentations submitted" at bounding box center [479, 182] width 394 height 38
click at [702, 238] on div at bounding box center [690, 239] width 28 height 28
click at [614, 233] on section "Journal Publications 1 article submitted" at bounding box center [479, 239] width 394 height 38
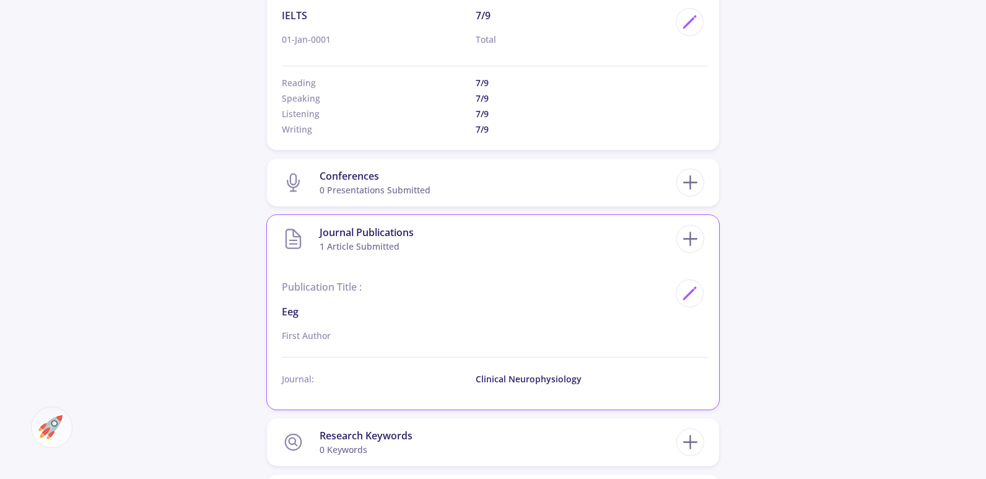
click at [318, 329] on p "First Author" at bounding box center [475, 335] width 387 height 13
click at [689, 303] on div at bounding box center [690, 293] width 28 height 28
type input "eeg"
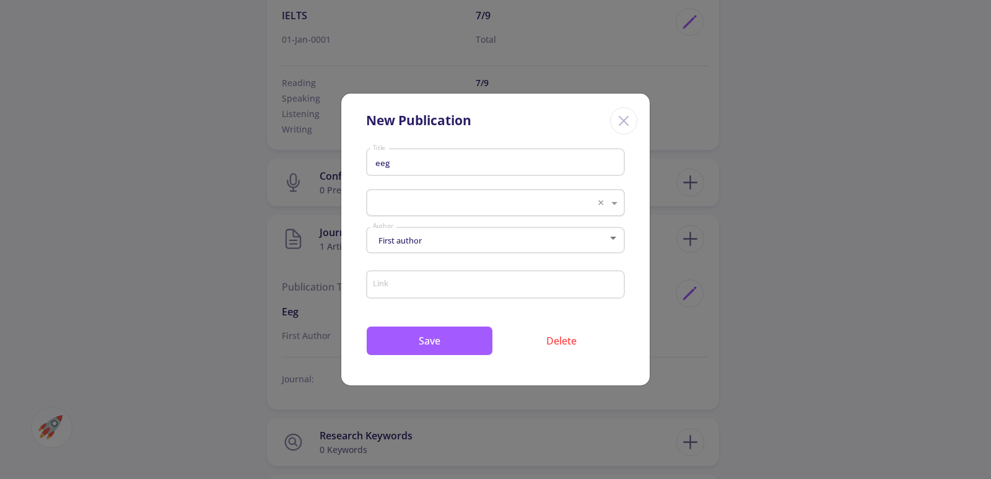
click at [569, 204] on input "text" at bounding box center [482, 203] width 219 height 15
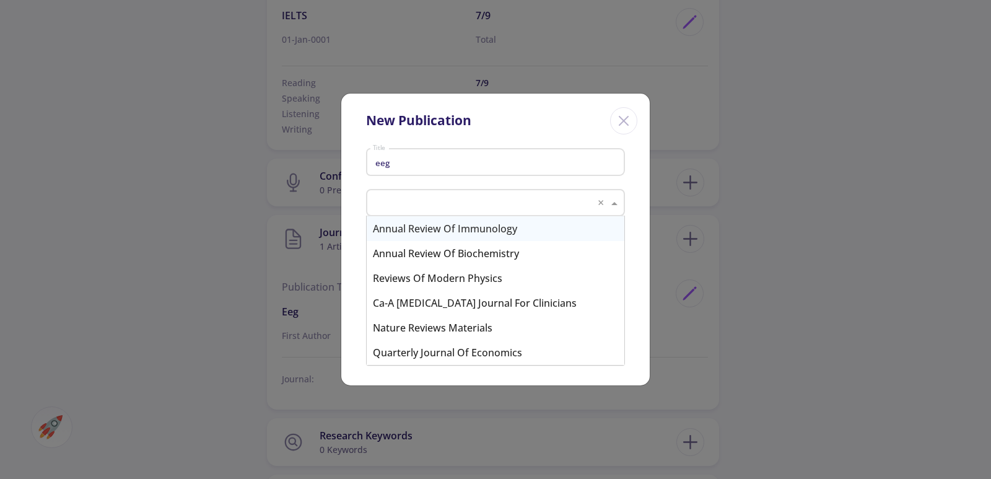
click at [569, 204] on input "text" at bounding box center [482, 203] width 219 height 15
click at [704, 223] on div "New Publication eeg Title Journals × × First author Author Link Save Delete" at bounding box center [495, 239] width 991 height 479
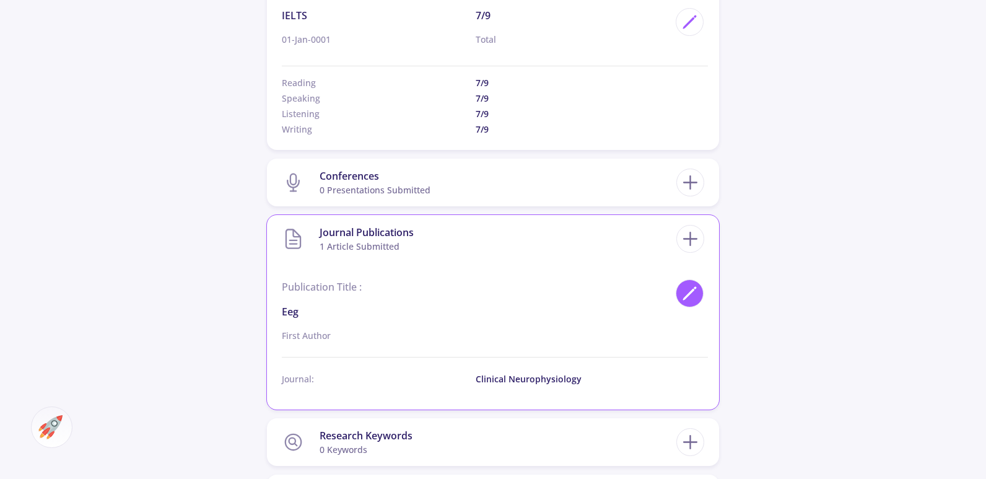
click at [695, 287] on icon at bounding box center [695, 288] width 2 height 2
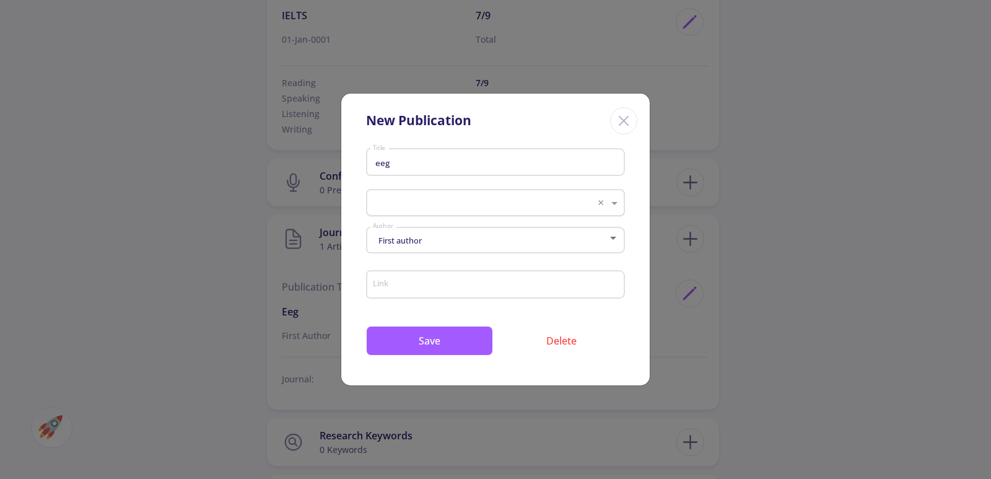
click at [457, 205] on input "text" at bounding box center [482, 203] width 219 height 15
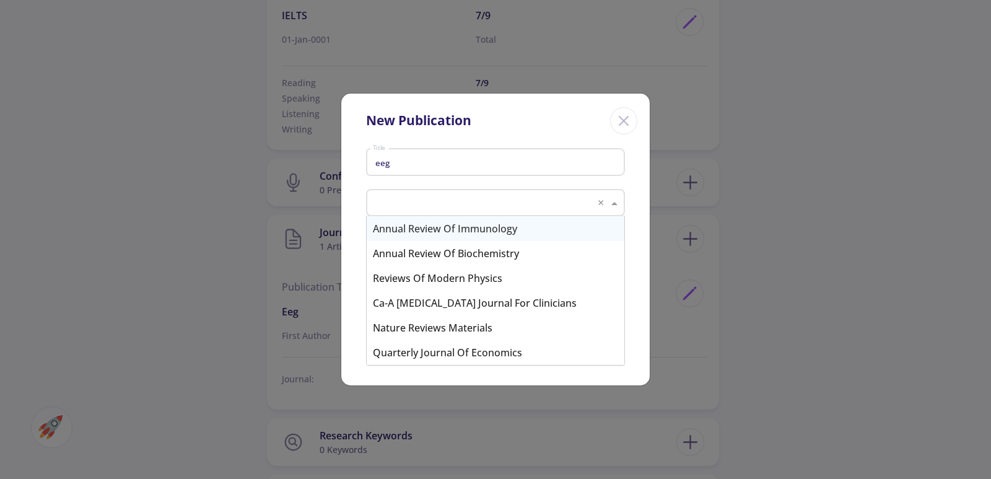
paste input "Clinical Neurophysiology"
type input "Clinical Neurophysiology"
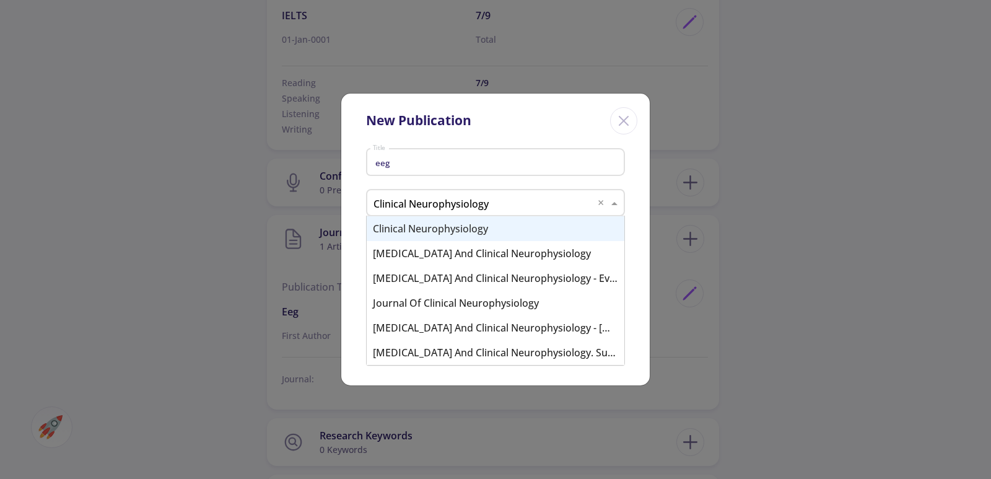
click at [484, 222] on div "Clinical Neurophysiology" at bounding box center [496, 228] width 258 height 25
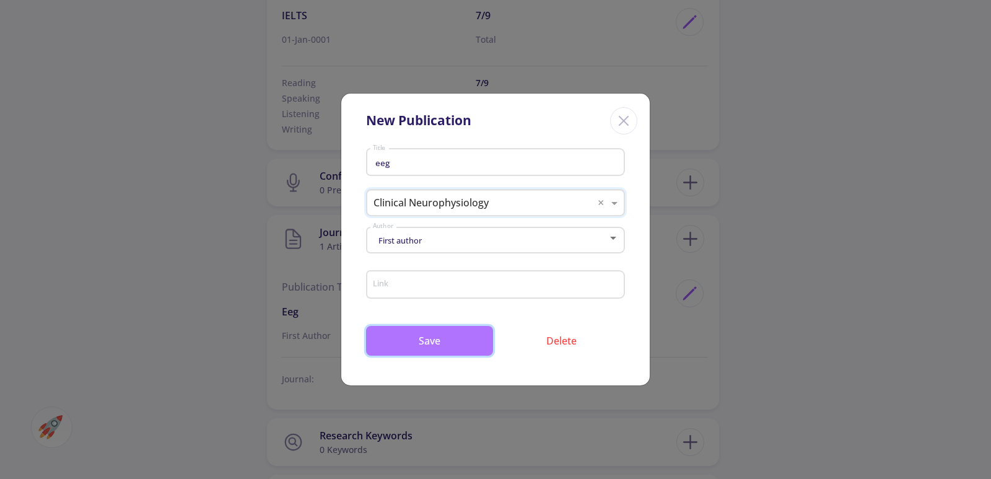
click at [456, 338] on button "Save" at bounding box center [429, 341] width 127 height 30
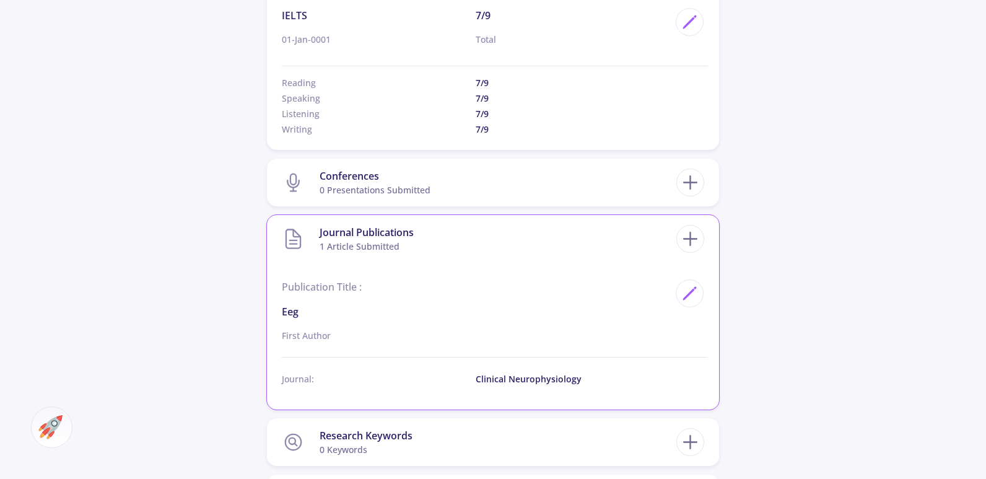
click at [307, 339] on p "First Author" at bounding box center [475, 335] width 387 height 13
click at [314, 341] on p "First Author" at bounding box center [475, 335] width 387 height 13
click at [678, 297] on div at bounding box center [690, 293] width 28 height 28
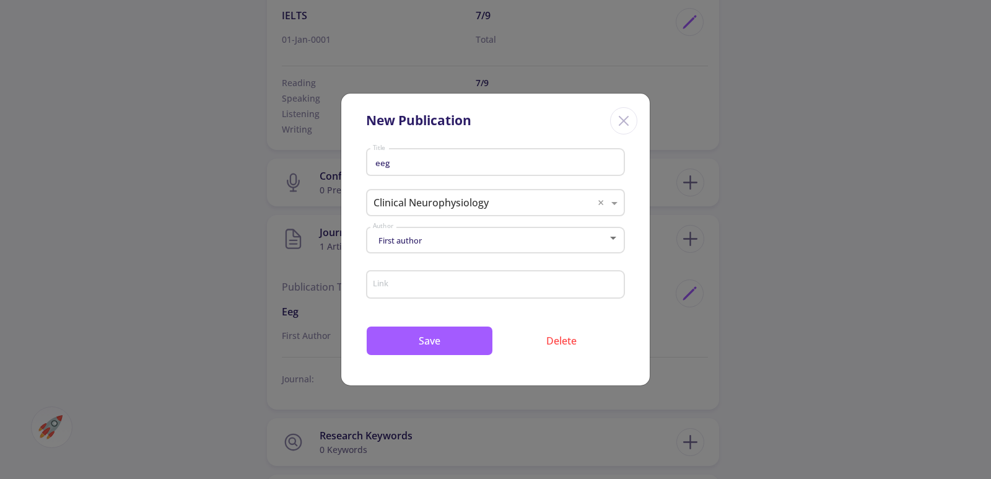
click at [495, 294] on div "Link" at bounding box center [495, 282] width 247 height 32
click at [448, 336] on button "Save" at bounding box center [429, 341] width 127 height 30
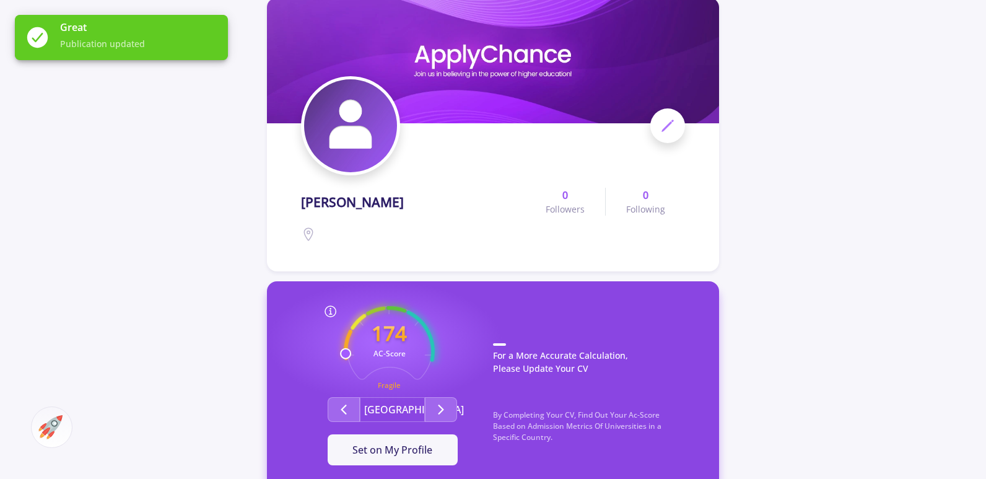
scroll to position [434, 0]
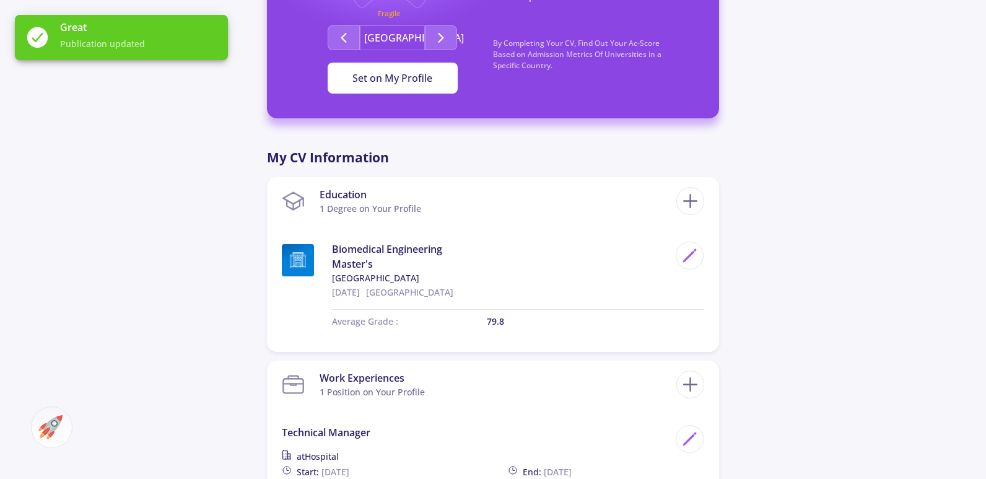
click at [376, 92] on button "Set on My Profile" at bounding box center [393, 78] width 130 height 31
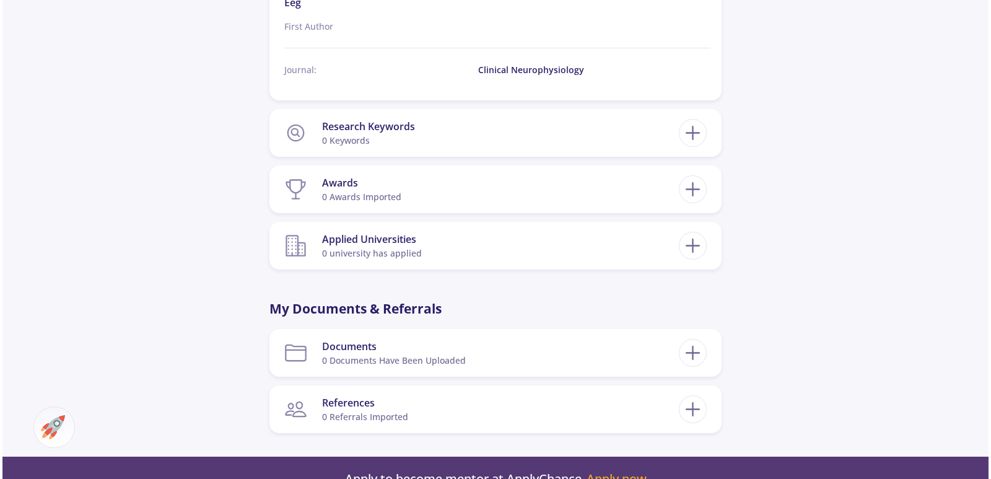
scroll to position [1301, 0]
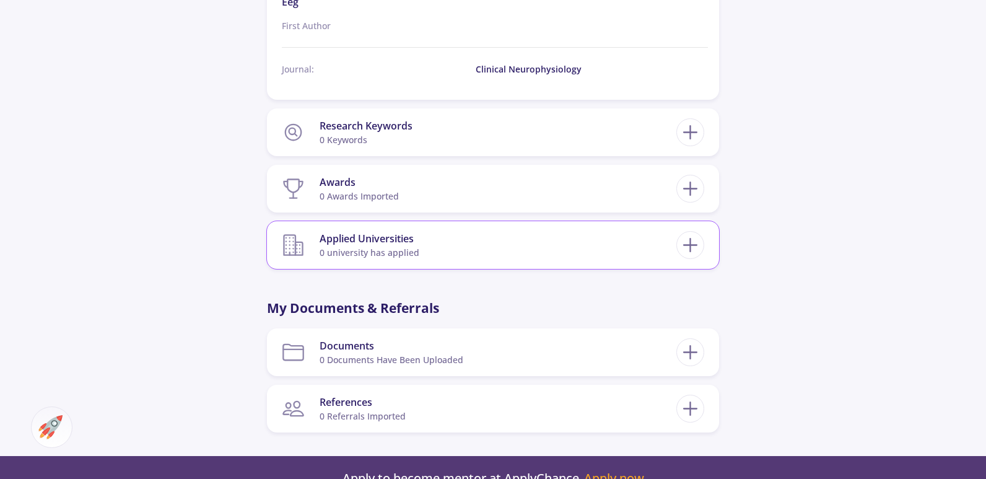
click at [488, 235] on section "Applied Universities 0 university has applied" at bounding box center [479, 245] width 394 height 38
click at [694, 242] on icon at bounding box center [690, 244] width 23 height 23
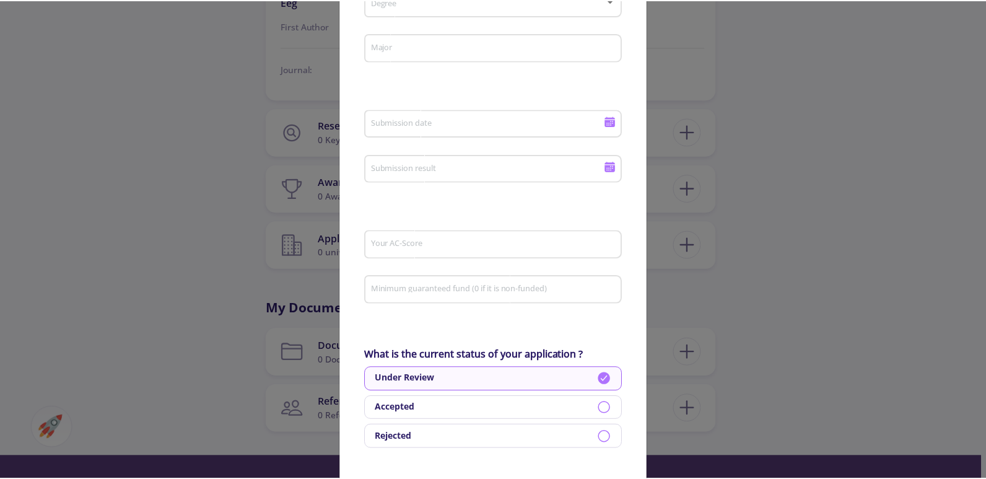
scroll to position [0, 0]
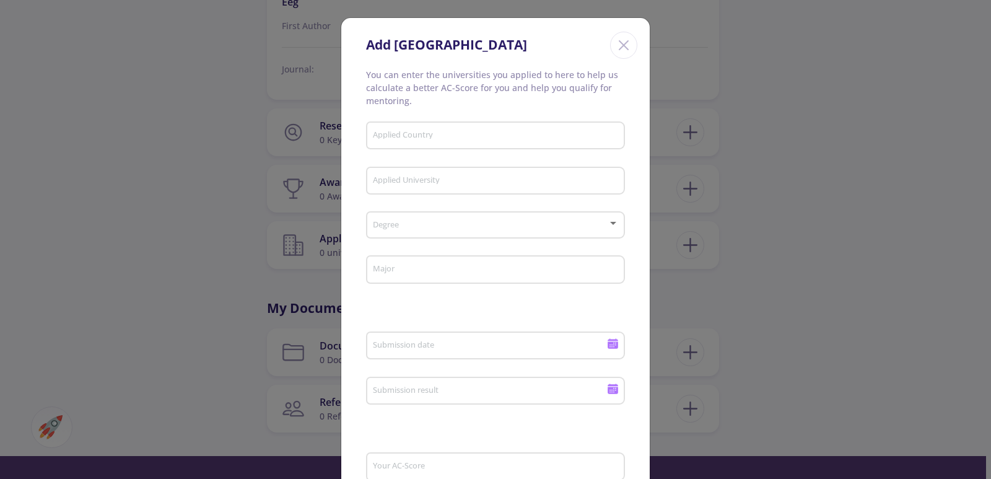
click at [618, 47] on icon "Close" at bounding box center [624, 45] width 20 height 20
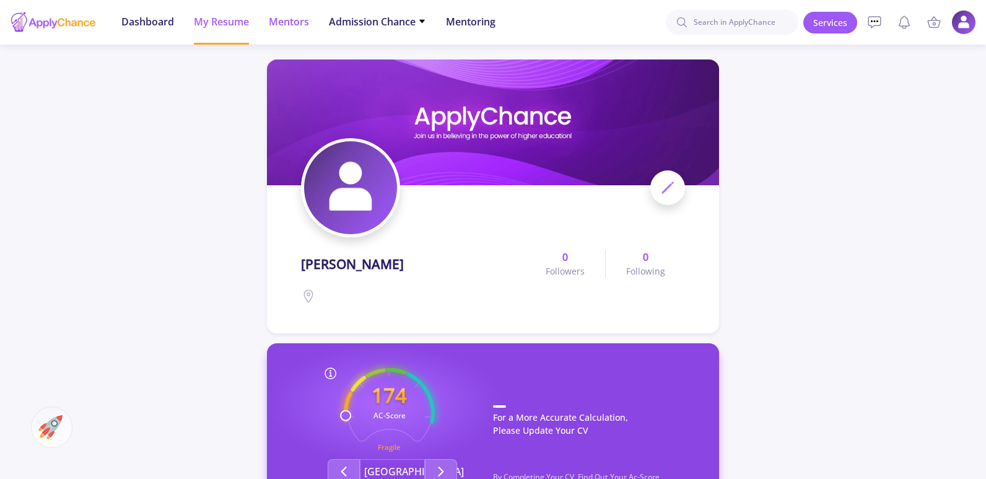
click at [283, 23] on span "Mentors" at bounding box center [289, 21] width 40 height 15
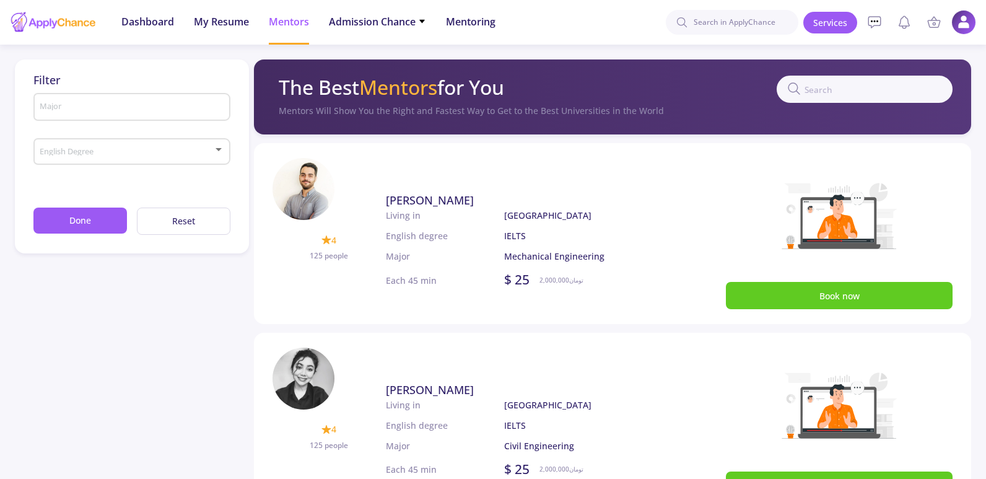
drag, startPoint x: 530, startPoint y: 93, endPoint x: 283, endPoint y: 86, distance: 247.2
click at [283, 86] on div "The Best Mentors for You" at bounding box center [616, 90] width 674 height 28
copy h2 "The Best Mentors for You"
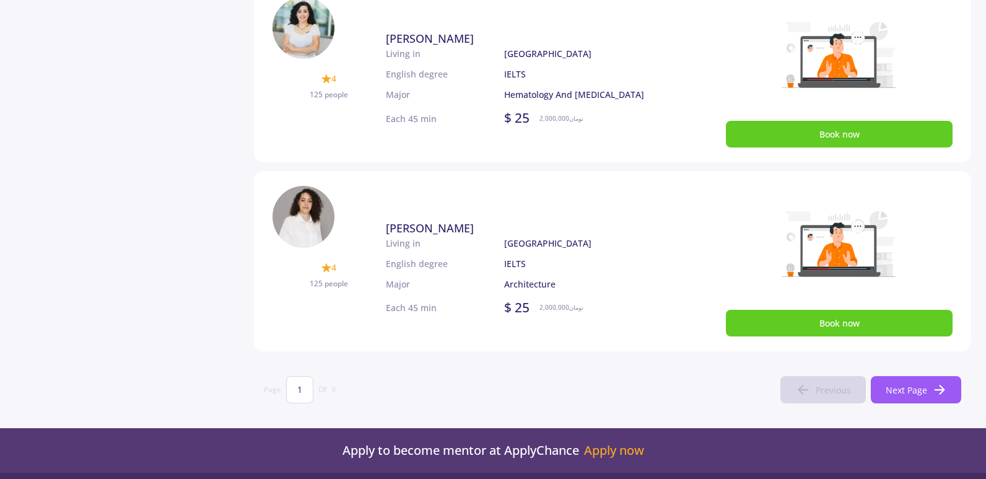
scroll to position [743, 0]
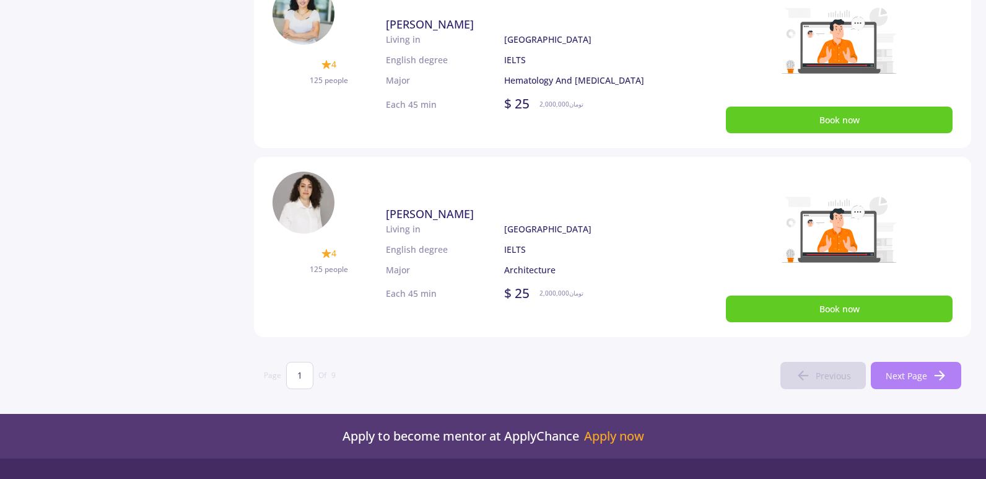
click at [918, 375] on span "Next Page" at bounding box center [906, 375] width 41 height 13
type input "2"
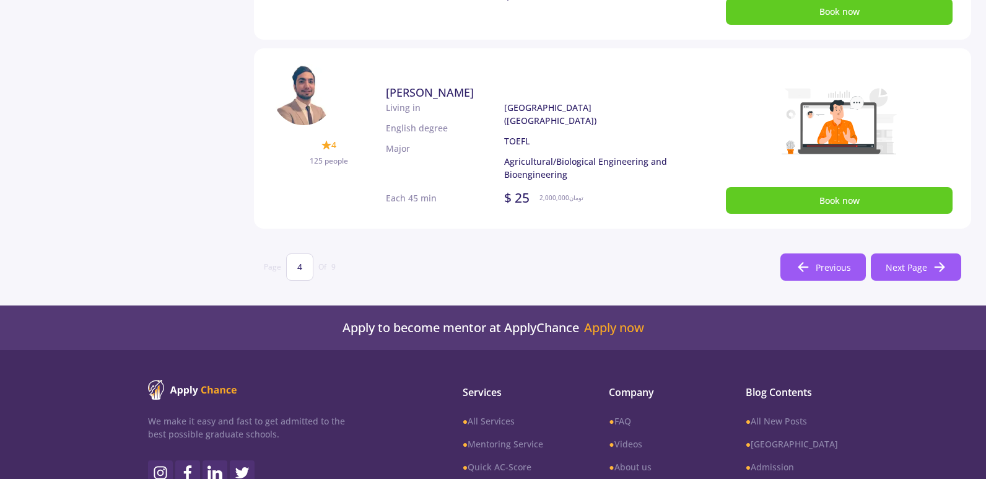
scroll to position [805, 0]
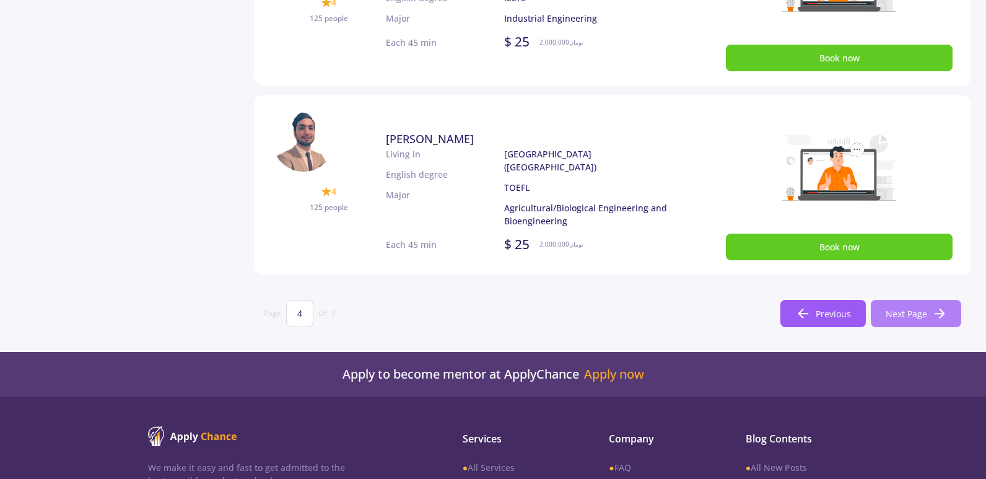
click at [948, 317] on button "Next Page" at bounding box center [916, 313] width 90 height 27
type input "5"
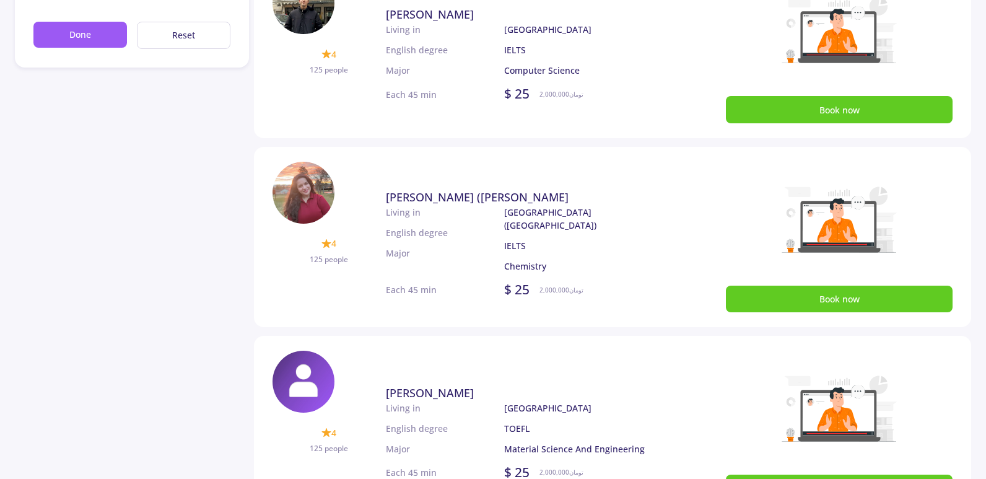
scroll to position [0, 0]
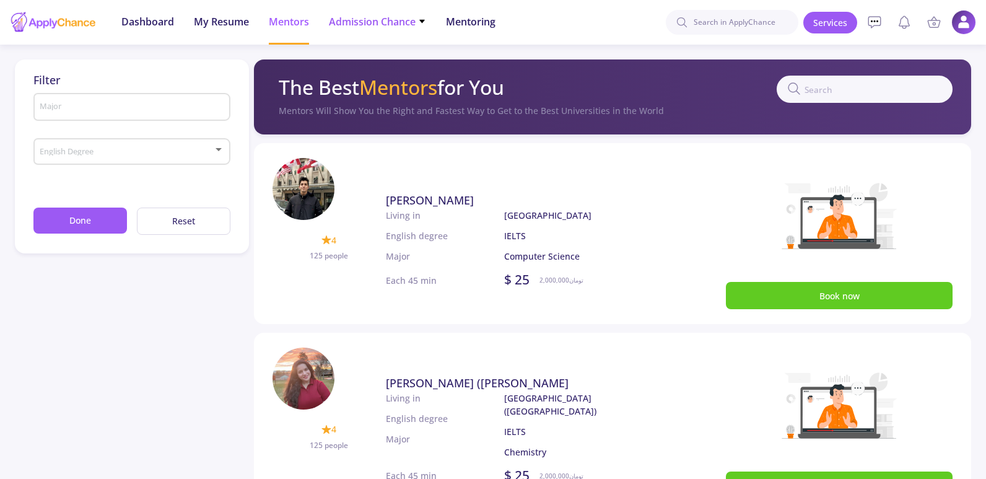
click at [411, 26] on span "Admission Chance" at bounding box center [377, 21] width 97 height 15
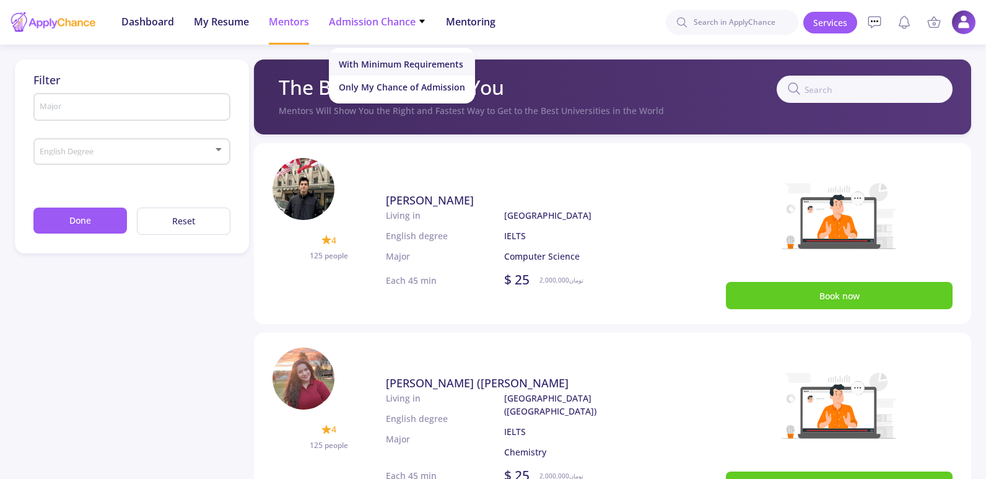
click at [444, 63] on link "With Minimum Requirements" at bounding box center [402, 64] width 146 height 23
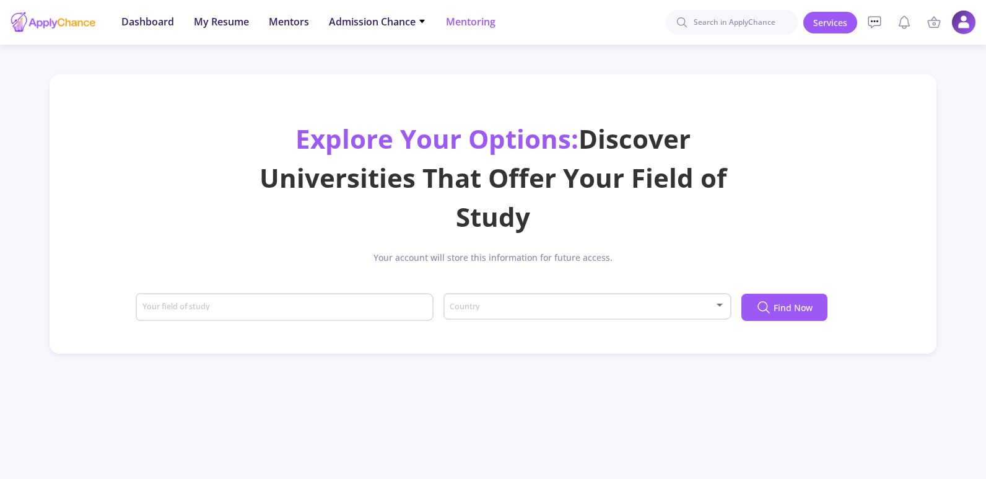
click at [492, 25] on span "Mentoring" at bounding box center [471, 21] width 50 height 15
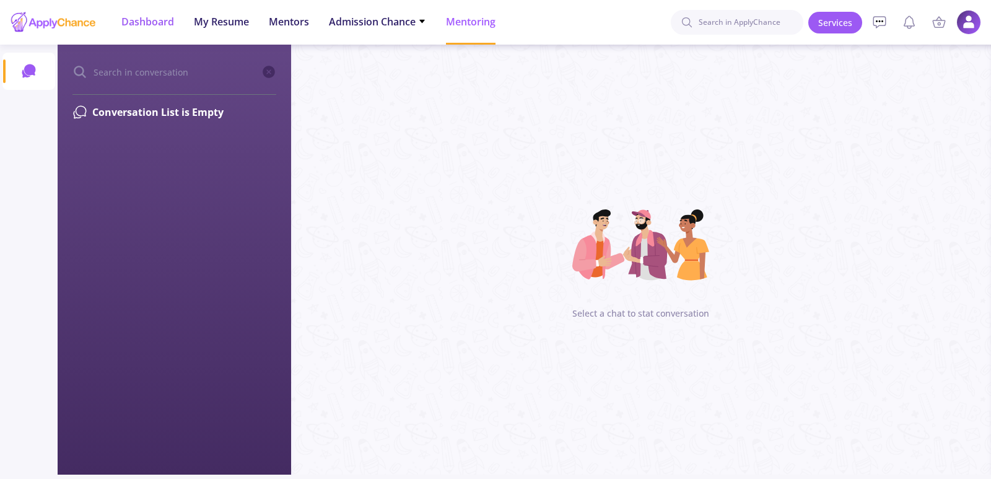
click at [140, 23] on span "Dashboard" at bounding box center [147, 21] width 53 height 15
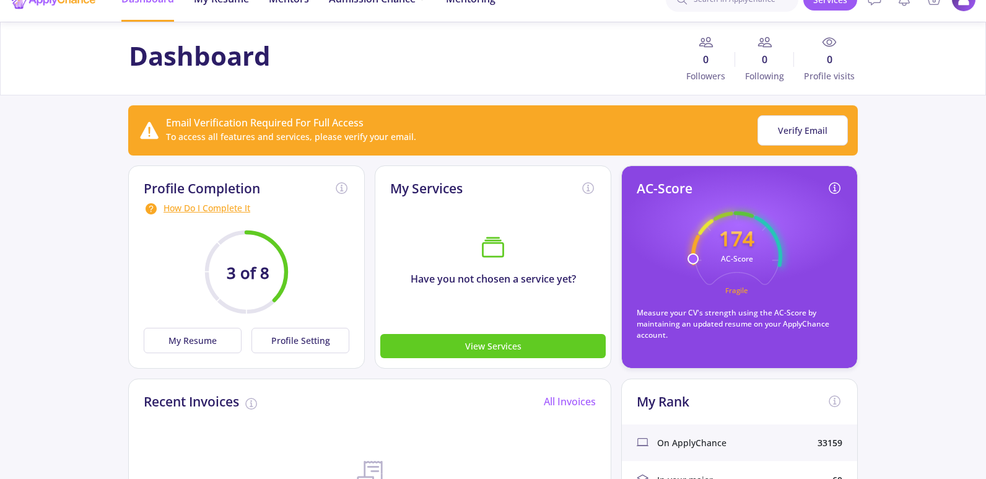
scroll to position [62, 0]
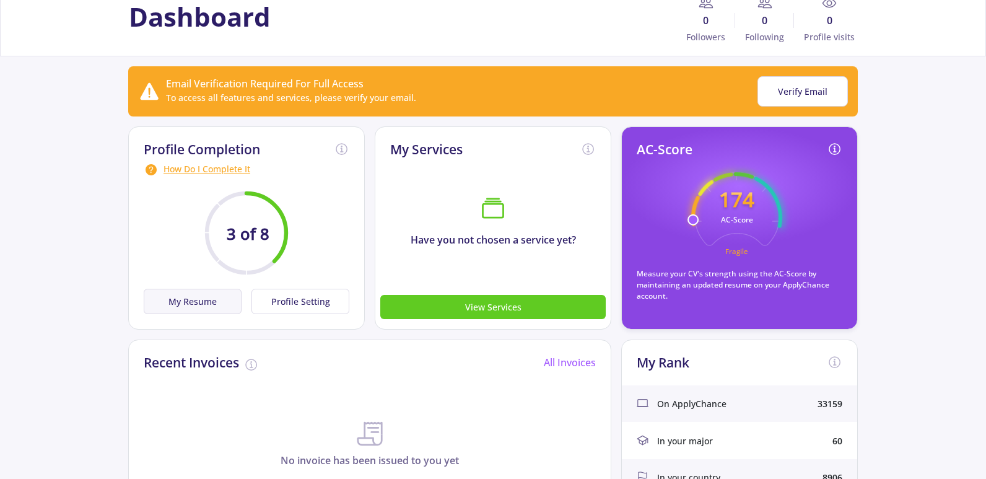
click at [198, 302] on button "My Resume" at bounding box center [193, 301] width 98 height 25
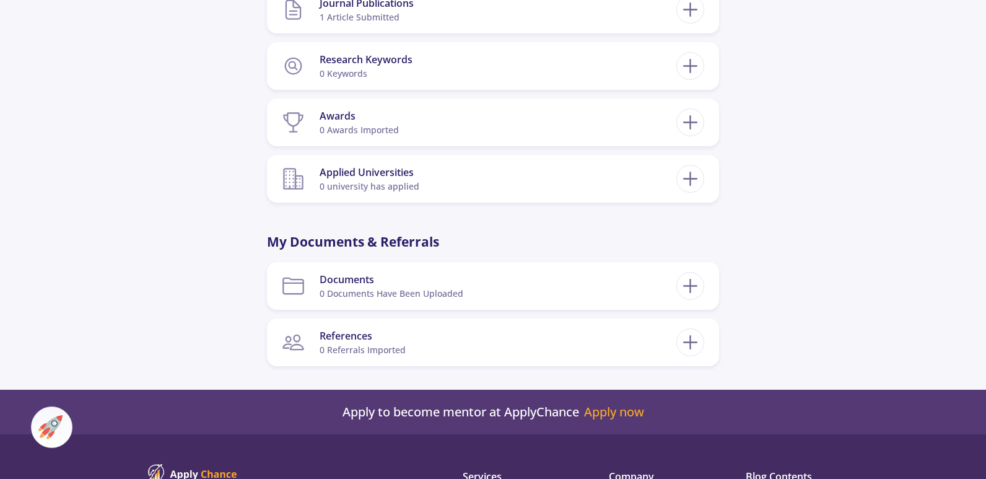
scroll to position [769, 0]
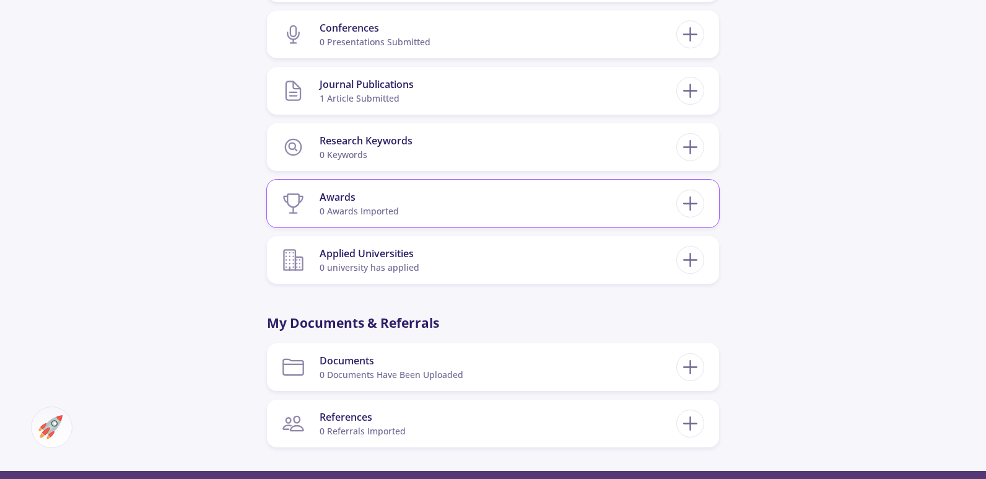
click at [696, 217] on div "Awards 0 awards imported" at bounding box center [493, 204] width 422 height 38
click at [694, 209] on icon at bounding box center [690, 203] width 23 height 23
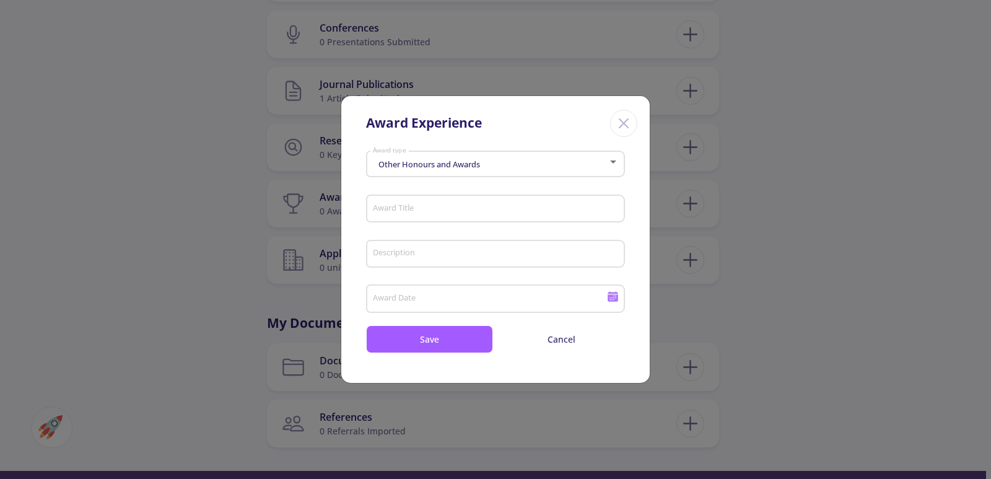
click at [486, 209] on input "Award Title" at bounding box center [497, 209] width 250 height 11
click at [494, 298] on input "Award Date" at bounding box center [491, 299] width 238 height 11
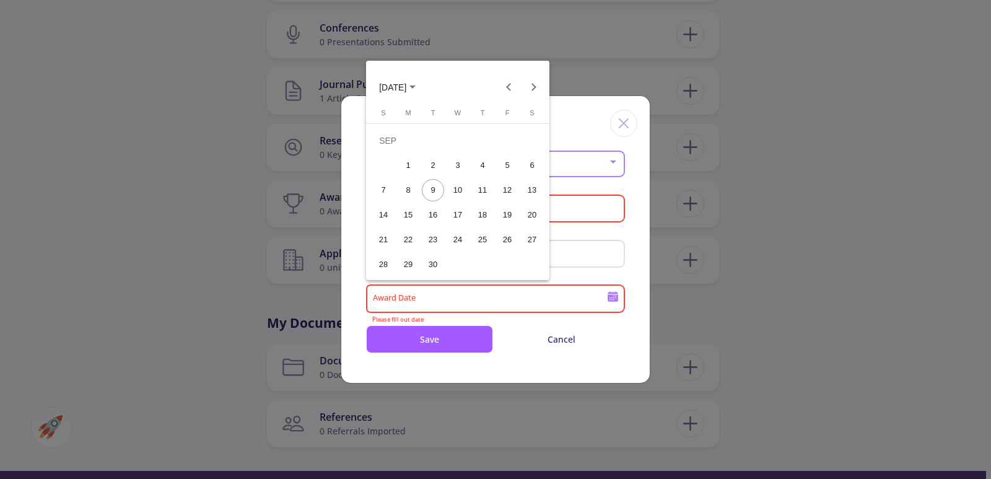
click at [602, 246] on div at bounding box center [495, 239] width 991 height 479
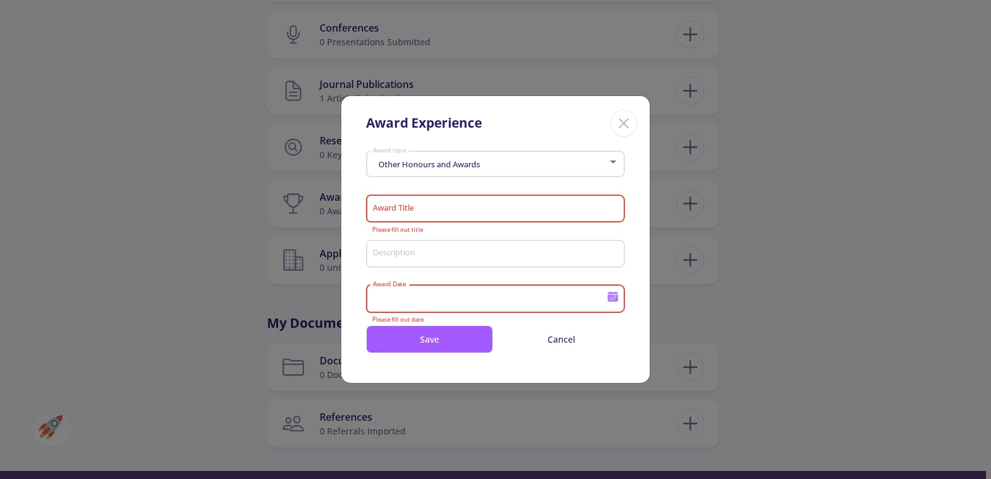
click at [432, 212] on input "Award Title" at bounding box center [497, 209] width 250 height 11
paste input "Ranked 1st amon"
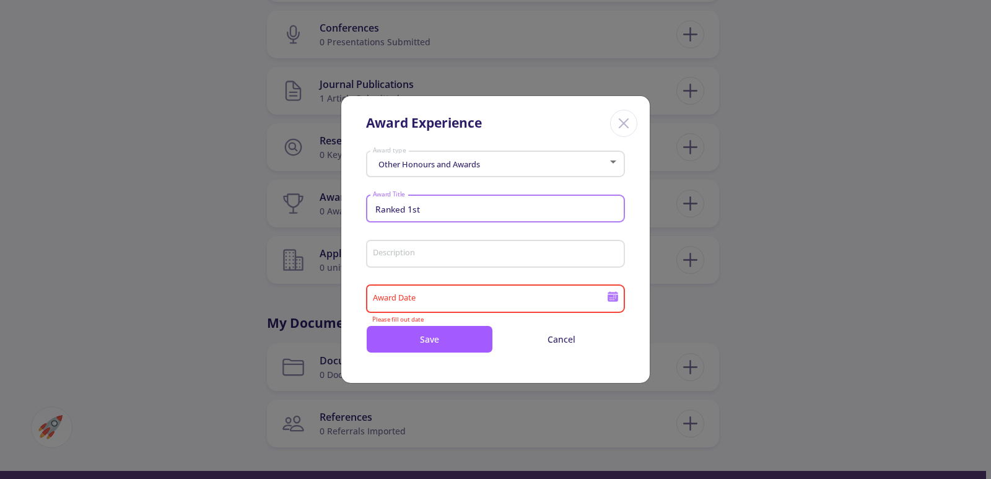
type input "Ranked 1st"
click at [496, 302] on input "Award Date" at bounding box center [491, 299] width 238 height 11
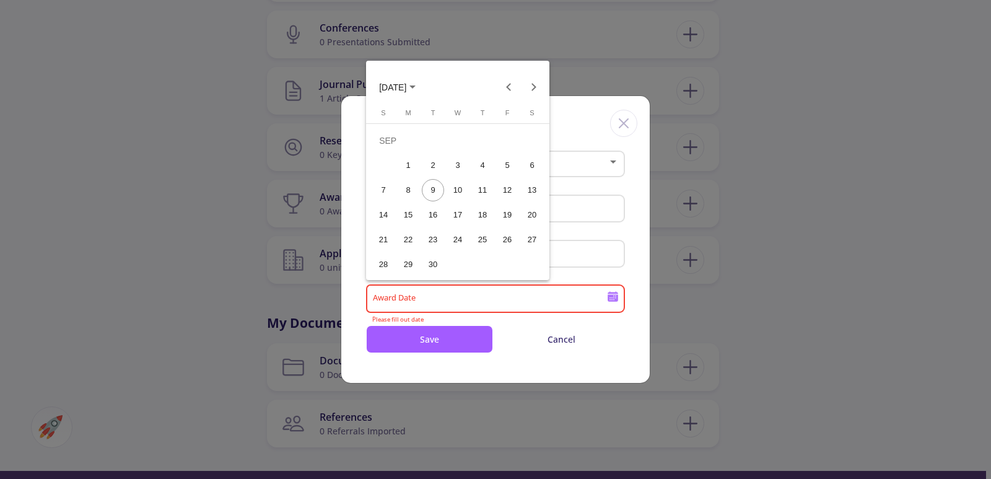
click at [496, 302] on div at bounding box center [495, 239] width 991 height 479
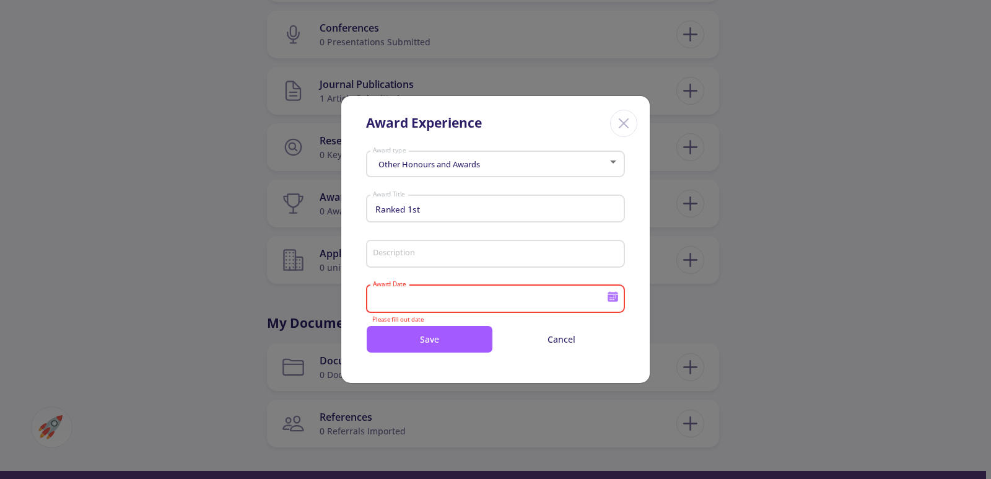
click at [430, 294] on input "Award Date" at bounding box center [491, 299] width 238 height 11
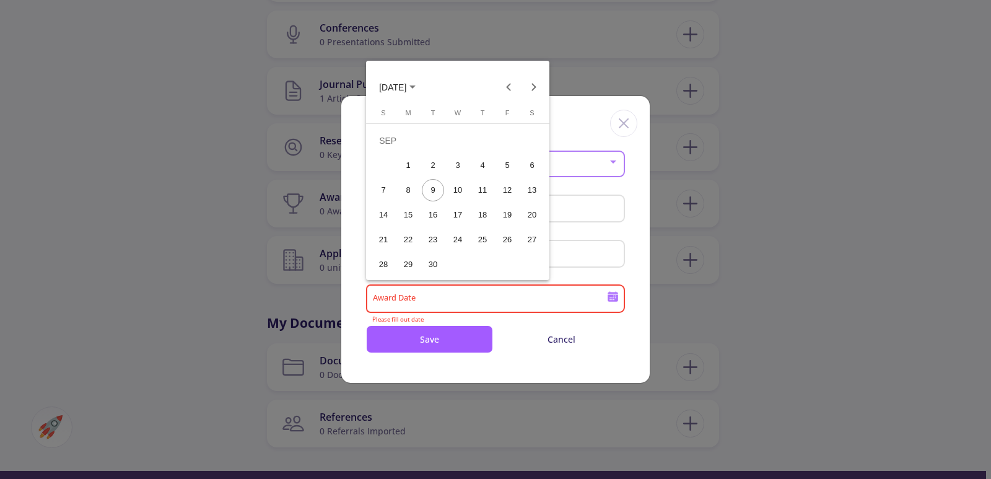
click at [406, 90] on span "[DATE]" at bounding box center [392, 87] width 27 height 10
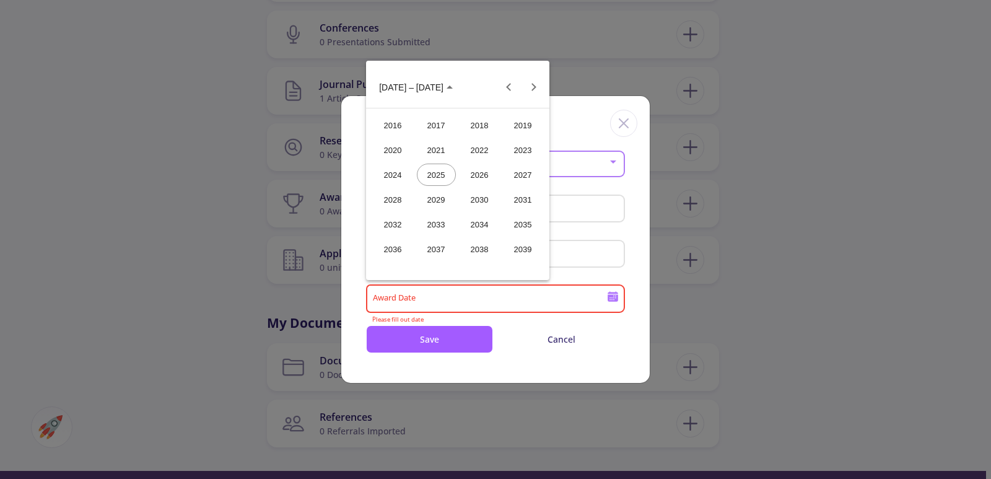
click at [432, 157] on div "2021" at bounding box center [436, 150] width 39 height 22
click at [398, 147] on div "JAN" at bounding box center [392, 150] width 39 height 22
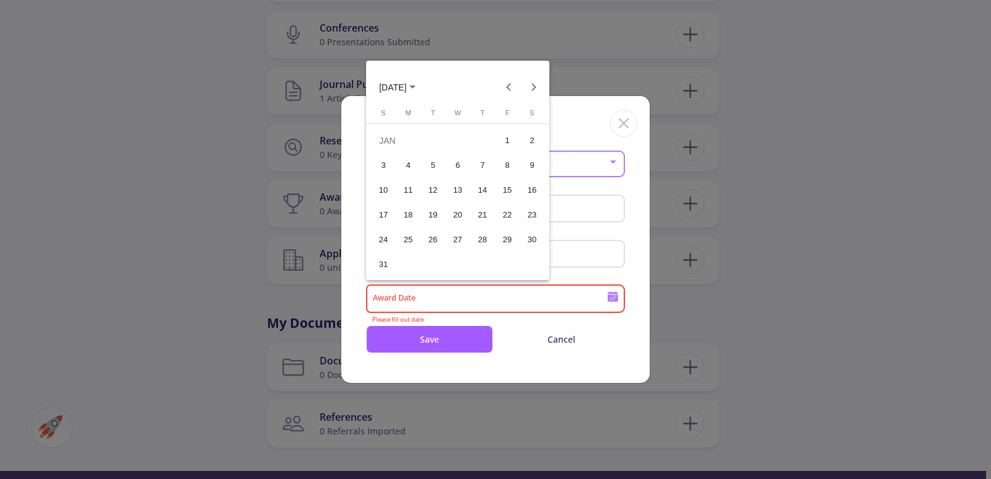
click at [495, 140] on button "1" at bounding box center [507, 140] width 25 height 25
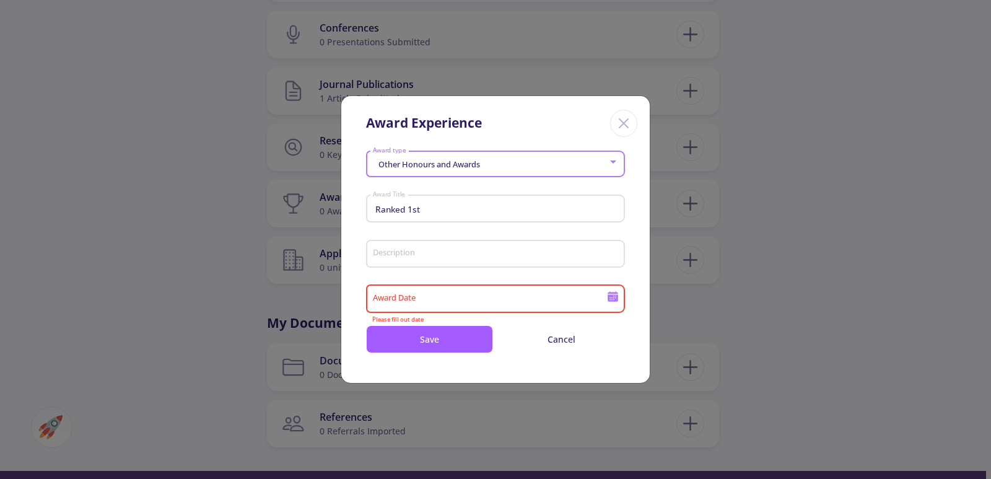
type input "[DATE]"
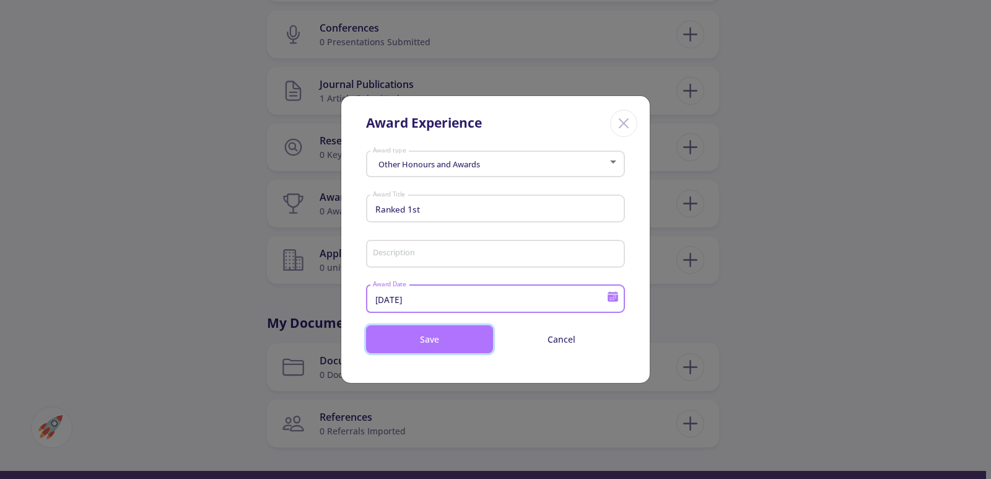
click at [464, 339] on button "Save" at bounding box center [429, 339] width 127 height 28
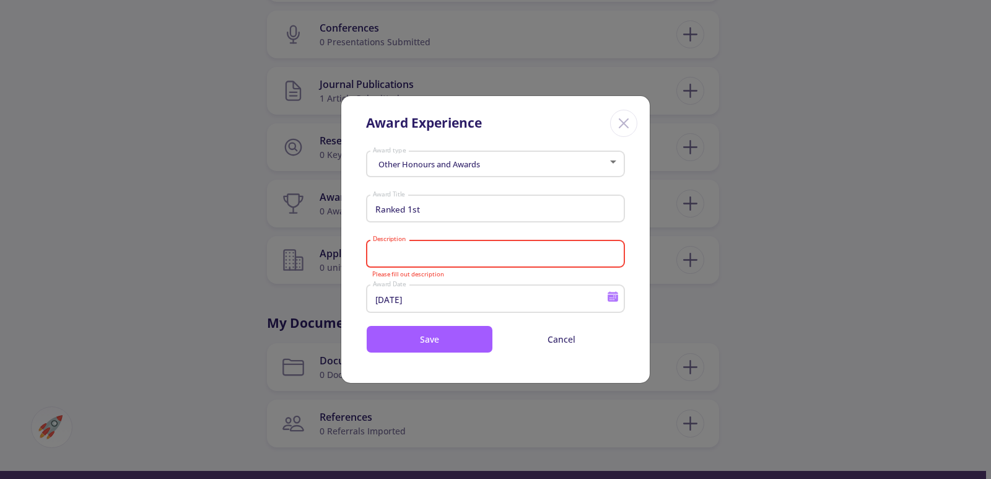
click at [456, 256] on input "Description" at bounding box center [497, 254] width 250 height 11
paste input "Ranked 1st amon"
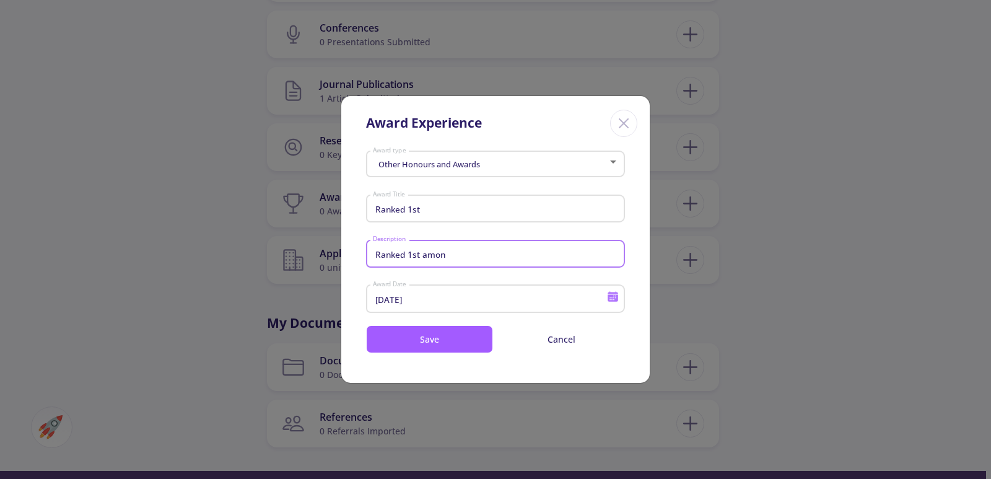
type input "Ranked 1st amon"
click at [630, 116] on icon "Close" at bounding box center [624, 123] width 20 height 20
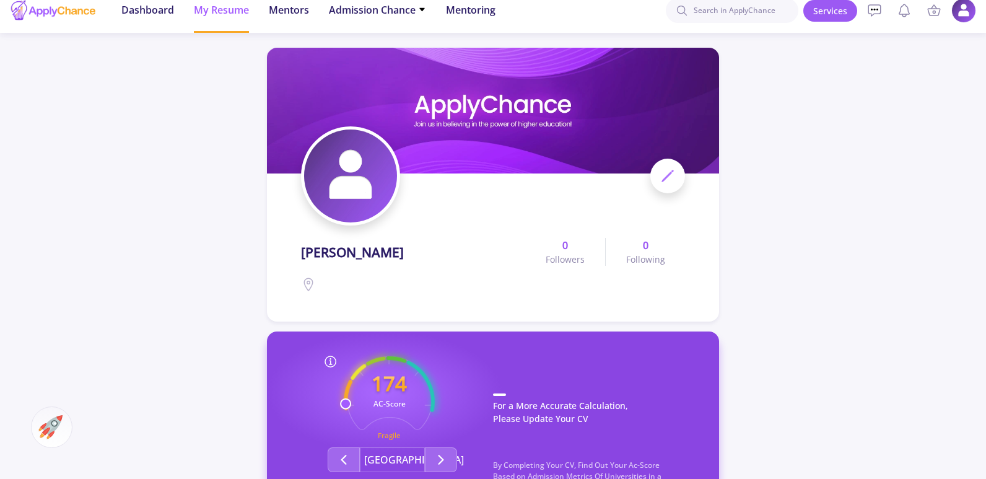
scroll to position [0, 0]
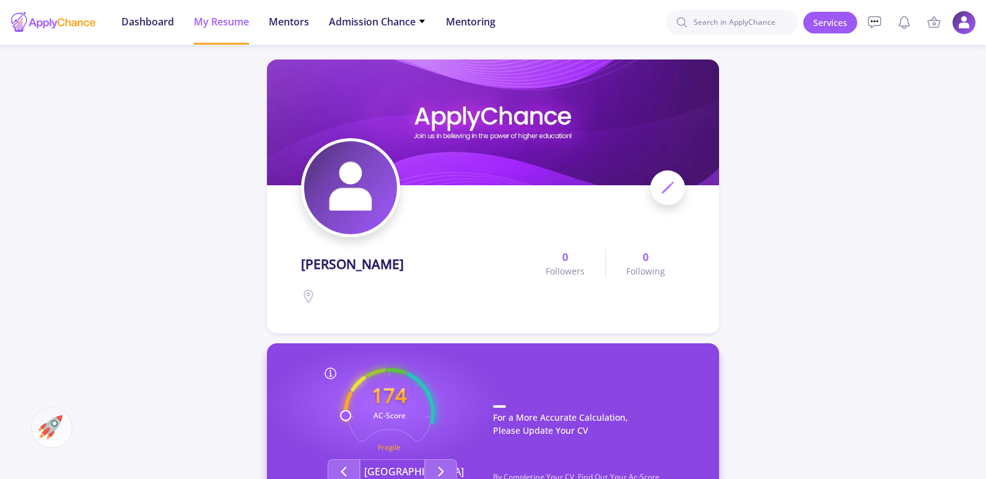
click at [969, 25] on img at bounding box center [964, 23] width 24 height 24
